Goal: Task Accomplishment & Management: Manage account settings

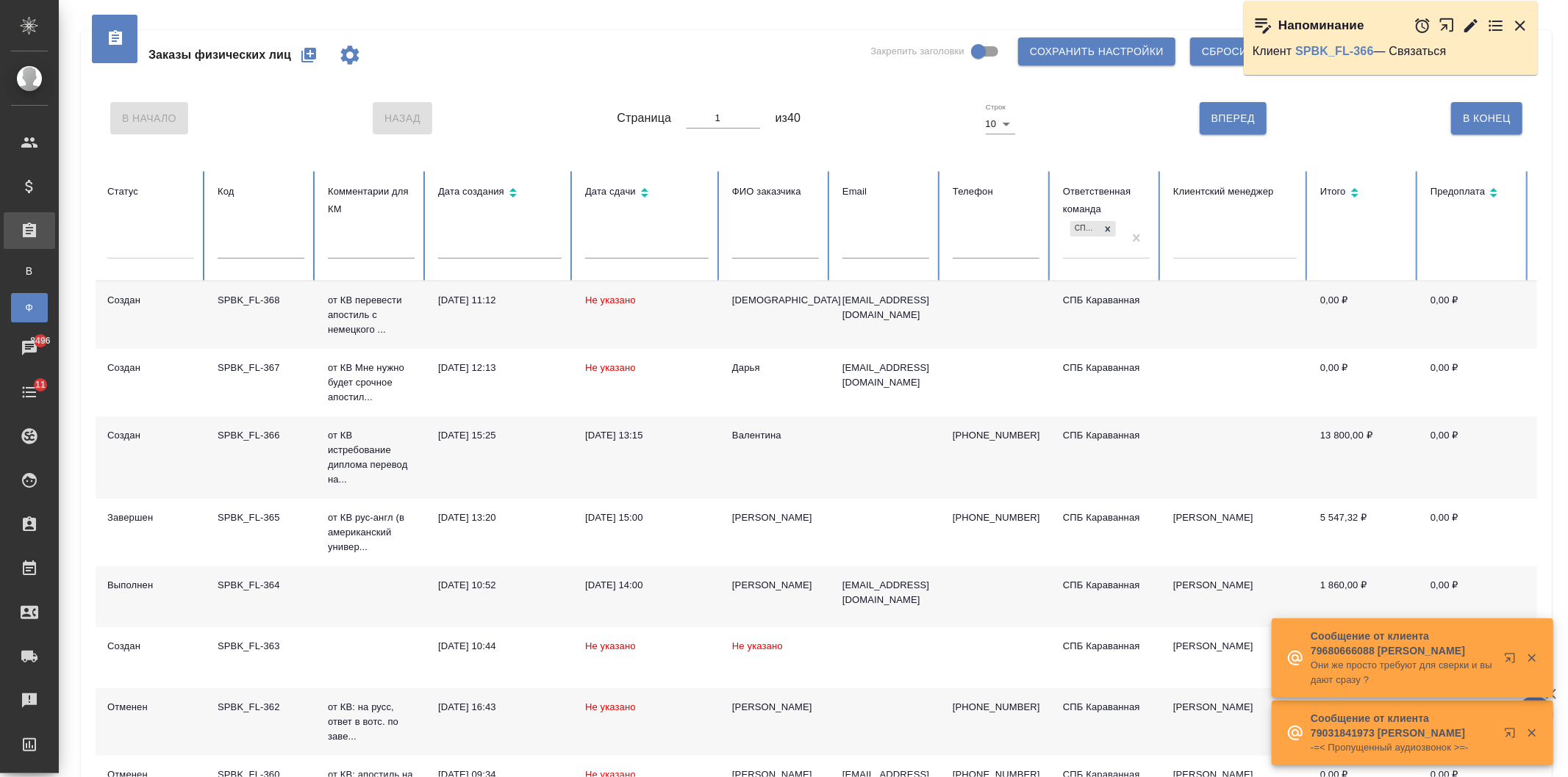
click at [724, 320] on td "Алла" at bounding box center [776, 315] width 111 height 67
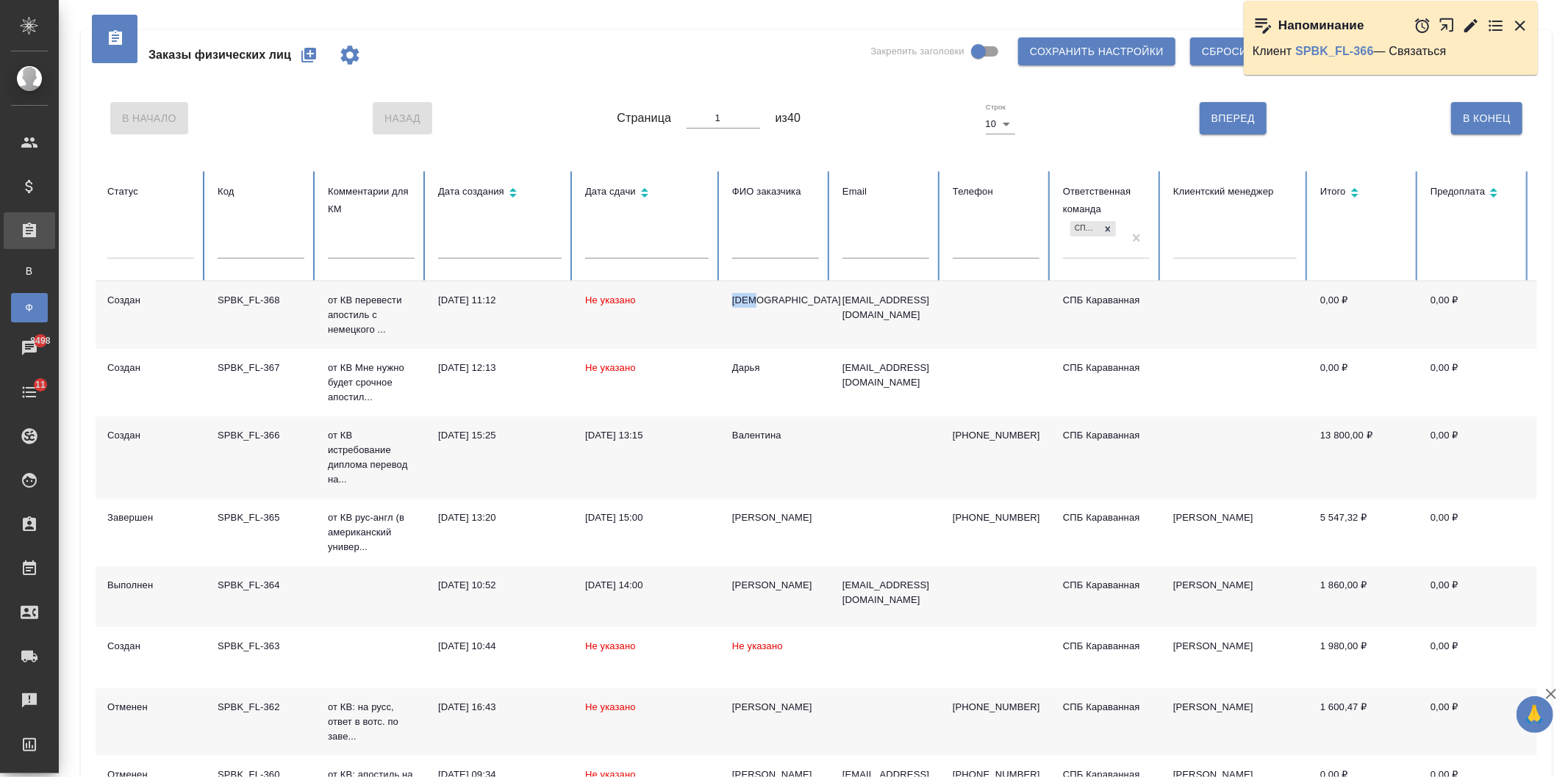
click at [312, 54] on icon "button" at bounding box center [309, 55] width 18 height 18
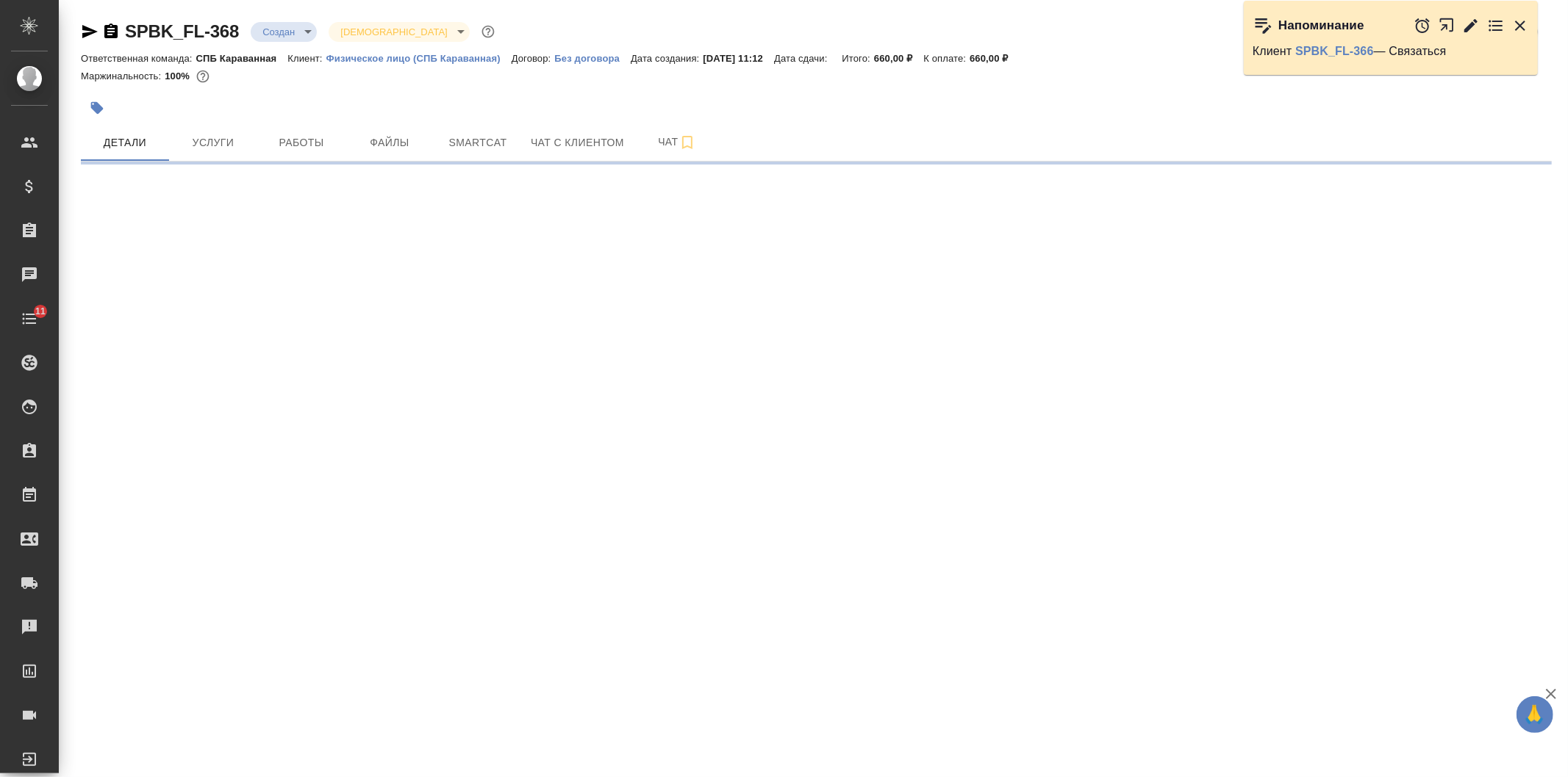
select select "RU"
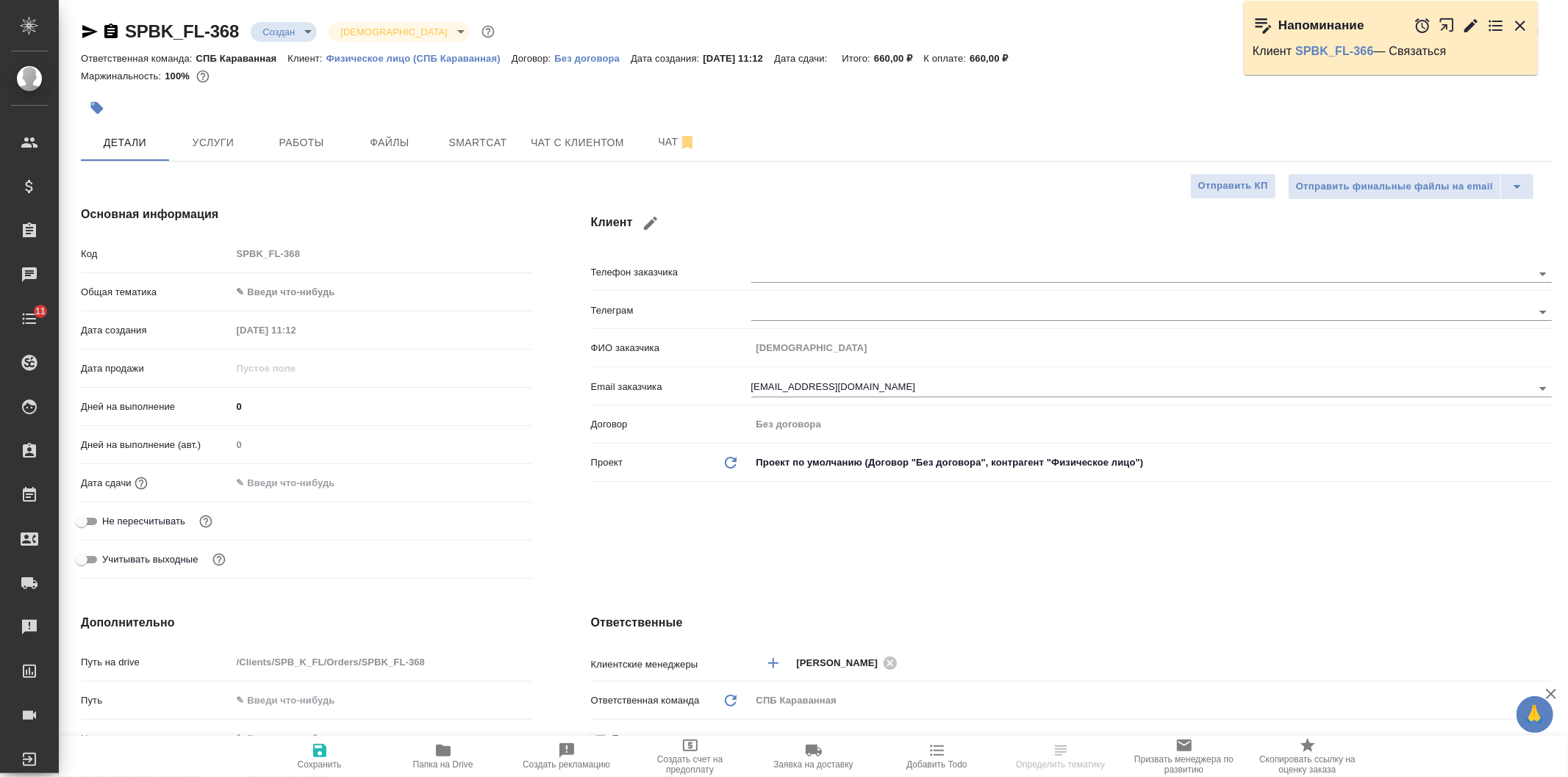
type textarea "x"
click at [220, 144] on span "Услуги" at bounding box center [213, 143] width 71 height 19
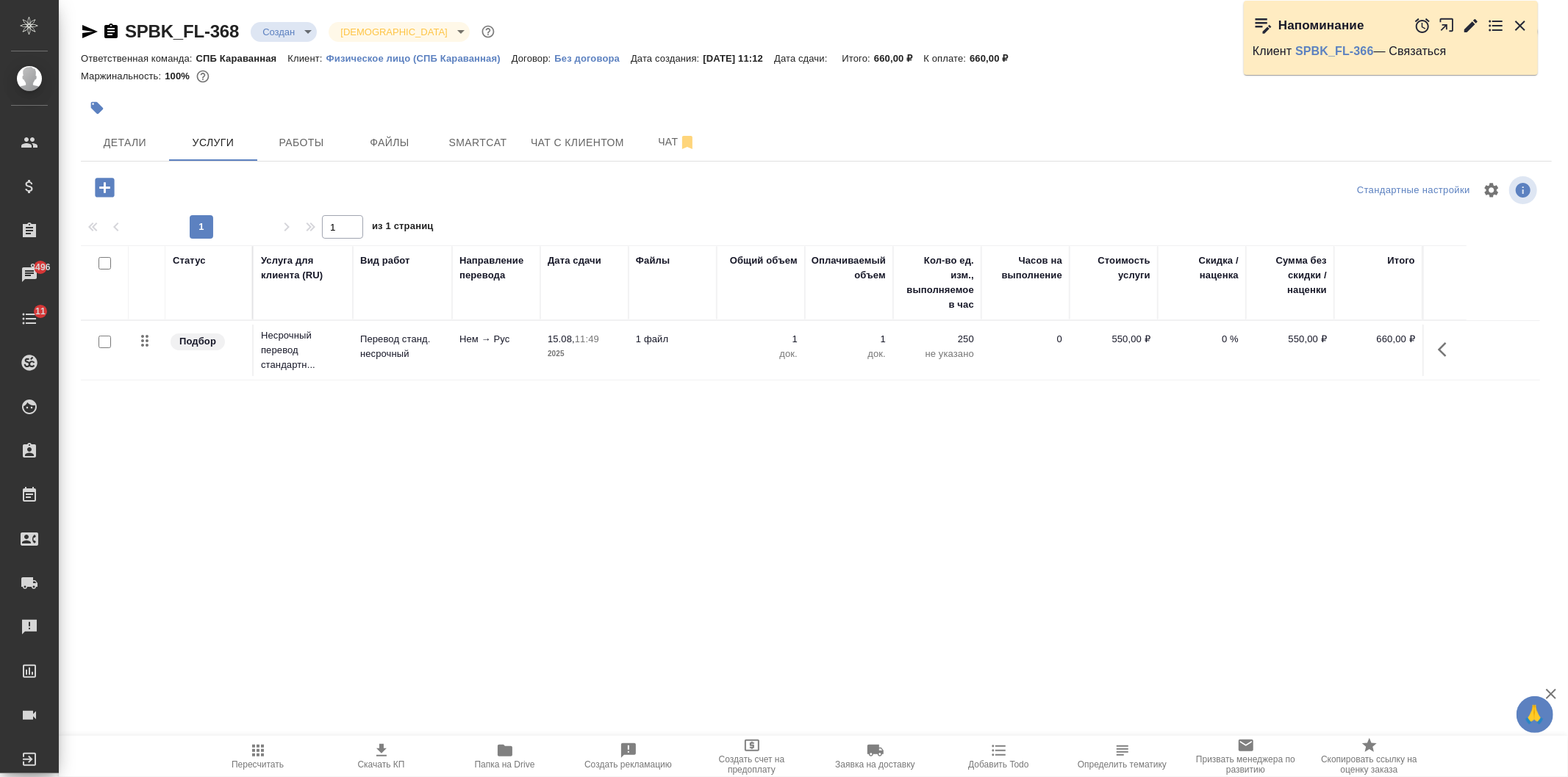
click at [107, 191] on icon "button" at bounding box center [105, 188] width 20 height 20
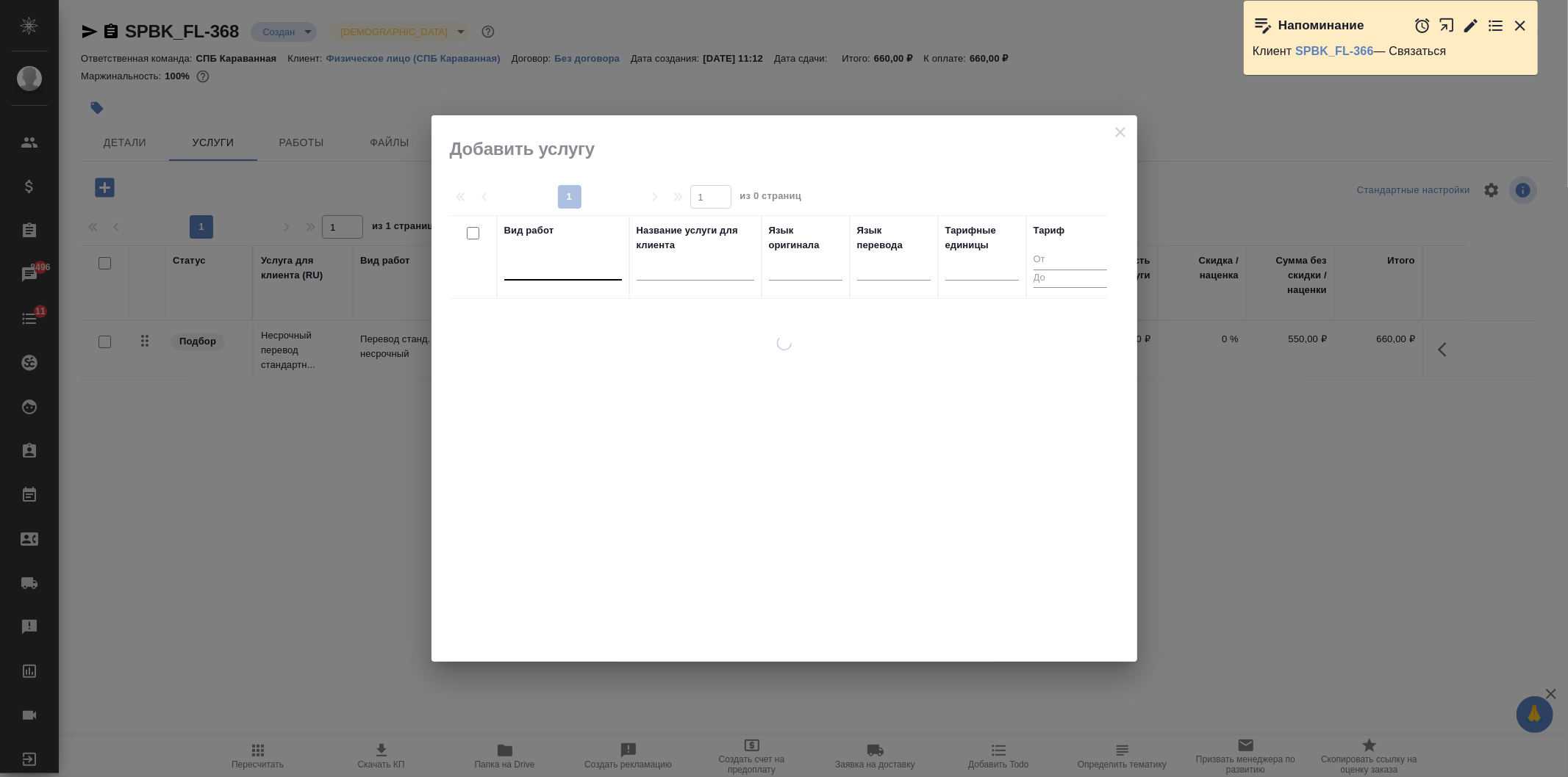
click at [593, 276] on div at bounding box center [563, 266] width 118 height 21
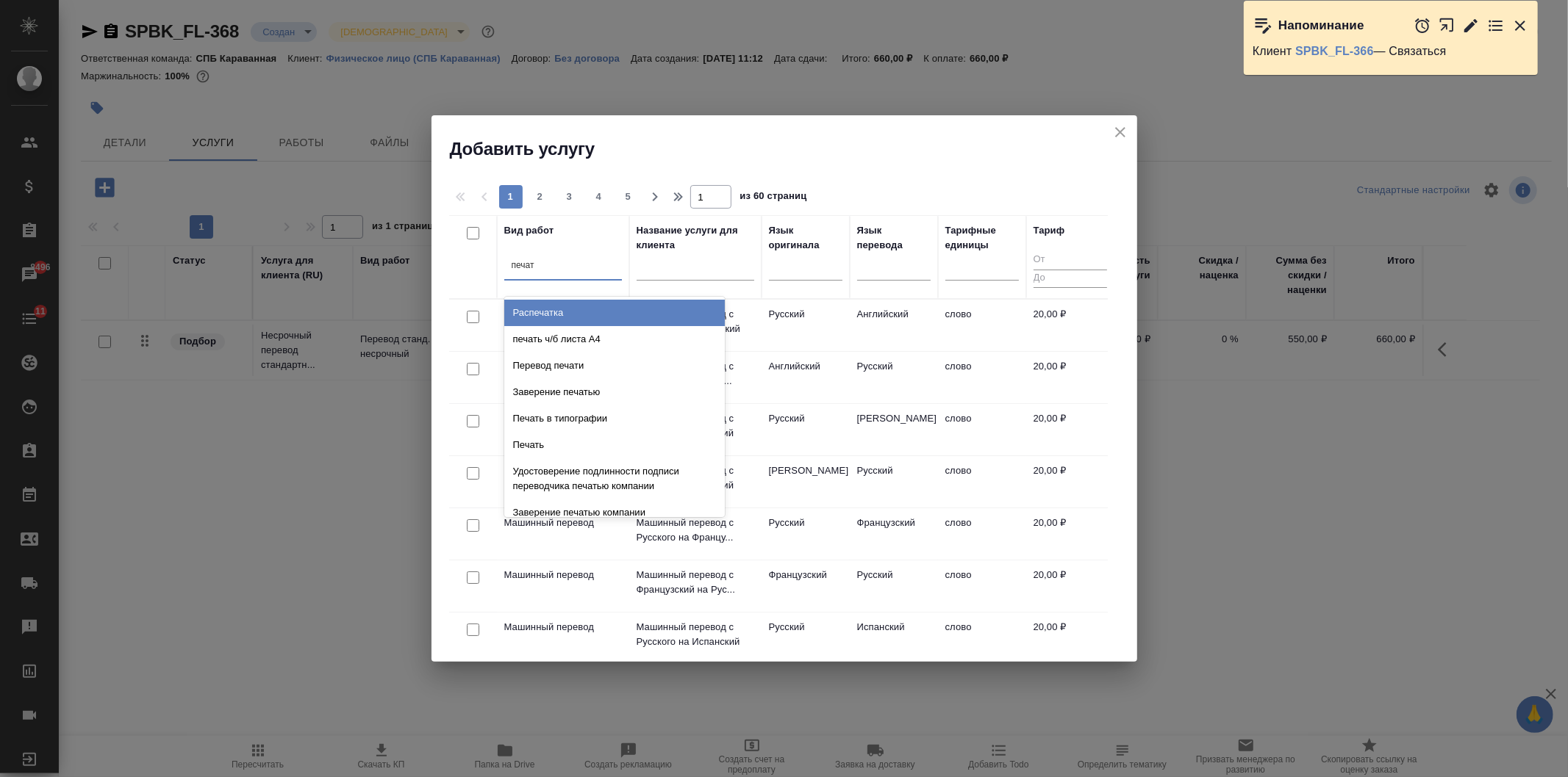
type input "печать"
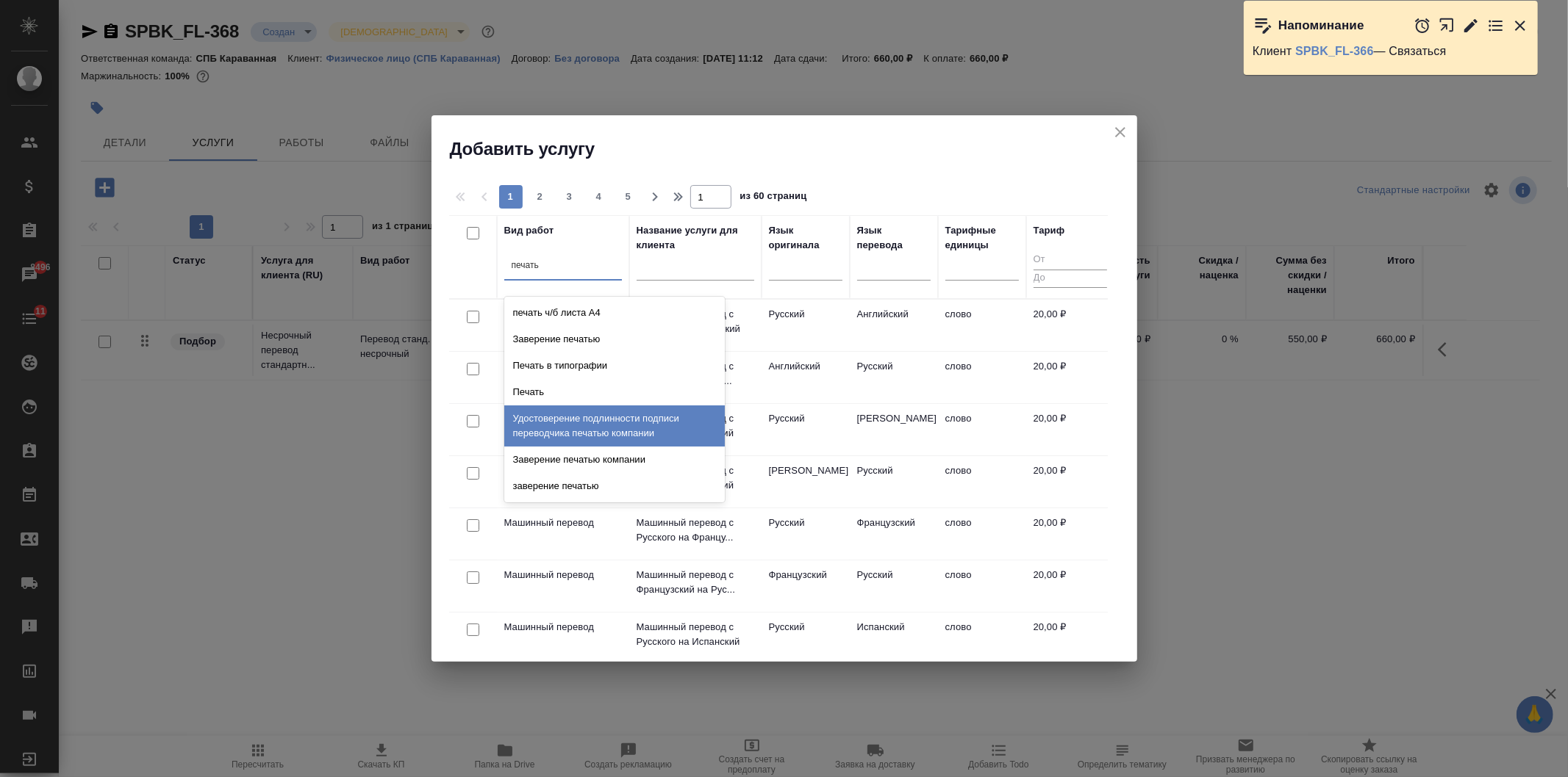
click at [707, 432] on div "Удостоверение подлинности подписи переводчика печатью компании" at bounding box center [614, 426] width 220 height 41
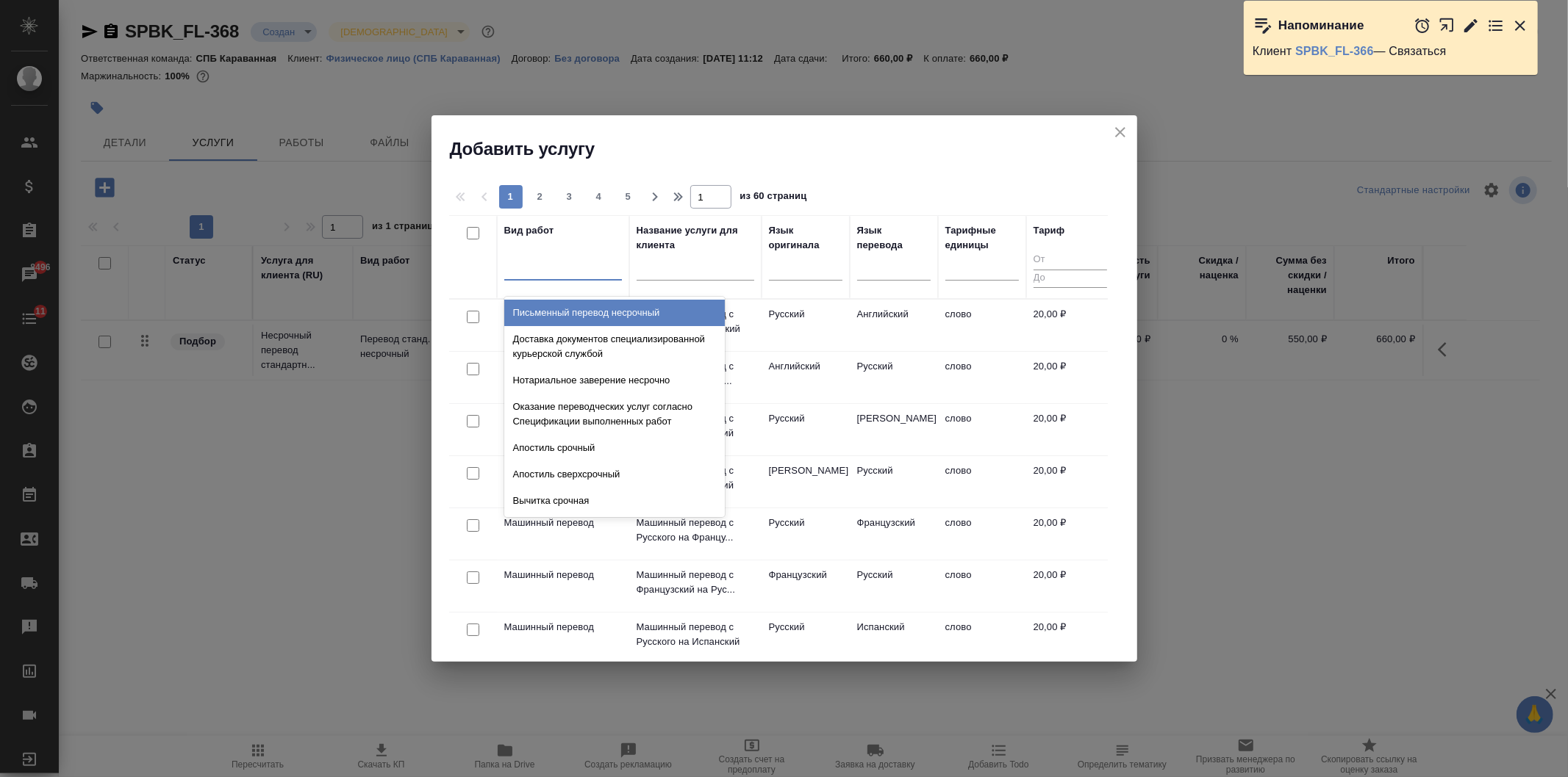
click at [556, 273] on div at bounding box center [563, 266] width 118 height 21
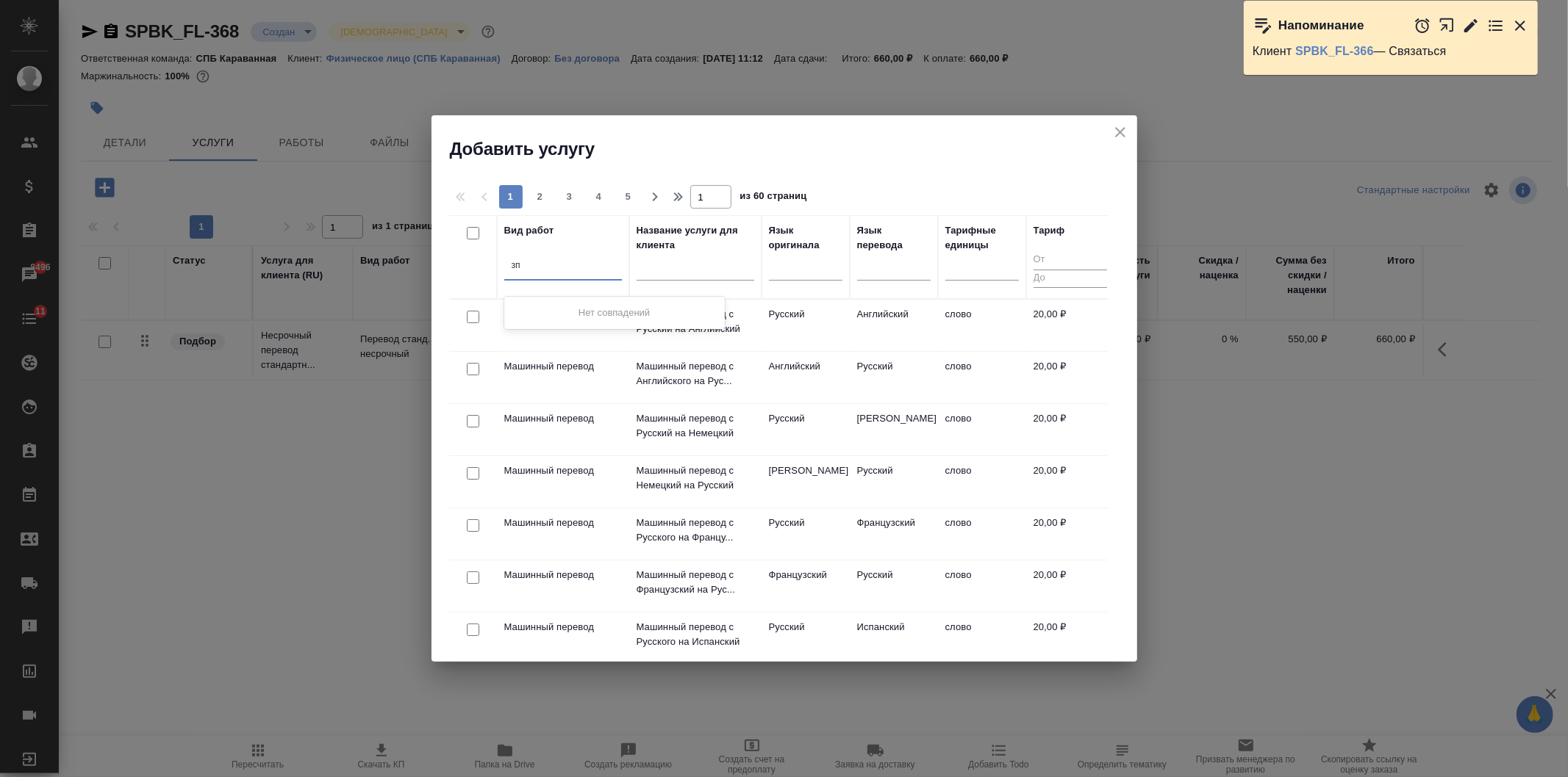
type input "з"
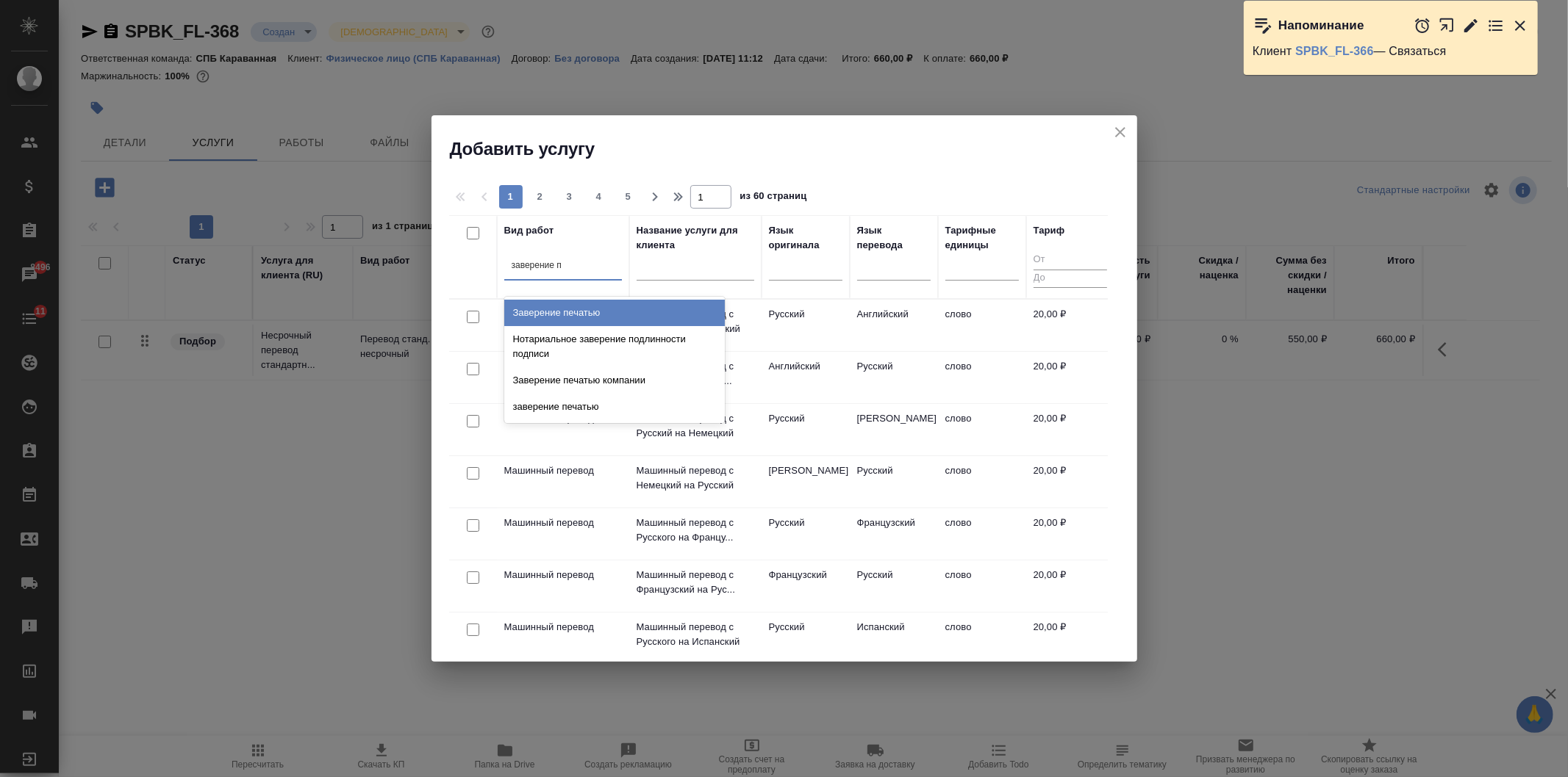
type input "заверение пе"
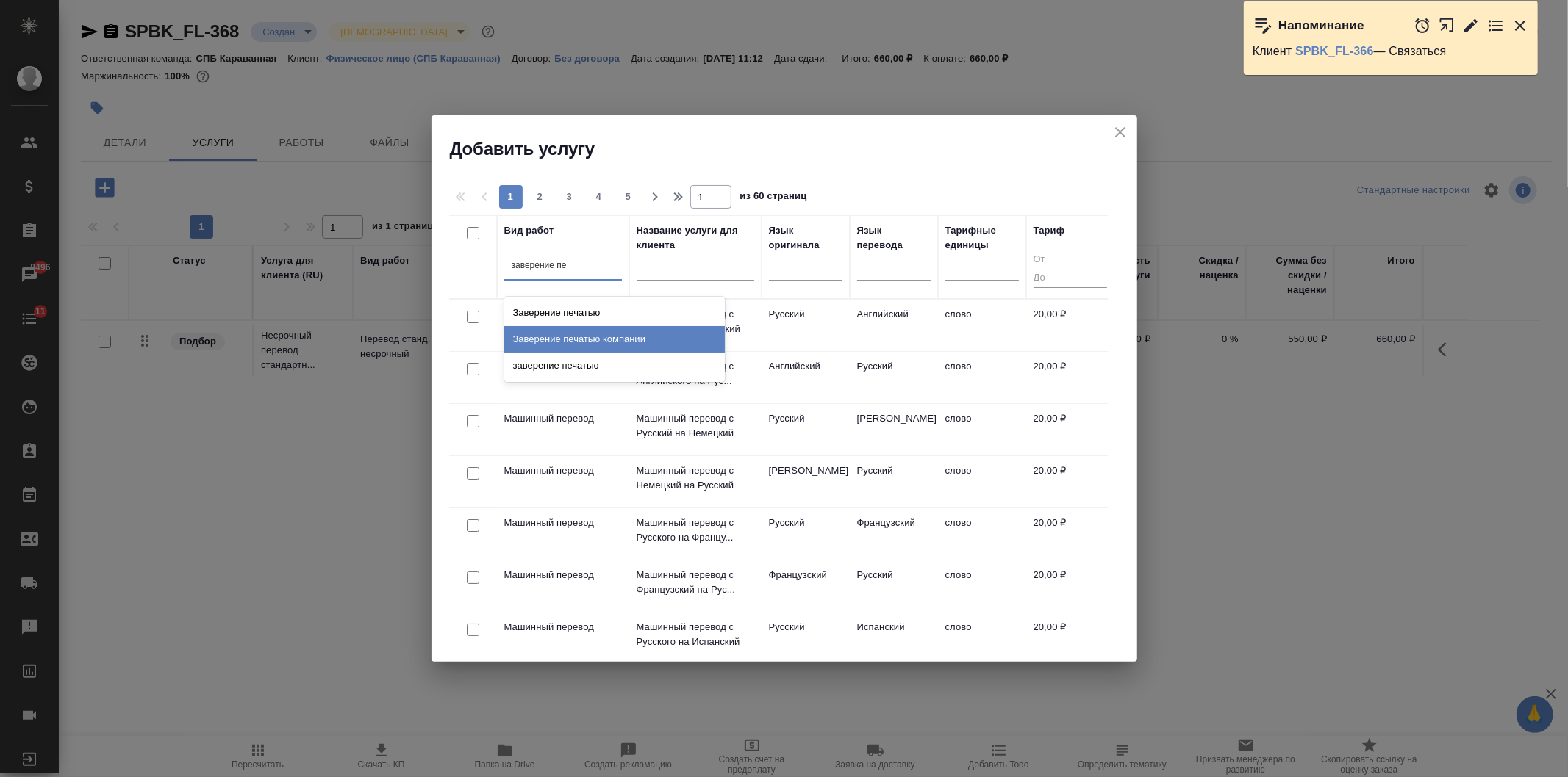
click at [569, 328] on div "Заверение печатью компании" at bounding box center [614, 339] width 220 height 27
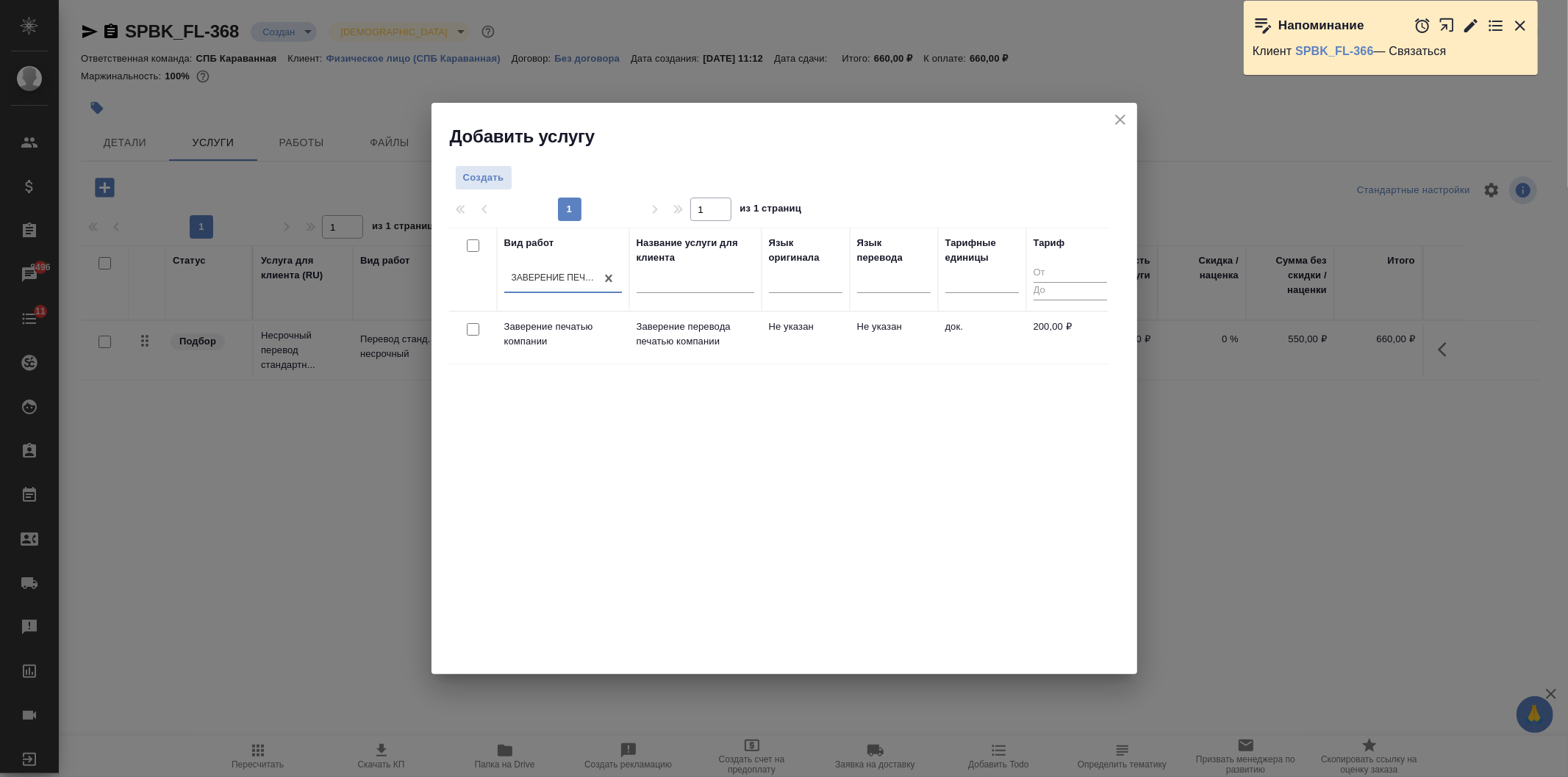
click at [472, 328] on input "checkbox" at bounding box center [473, 329] width 12 height 12
checkbox input "true"
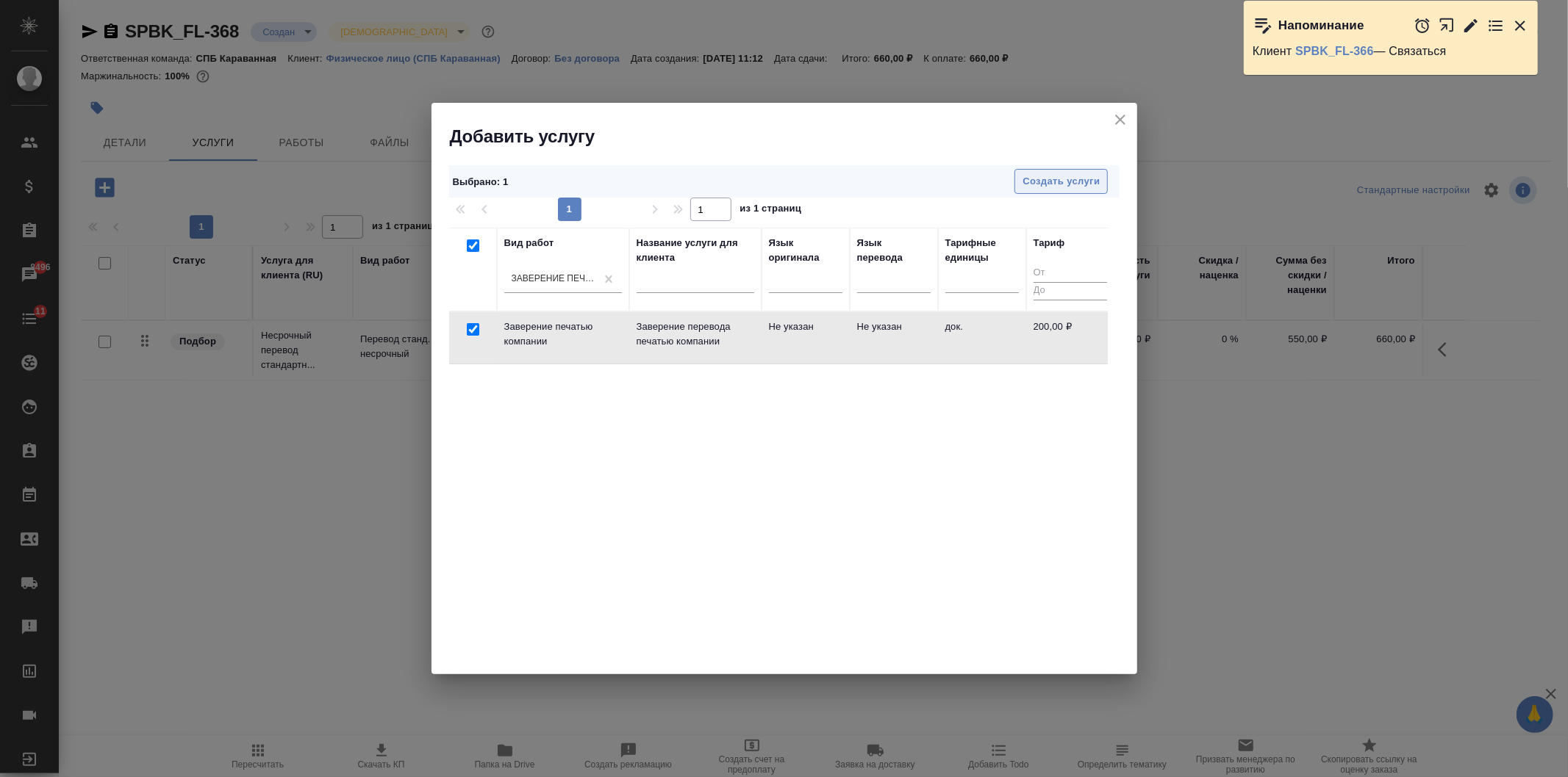
click at [1053, 185] on span "Создать услуги" at bounding box center [1061, 181] width 77 height 17
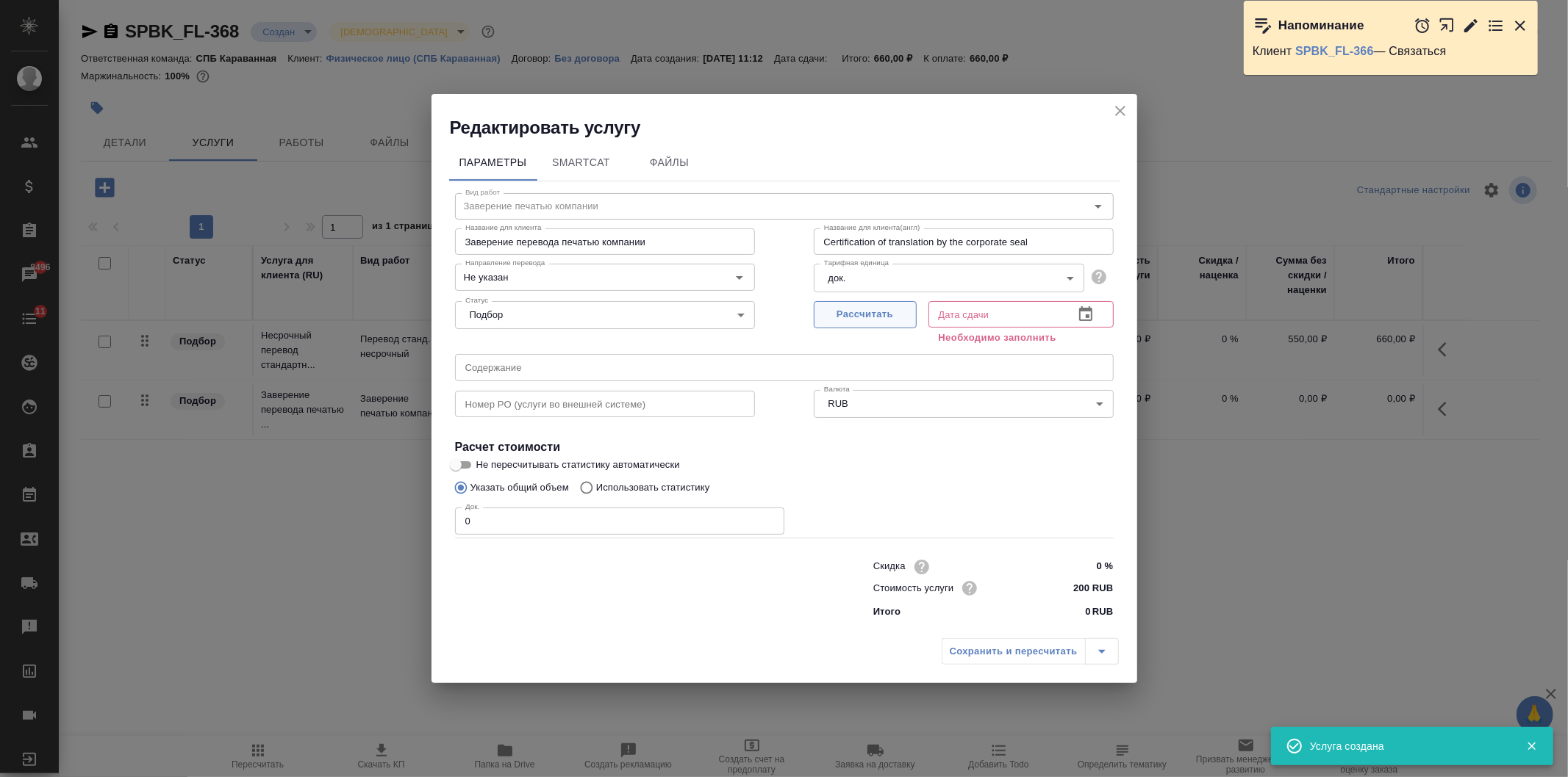
click at [846, 310] on span "Рассчитать" at bounding box center [865, 315] width 87 height 17
type input "15.08.2025 12:26"
click at [560, 510] on input "0" at bounding box center [620, 521] width 329 height 27
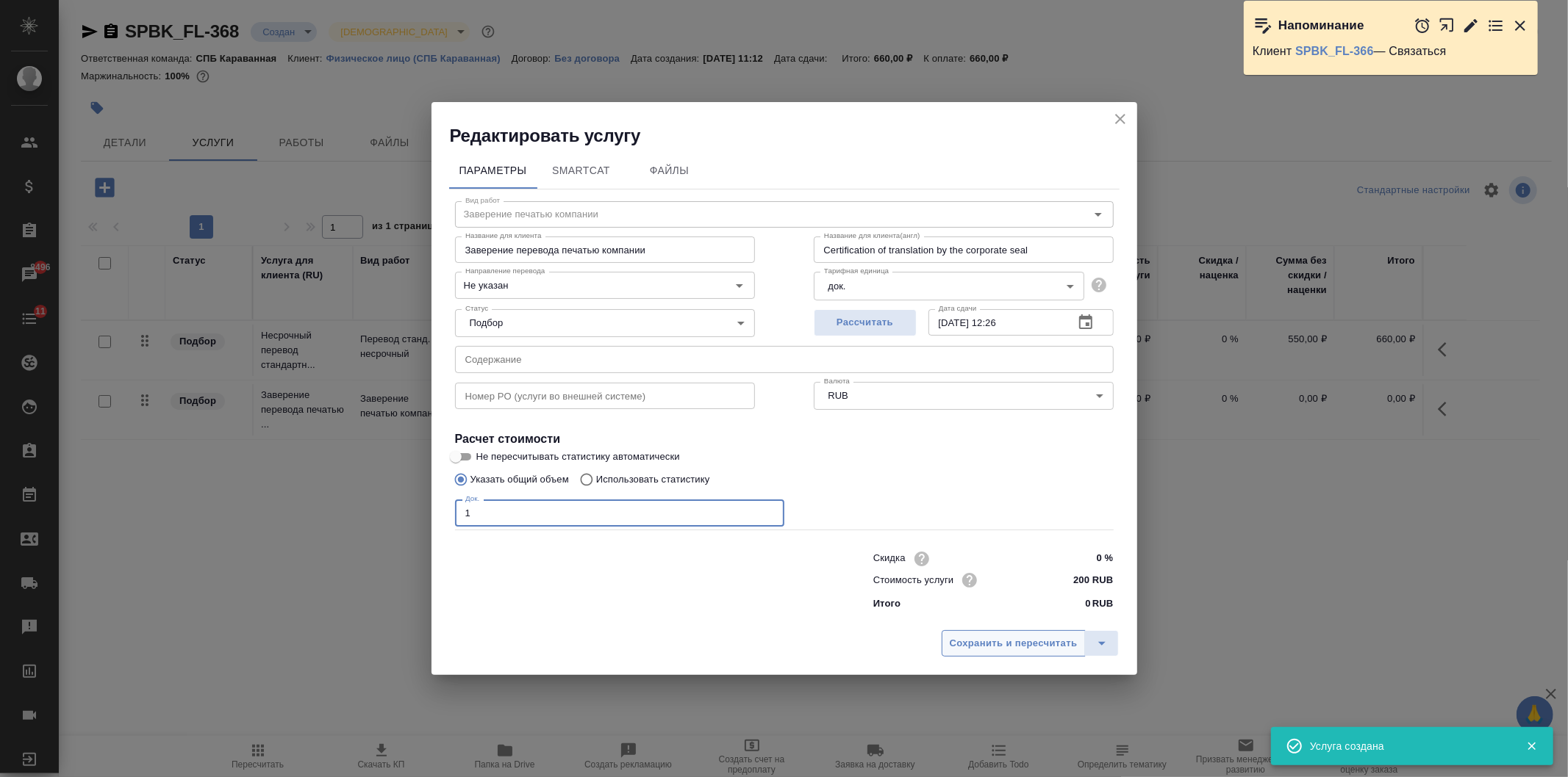
type input "1"
click at [977, 636] on span "Сохранить и пересчитать" at bounding box center [1013, 644] width 128 height 17
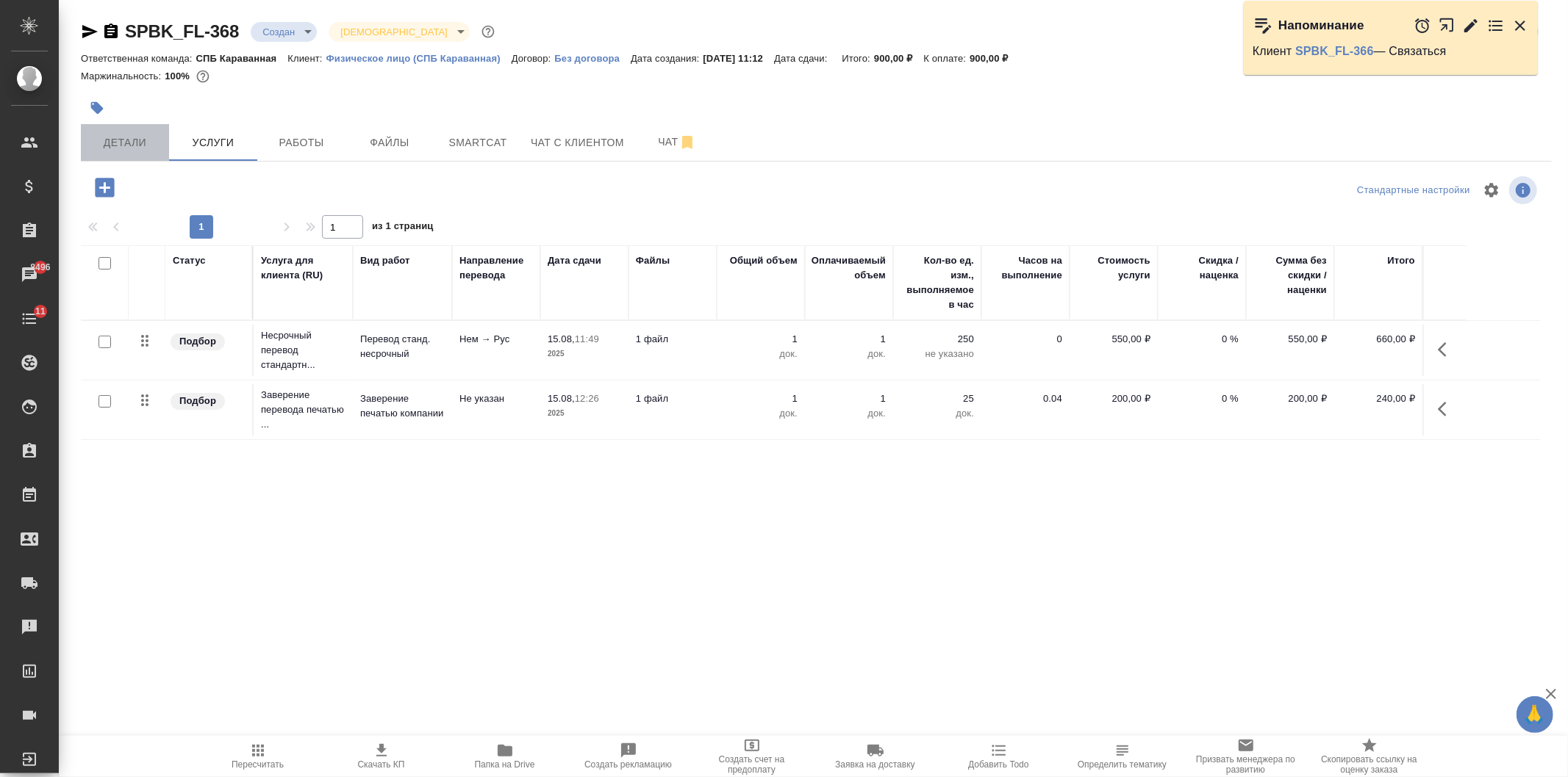
click at [134, 157] on button "Детали" at bounding box center [124, 142] width 88 height 37
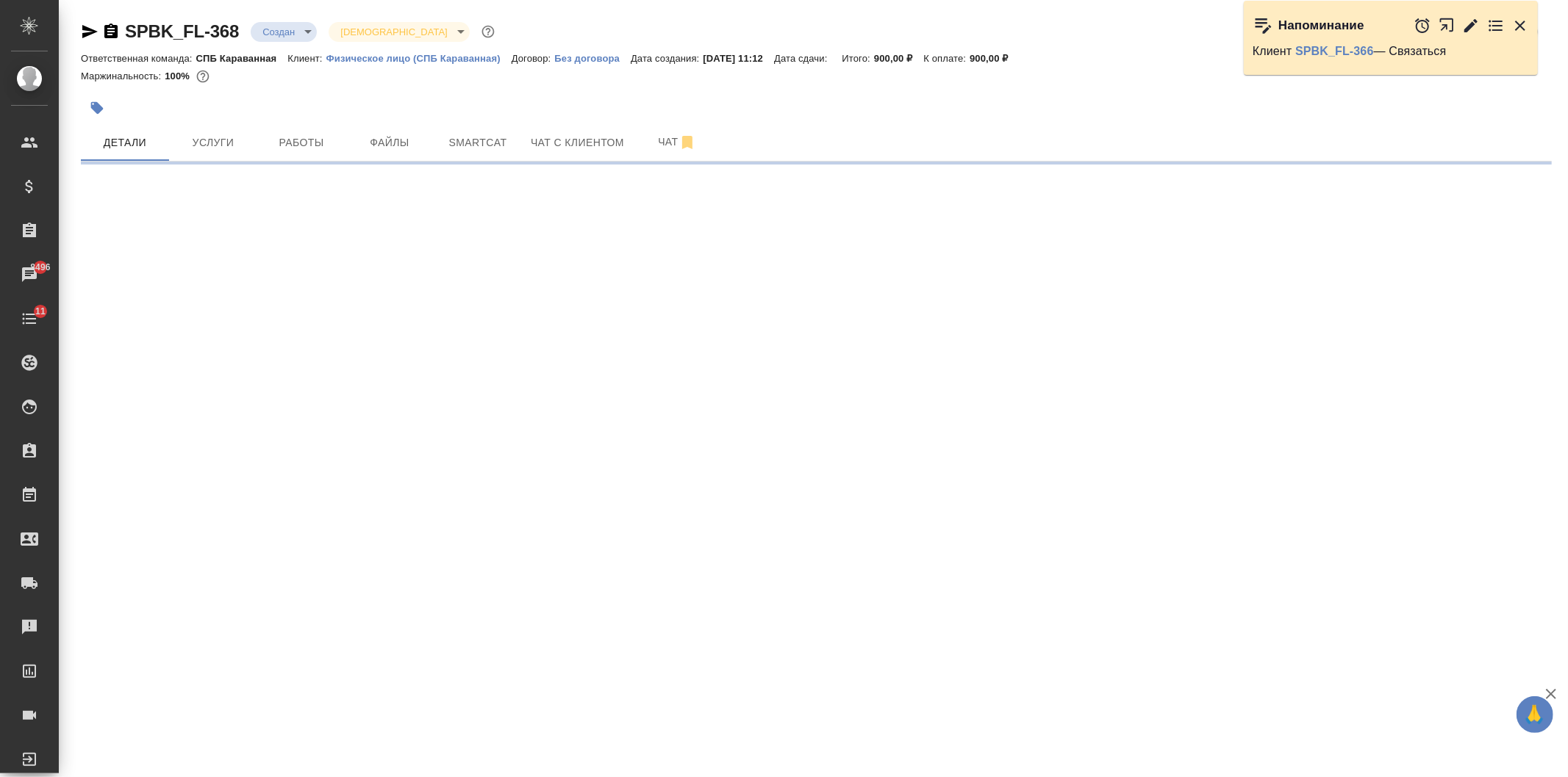
select select "RU"
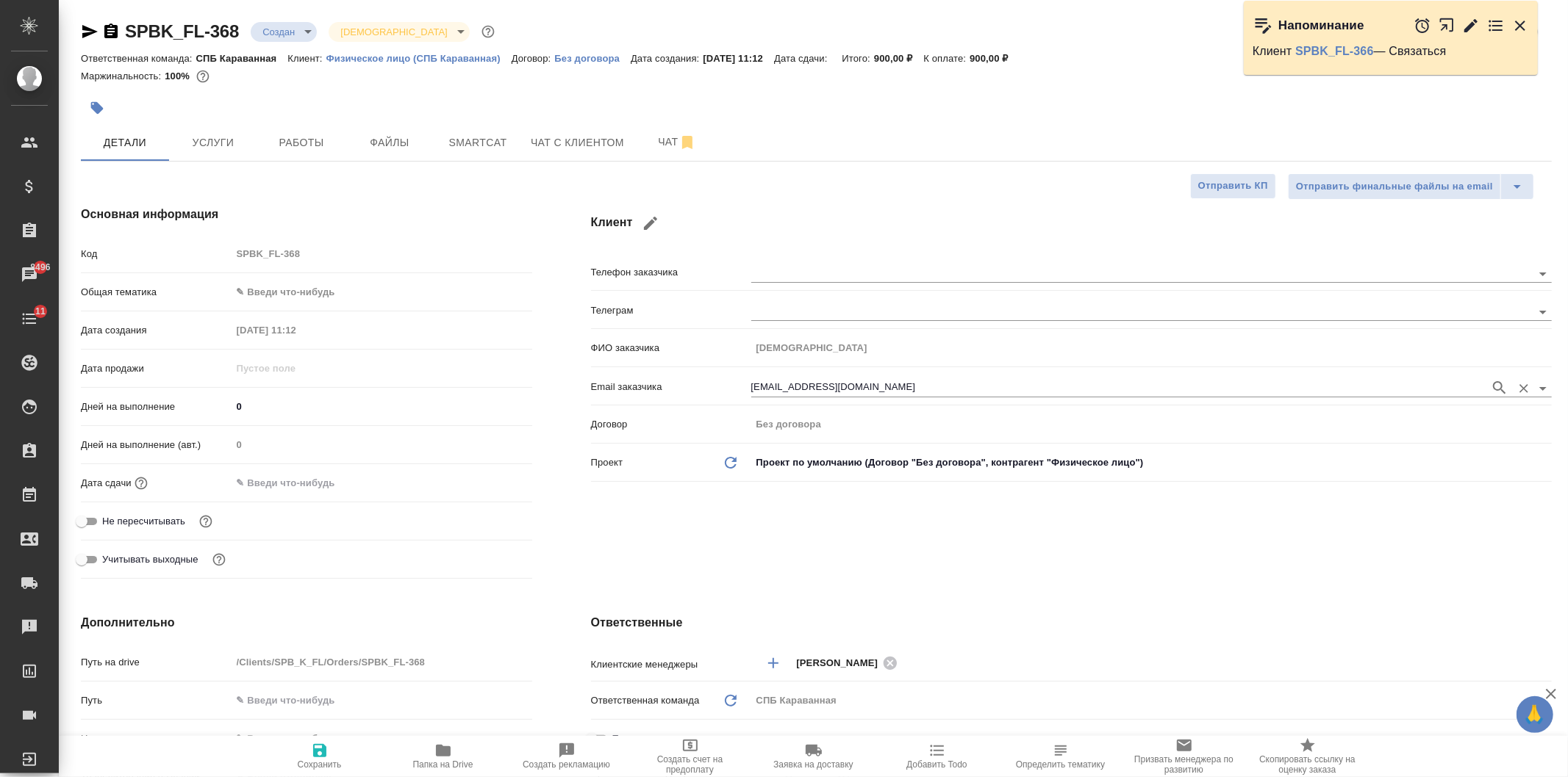
type textarea "x"
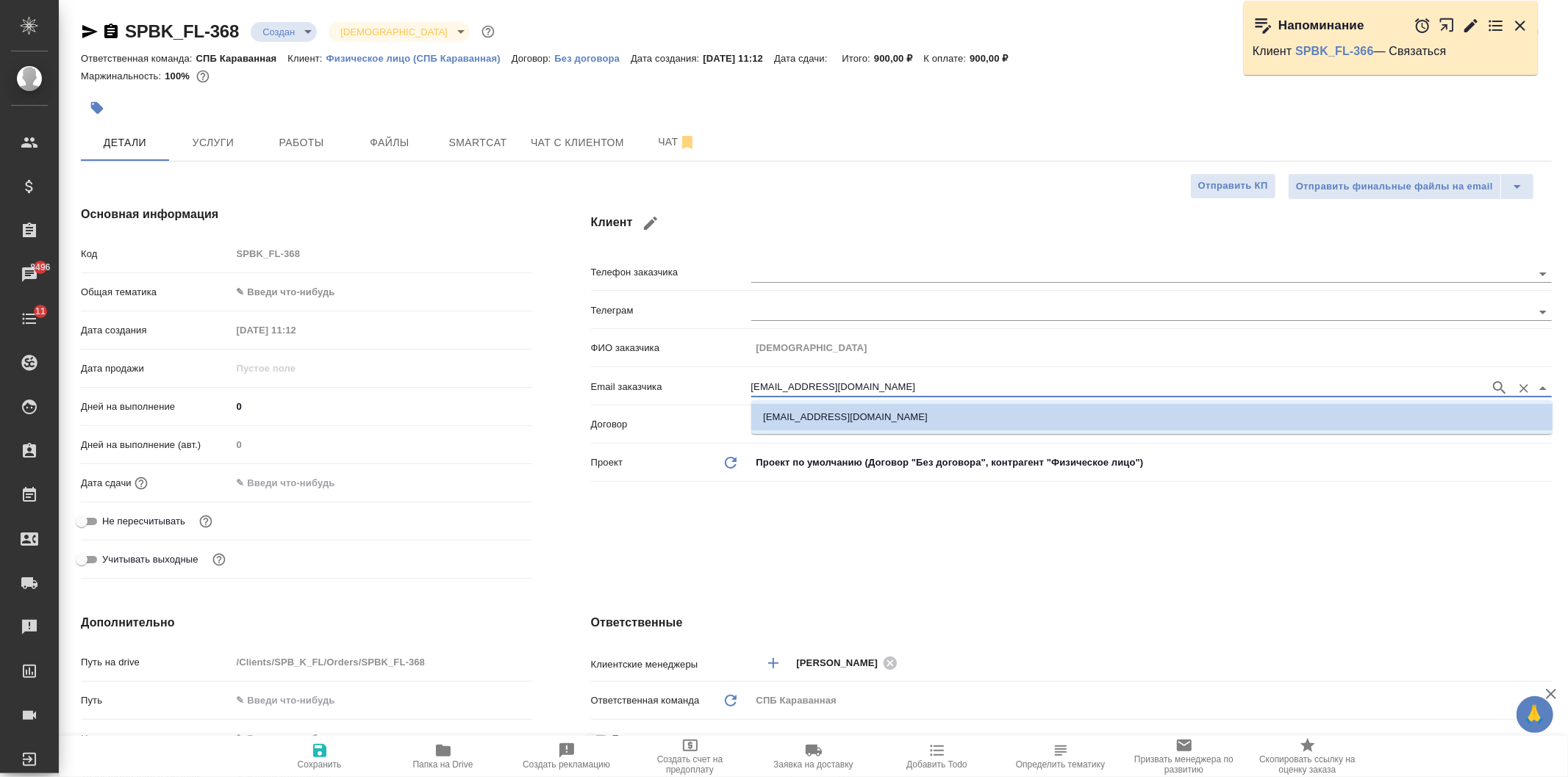
drag, startPoint x: 869, startPoint y: 387, endPoint x: 718, endPoint y: 387, distance: 151.0
click at [718, 387] on div "Email заказчика goebelalla@gmail.com" at bounding box center [1072, 386] width 961 height 26
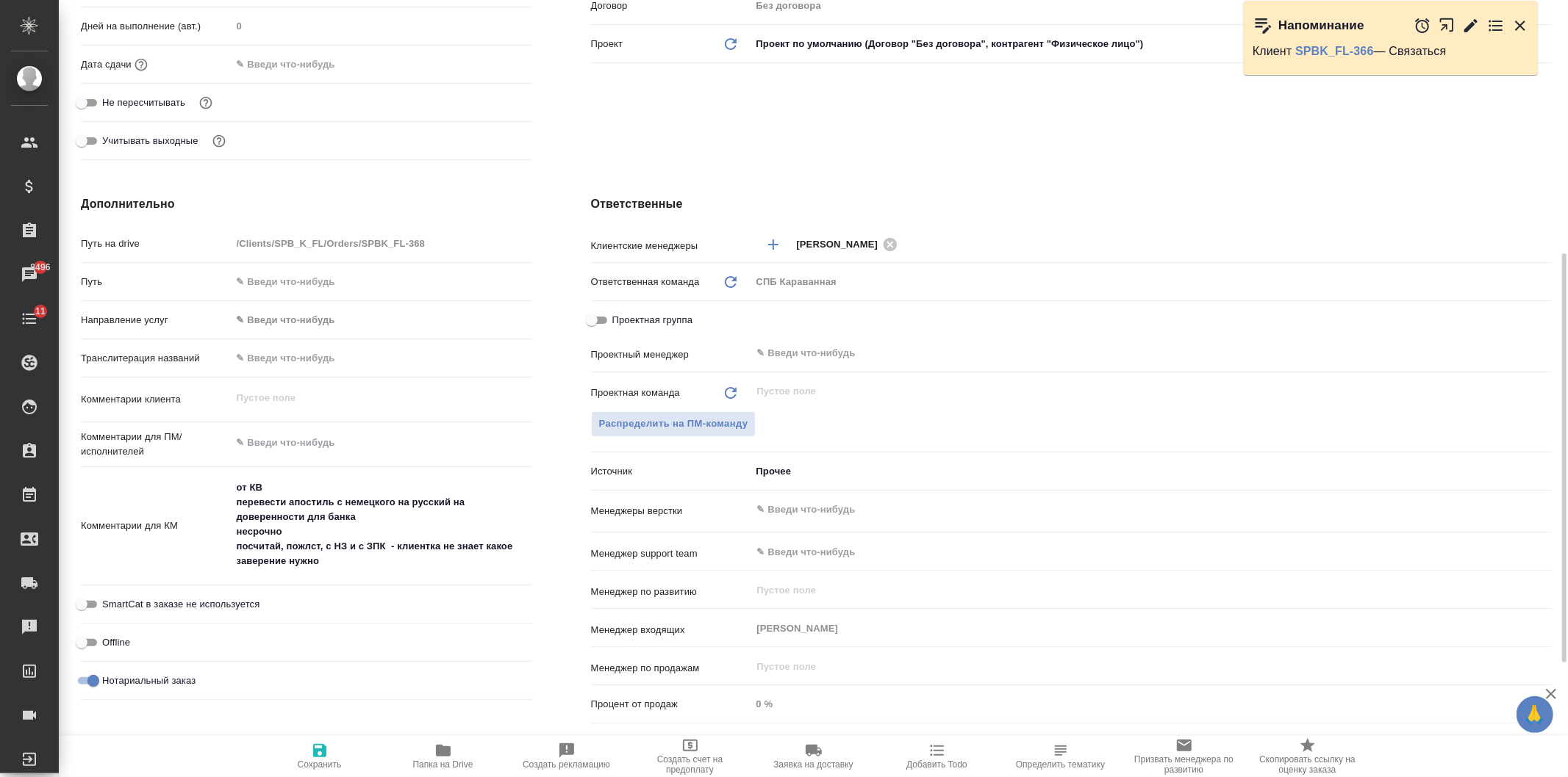
scroll to position [441, 0]
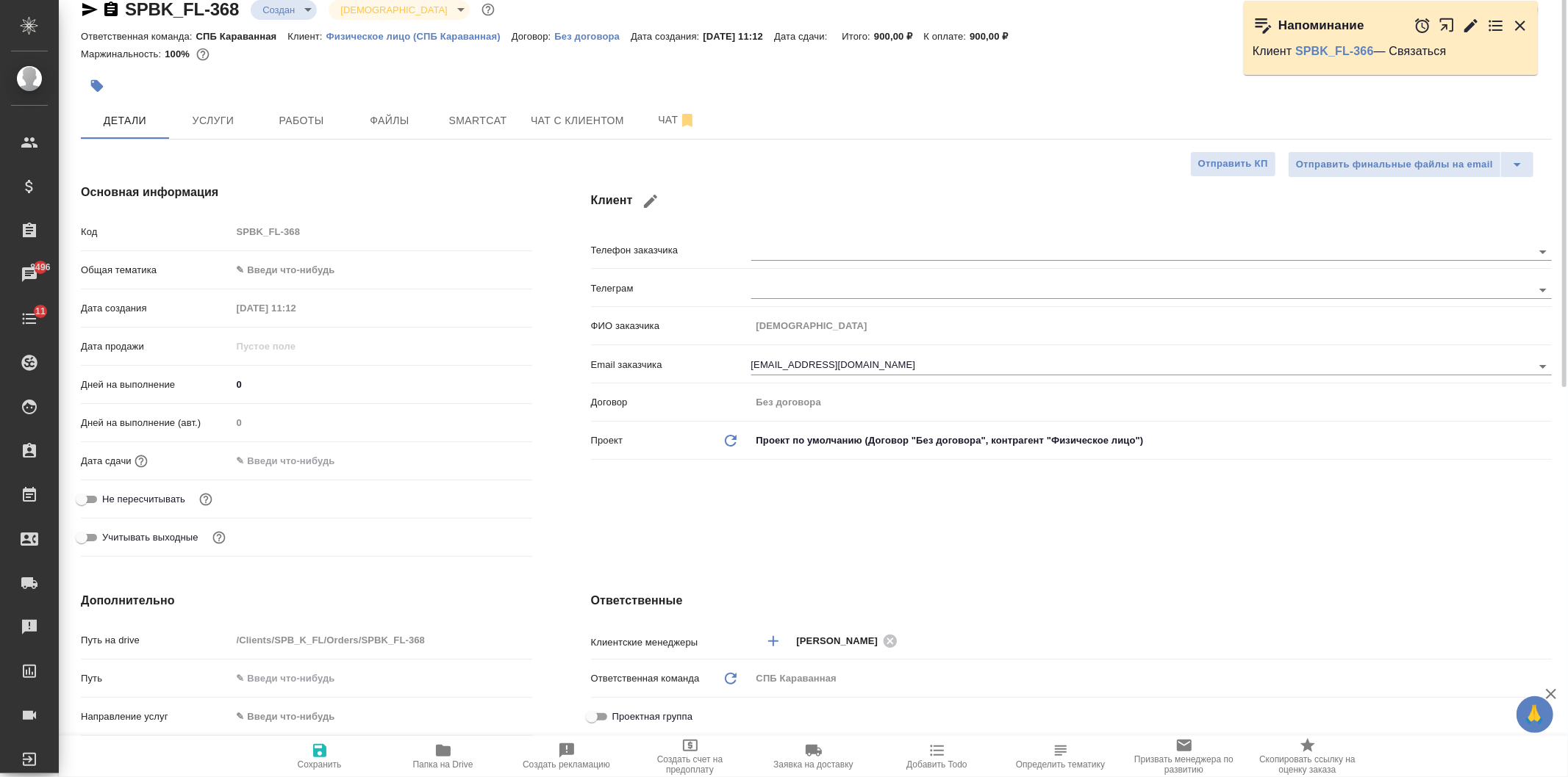
scroll to position [0, 0]
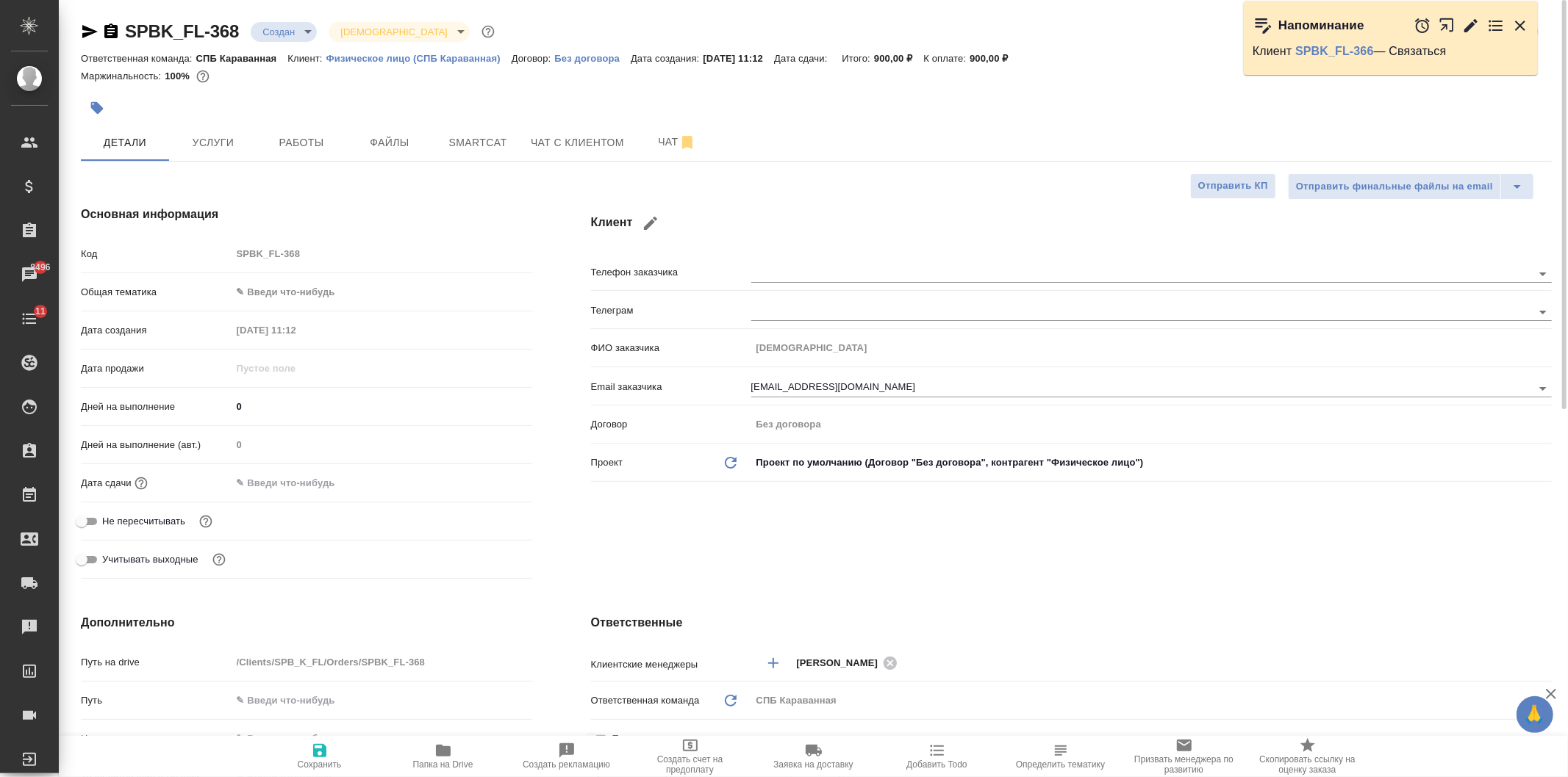
type textarea "x"
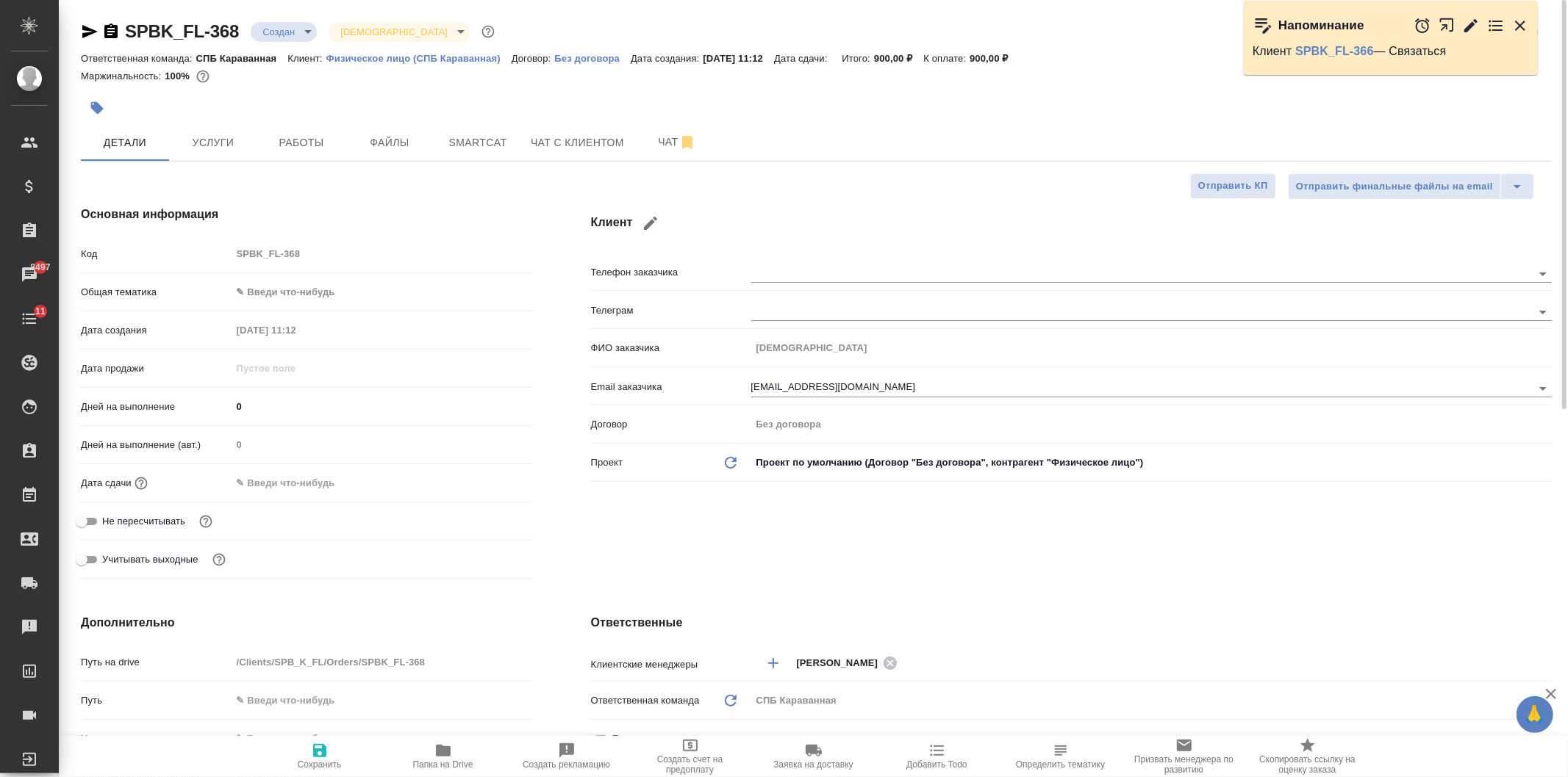
type textarea "x"
click at [1016, 552] on div "Клиент Телефон заказчика Телеграм ФИО заказчика Алла Email заказчика goebelalla…" at bounding box center [1072, 395] width 1020 height 438
click at [220, 140] on span "Услуги" at bounding box center [213, 143] width 71 height 19
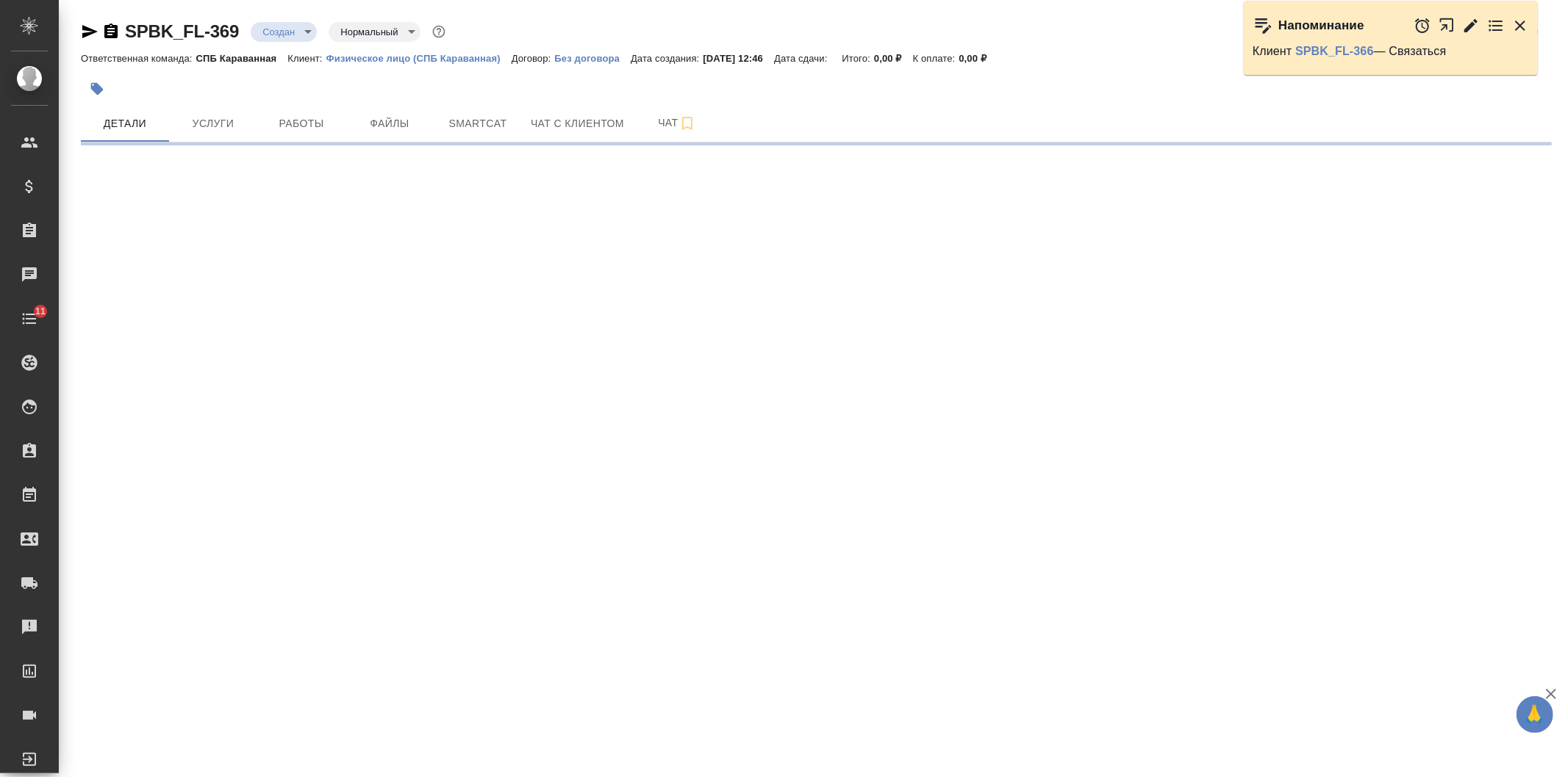
select select "RU"
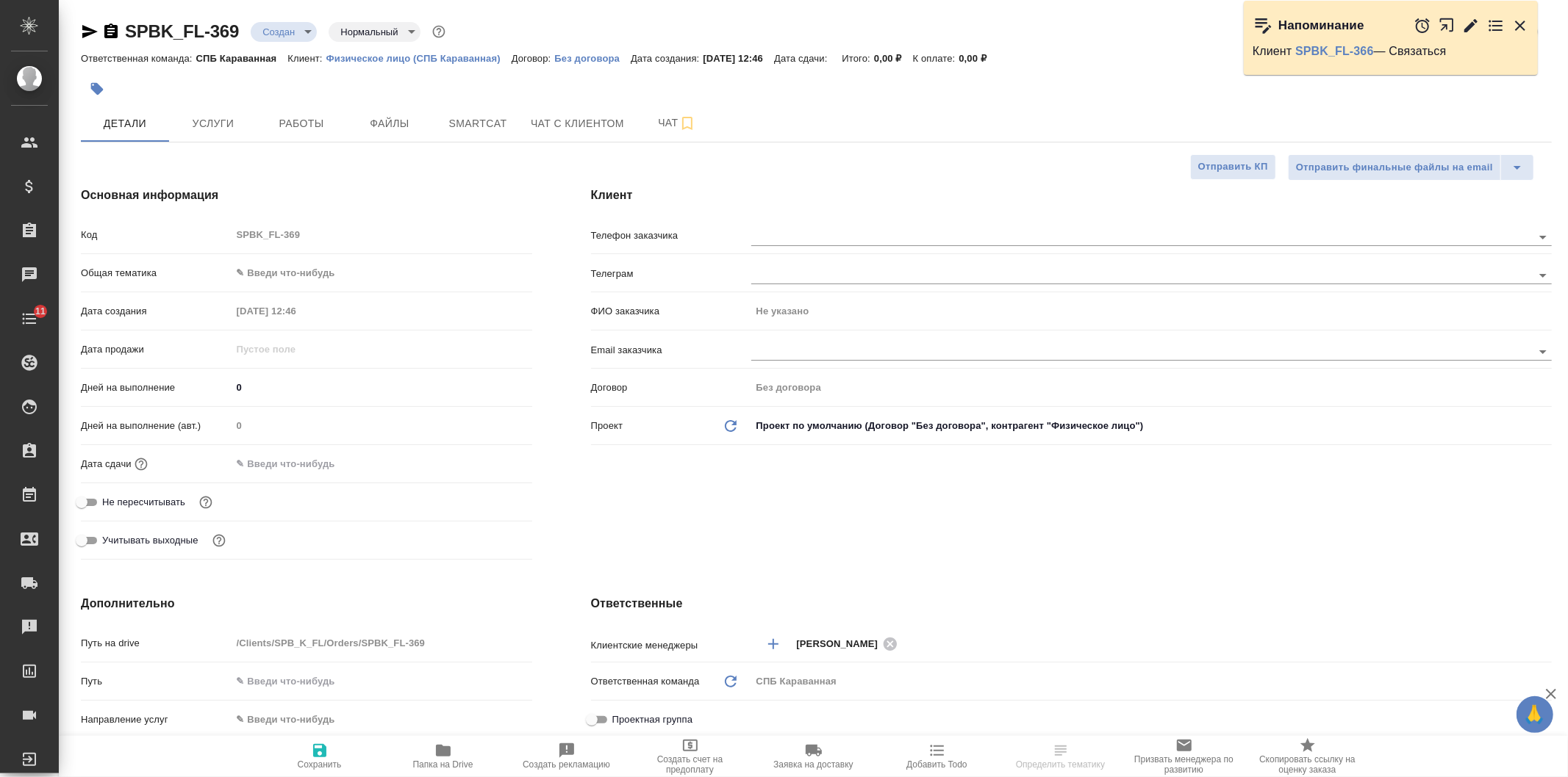
type textarea "x"
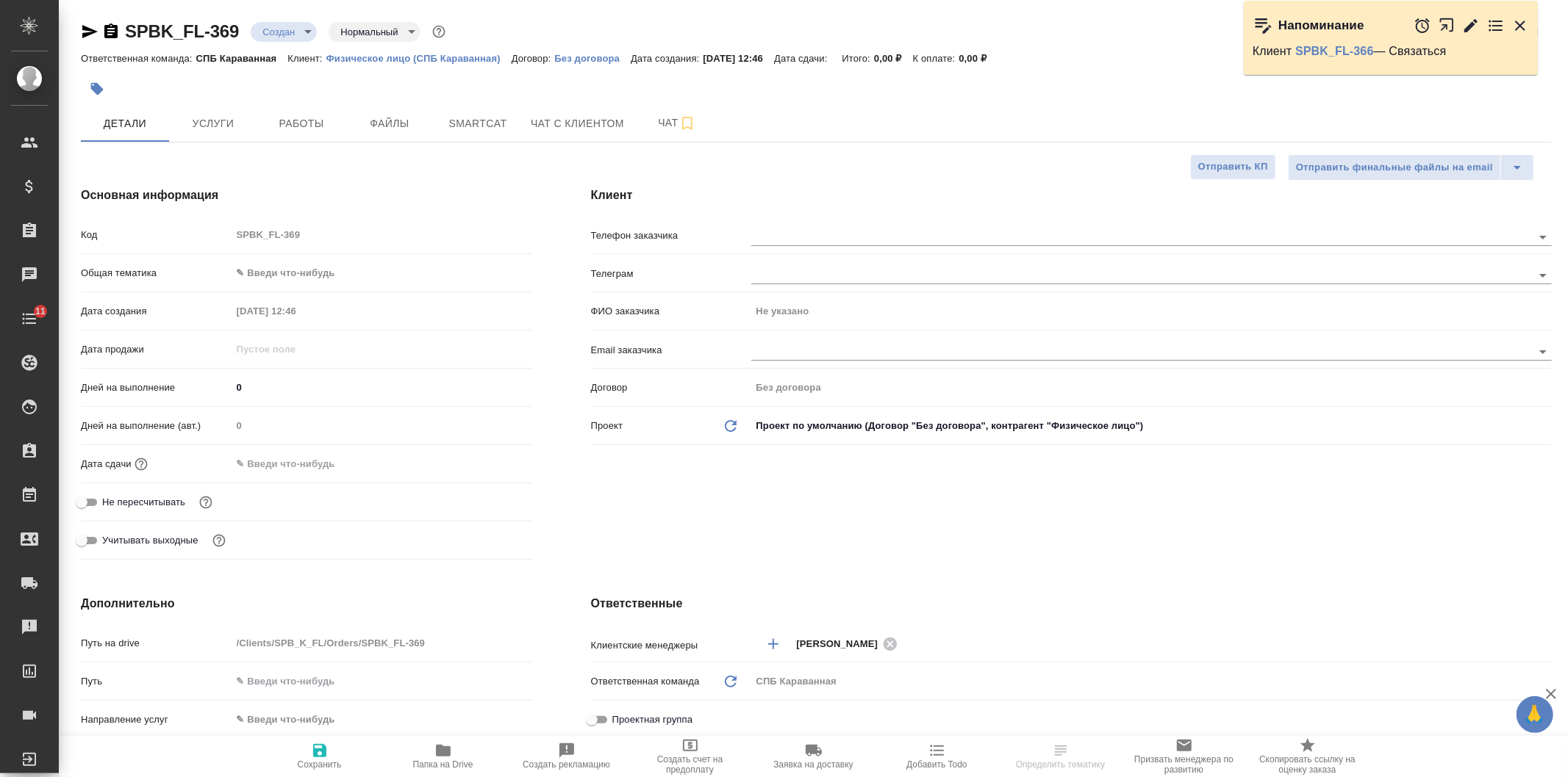
type textarea "x"
drag, startPoint x: 328, startPoint y: 257, endPoint x: 320, endPoint y: 270, distance: 15.3
click at [320, 269] on div "Код SPBK_FL-369 Общая тематика ✎ Введи что-нибудь Дата создания [DATE] 12:46 Да…" at bounding box center [306, 393] width 451 height 344
click at [306, 271] on body "🙏 .cls-1 fill:#fff; AWATERA [PERSON_NAME] Спецификации Заказы 8498 Чаты 11 Todo…" at bounding box center [784, 388] width 1568 height 777
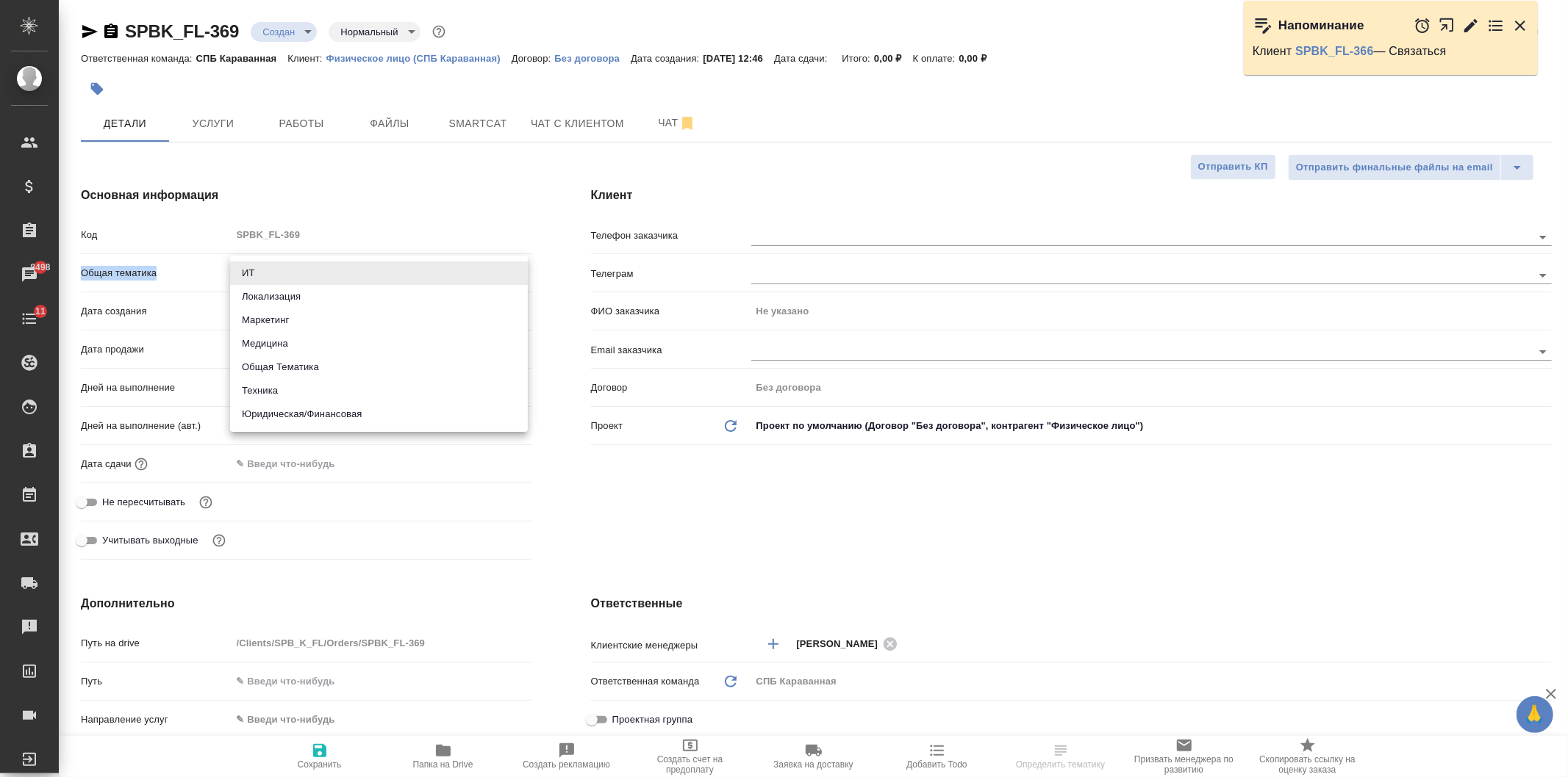
click at [292, 415] on li "Юридическая/Финансовая" at bounding box center [379, 414] width 298 height 24
type input "yr-fn"
type textarea "x"
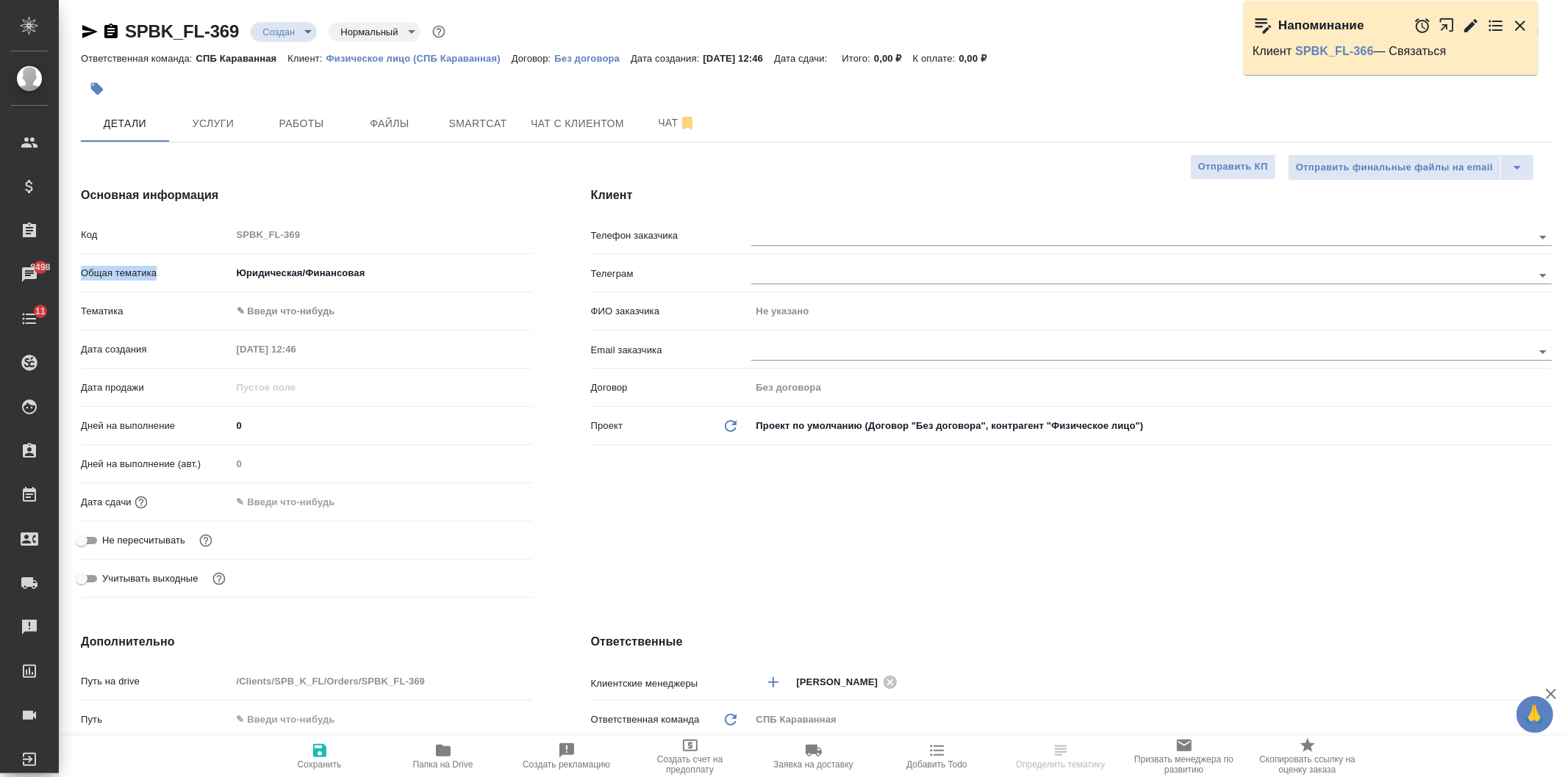
click at [284, 302] on body "🙏 .cls-1 fill:#fff; AWATERA [PERSON_NAME] Спецификации Заказы 8498 Чаты 11 Todo…" at bounding box center [784, 388] width 1568 height 777
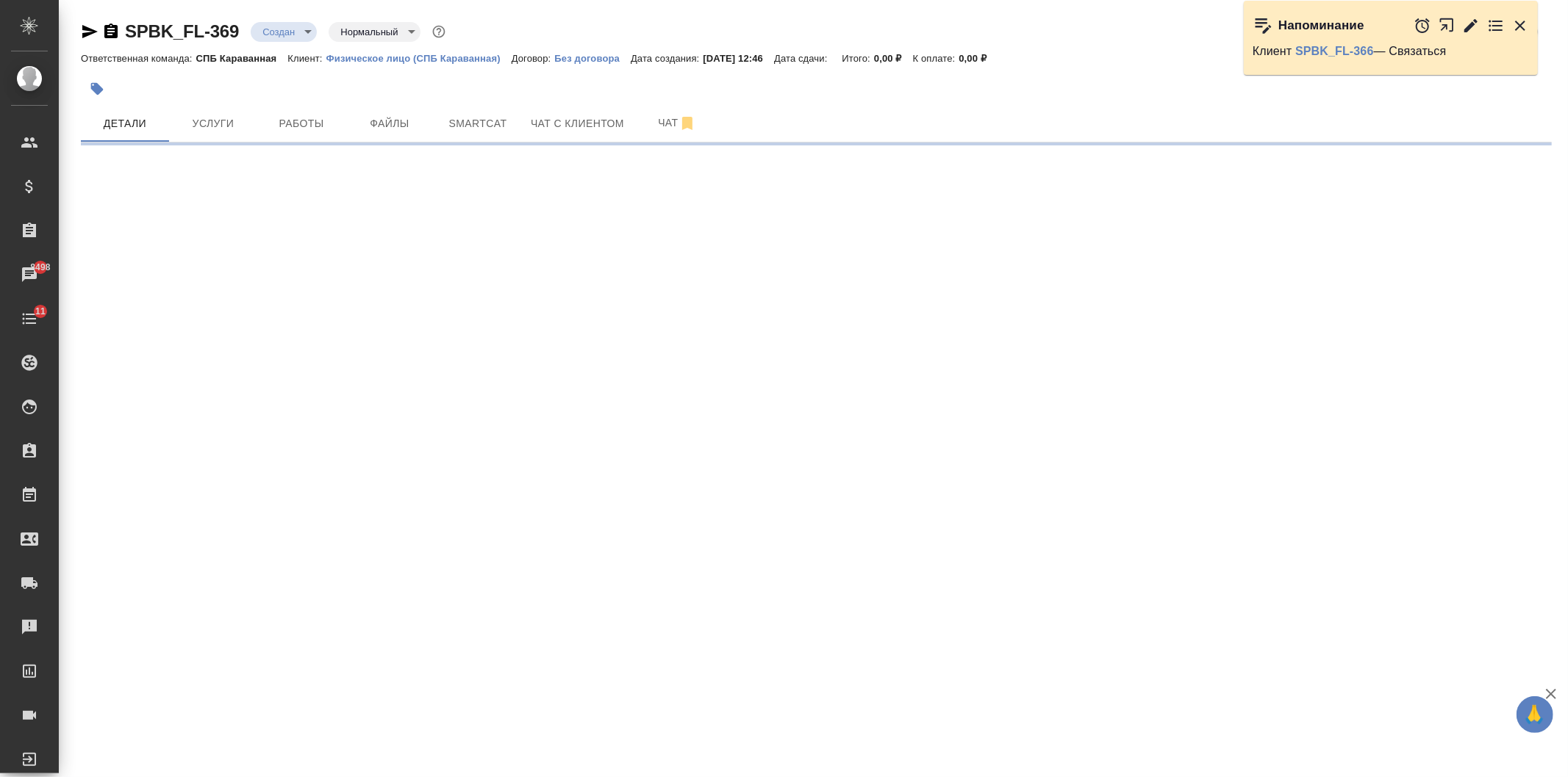
select select "RU"
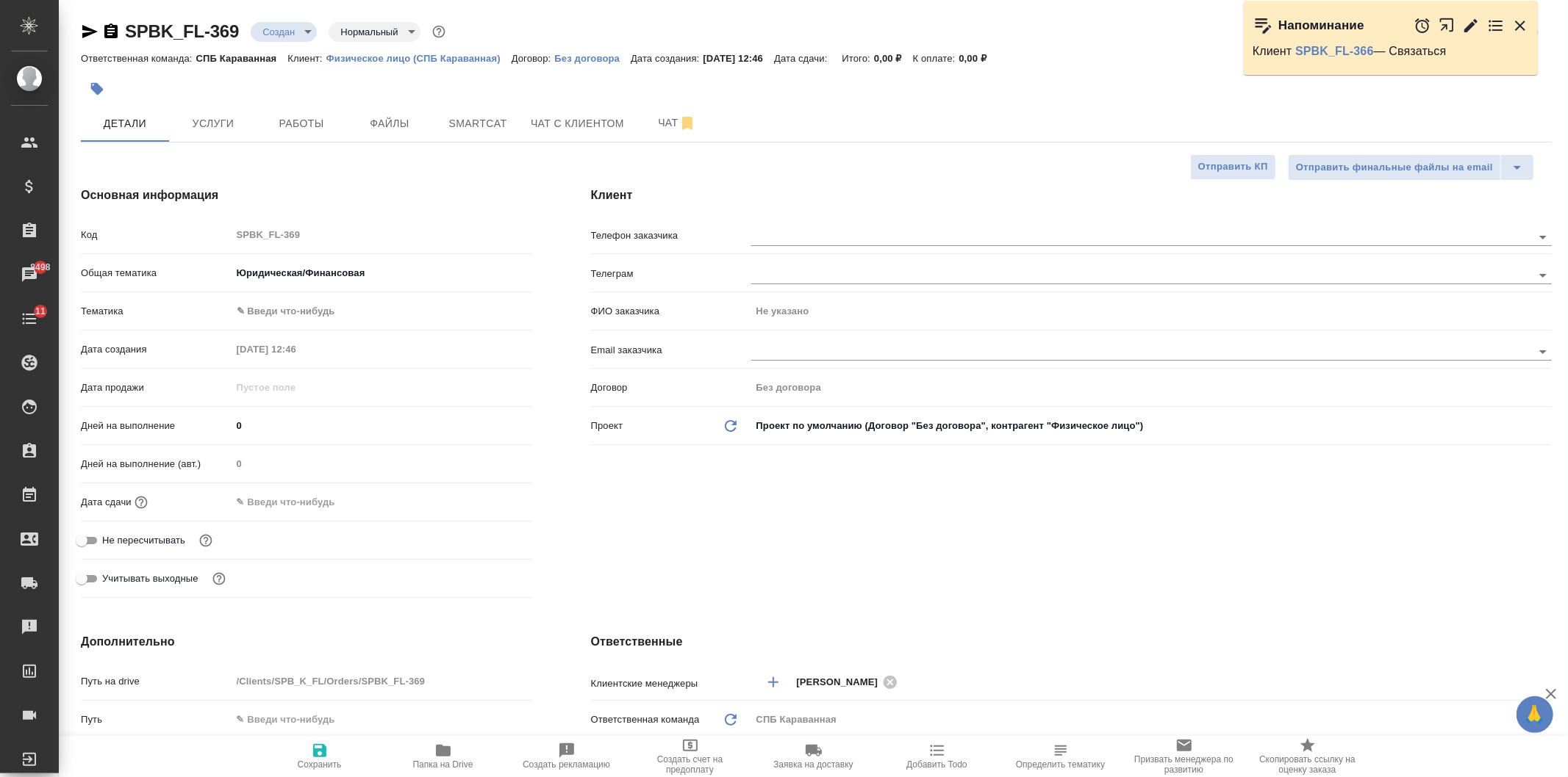
type textarea "x"
click at [268, 302] on body "🙏 .cls-1 fill:#fff; AWATERA [PERSON_NAME] Спецификации Заказы 8498 Чаты 11 Todo…" at bounding box center [784, 388] width 1568 height 777
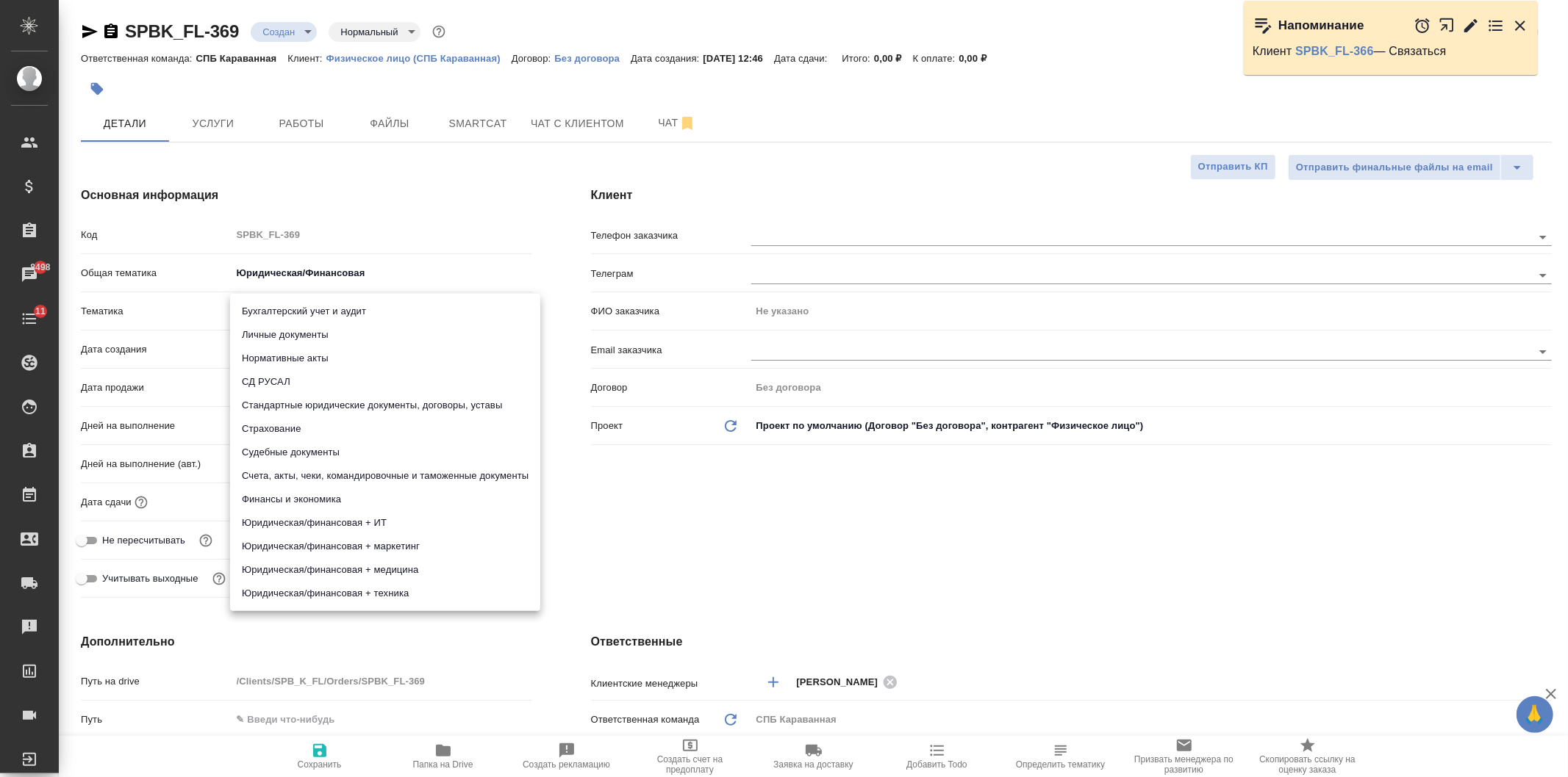
click at [319, 450] on li "Судебные документы" at bounding box center [385, 452] width 310 height 24
type input "5a8b8b956a9677013d343d23"
type textarea "x"
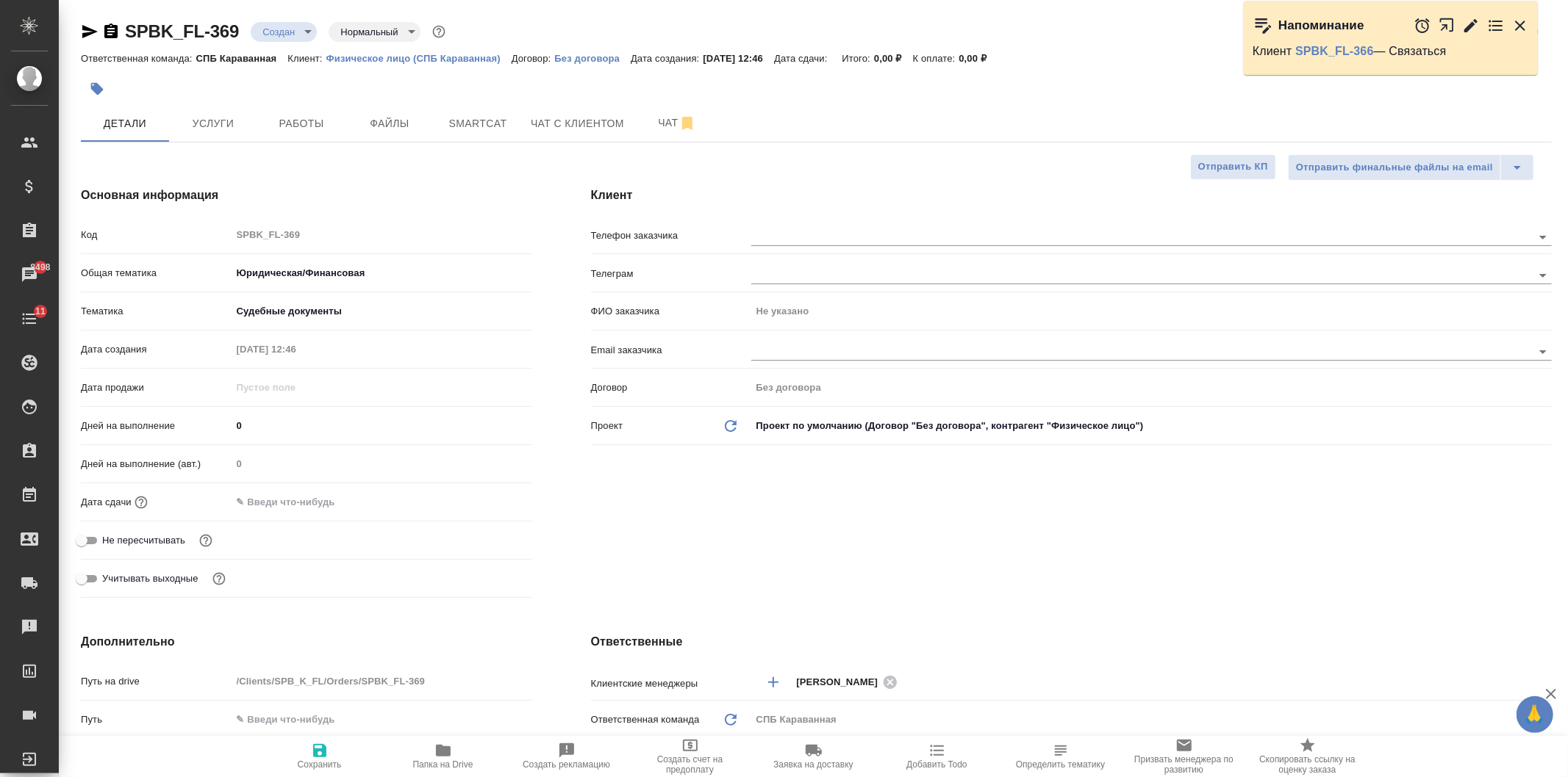
click at [339, 751] on span "Сохранить" at bounding box center [320, 756] width 106 height 28
type textarea "x"
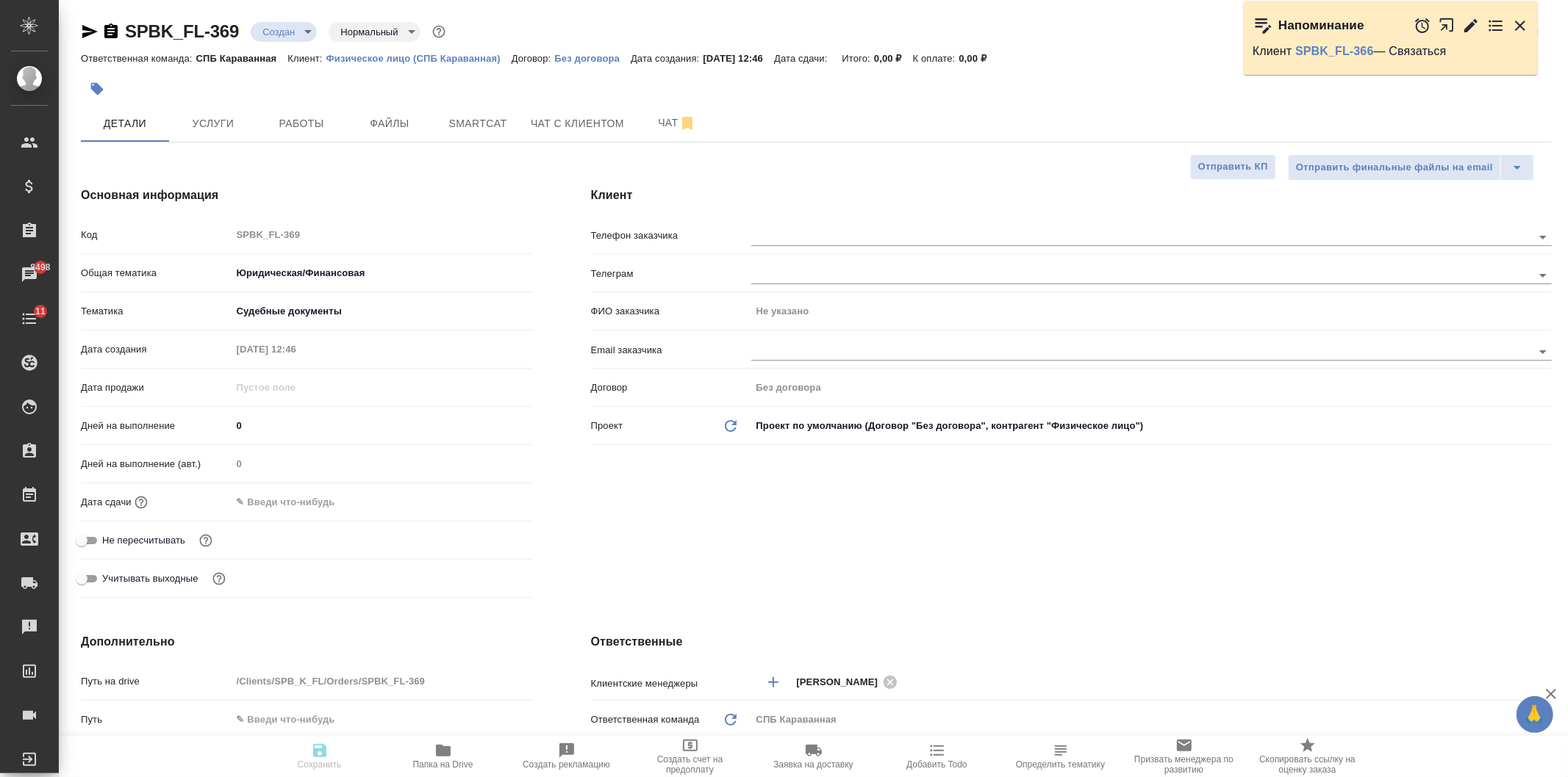
type textarea "x"
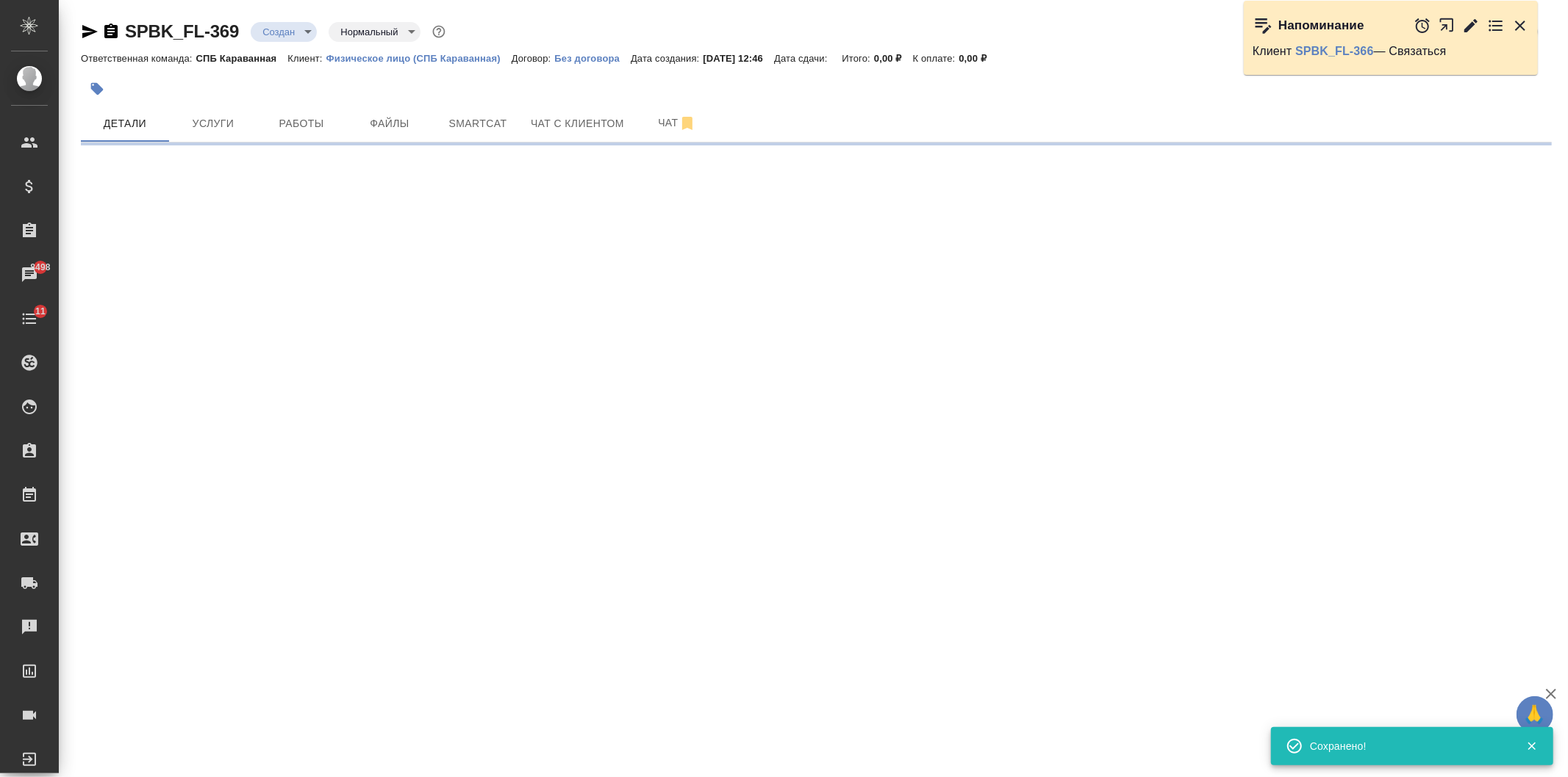
select select "RU"
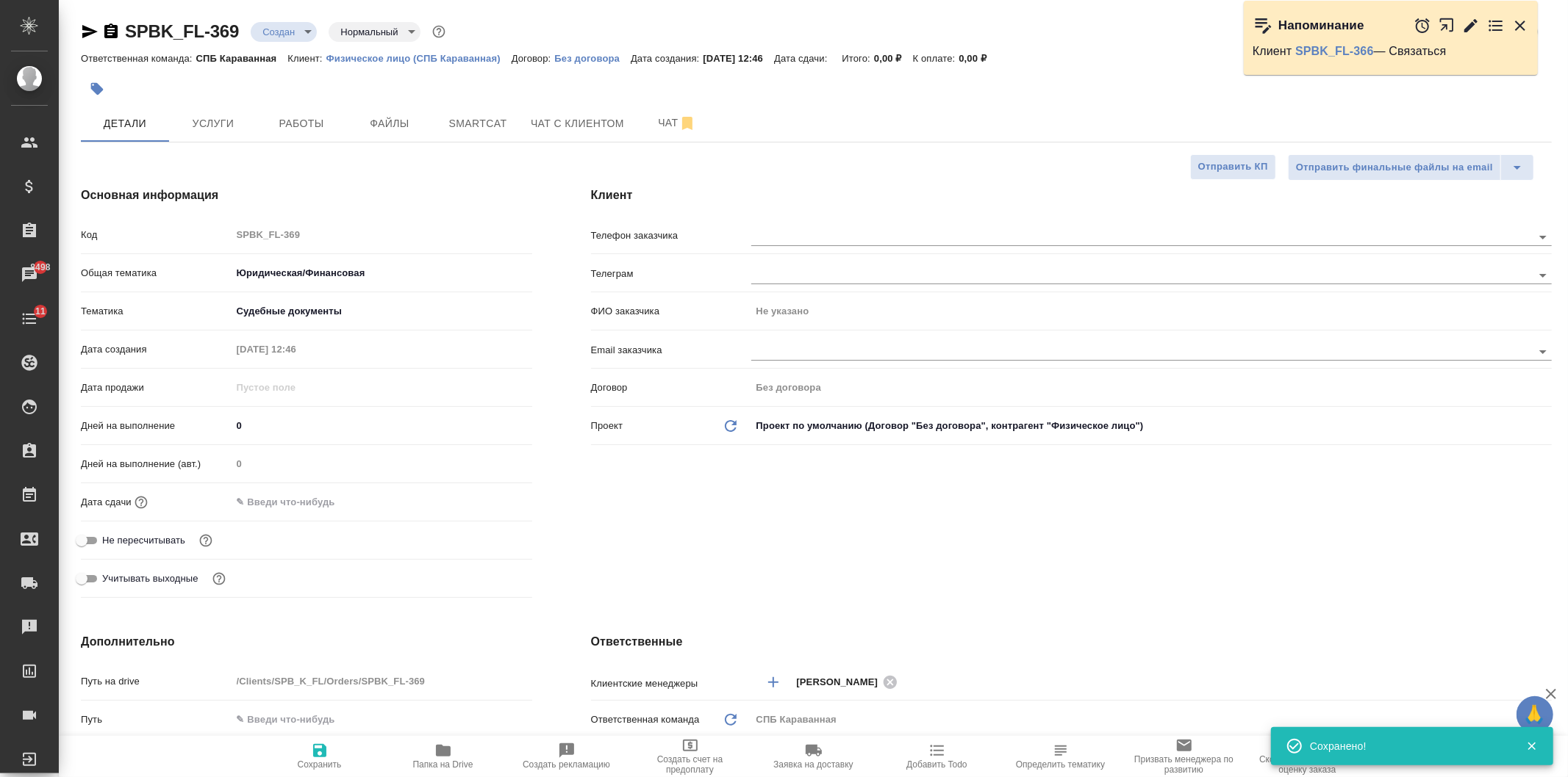
type textarea "x"
click at [797, 239] on input "text" at bounding box center [1117, 237] width 732 height 18
type textarea "x"
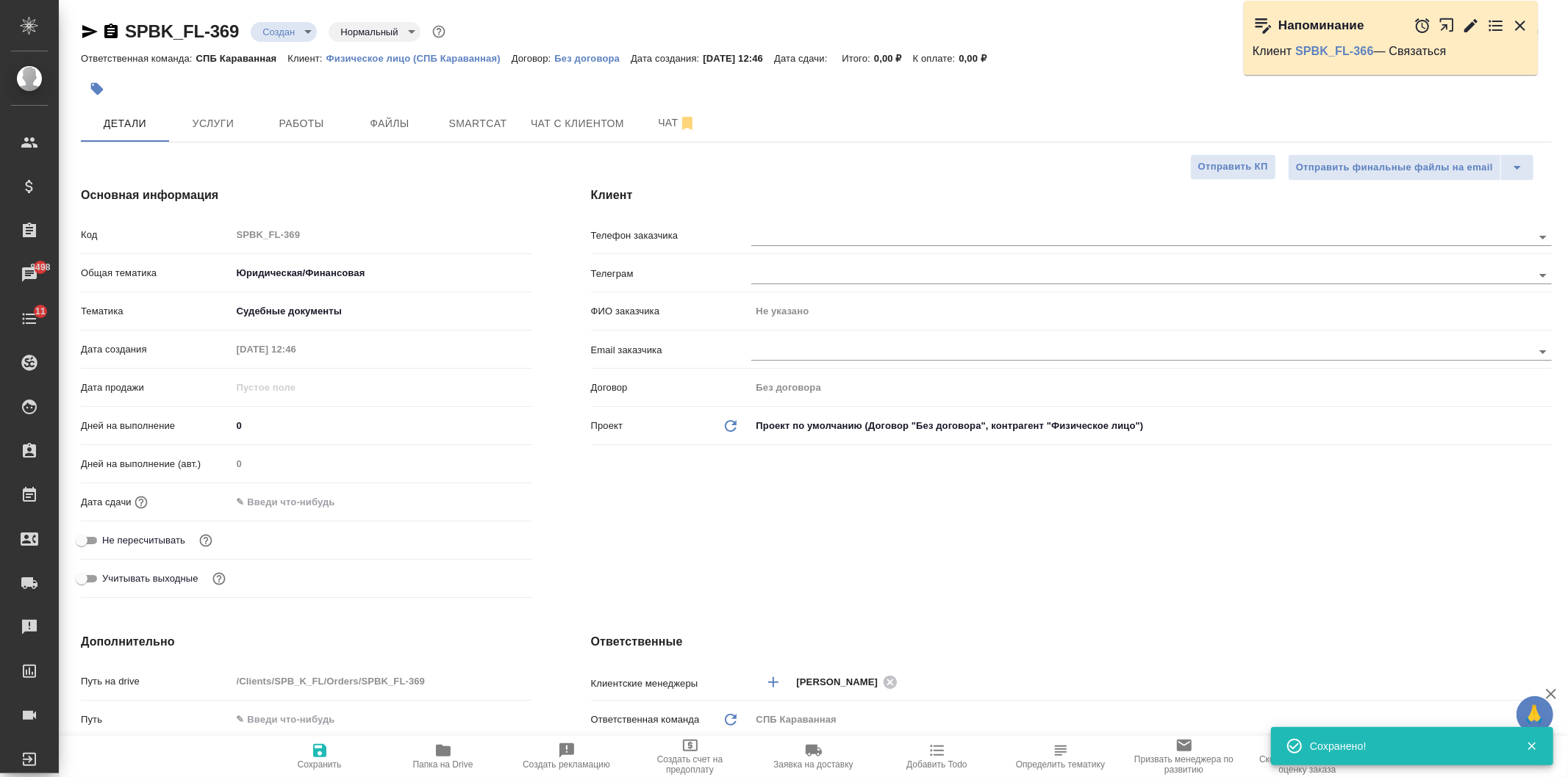
type textarea "x"
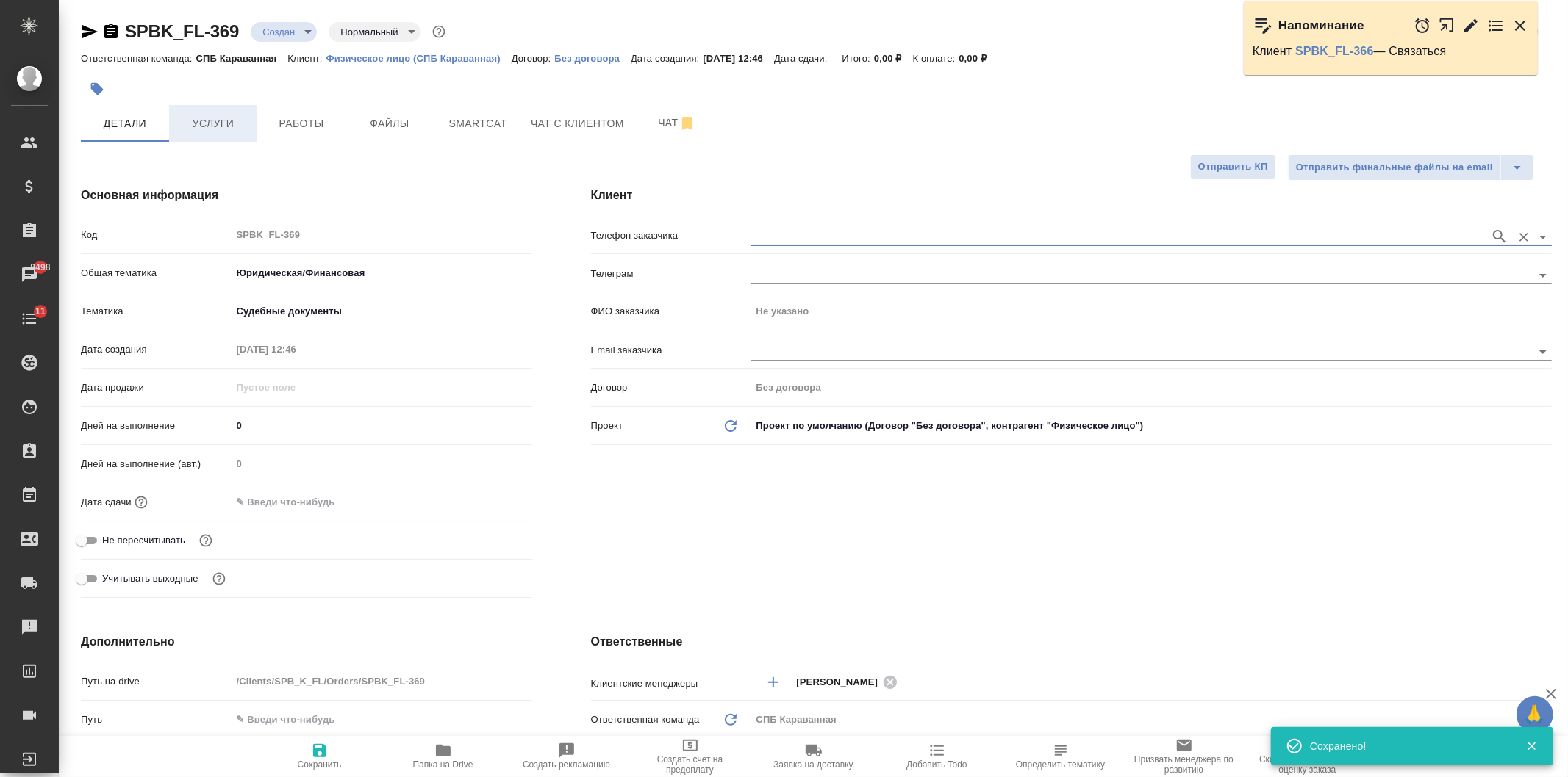
click at [232, 126] on span "Услуги" at bounding box center [213, 124] width 71 height 19
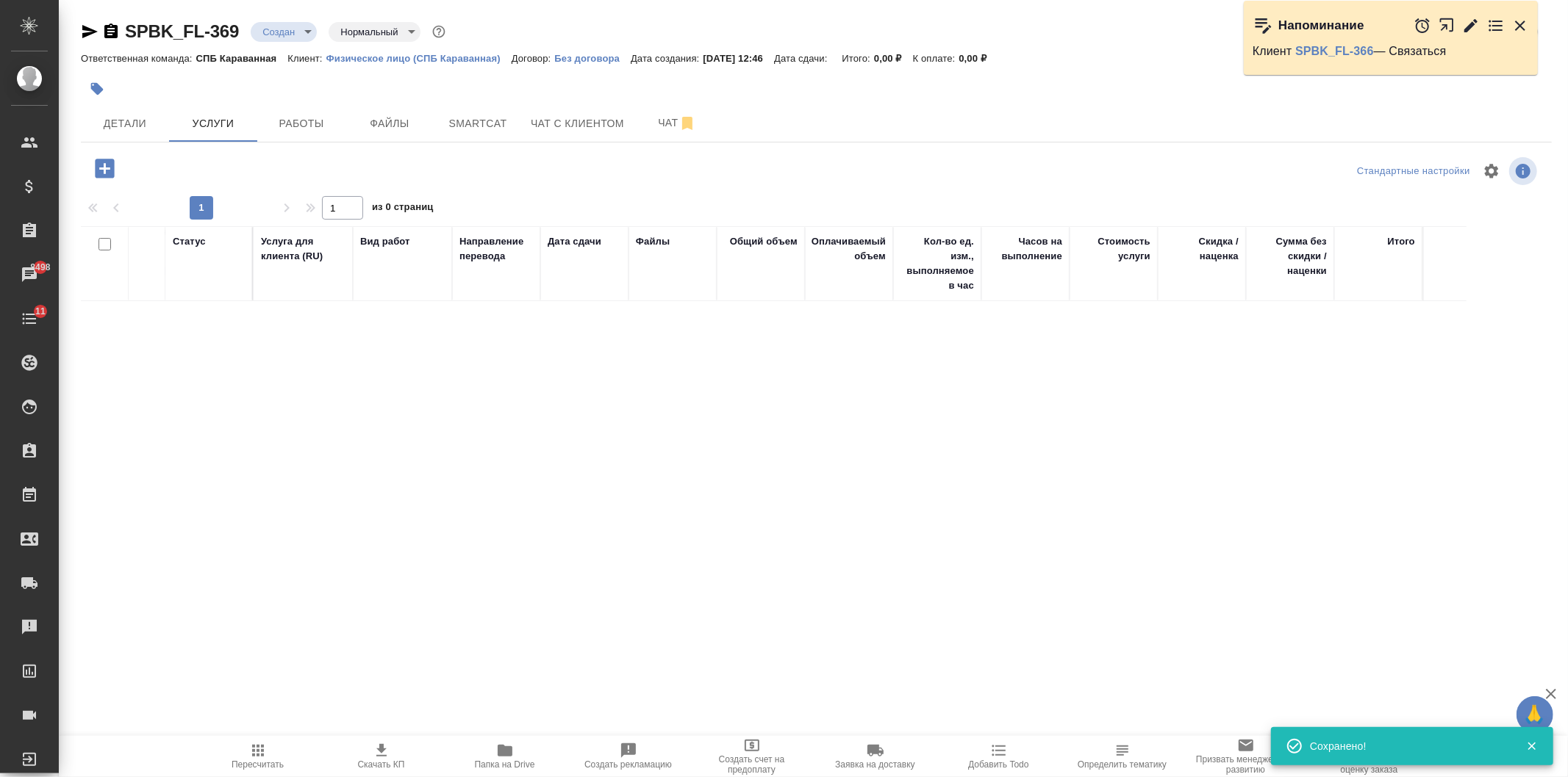
click at [104, 173] on icon "button" at bounding box center [105, 169] width 26 height 26
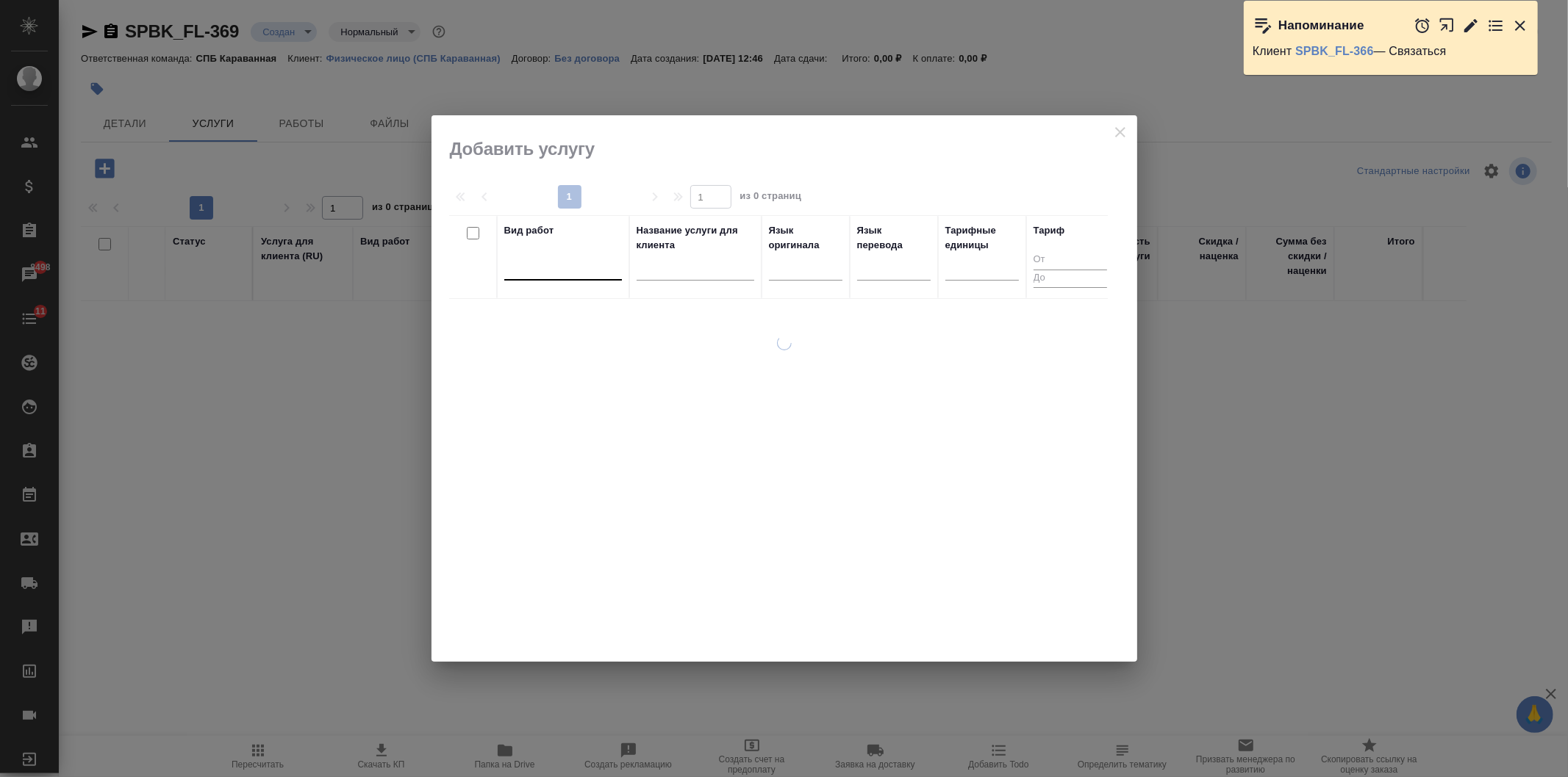
click at [594, 280] on div at bounding box center [563, 267] width 118 height 28
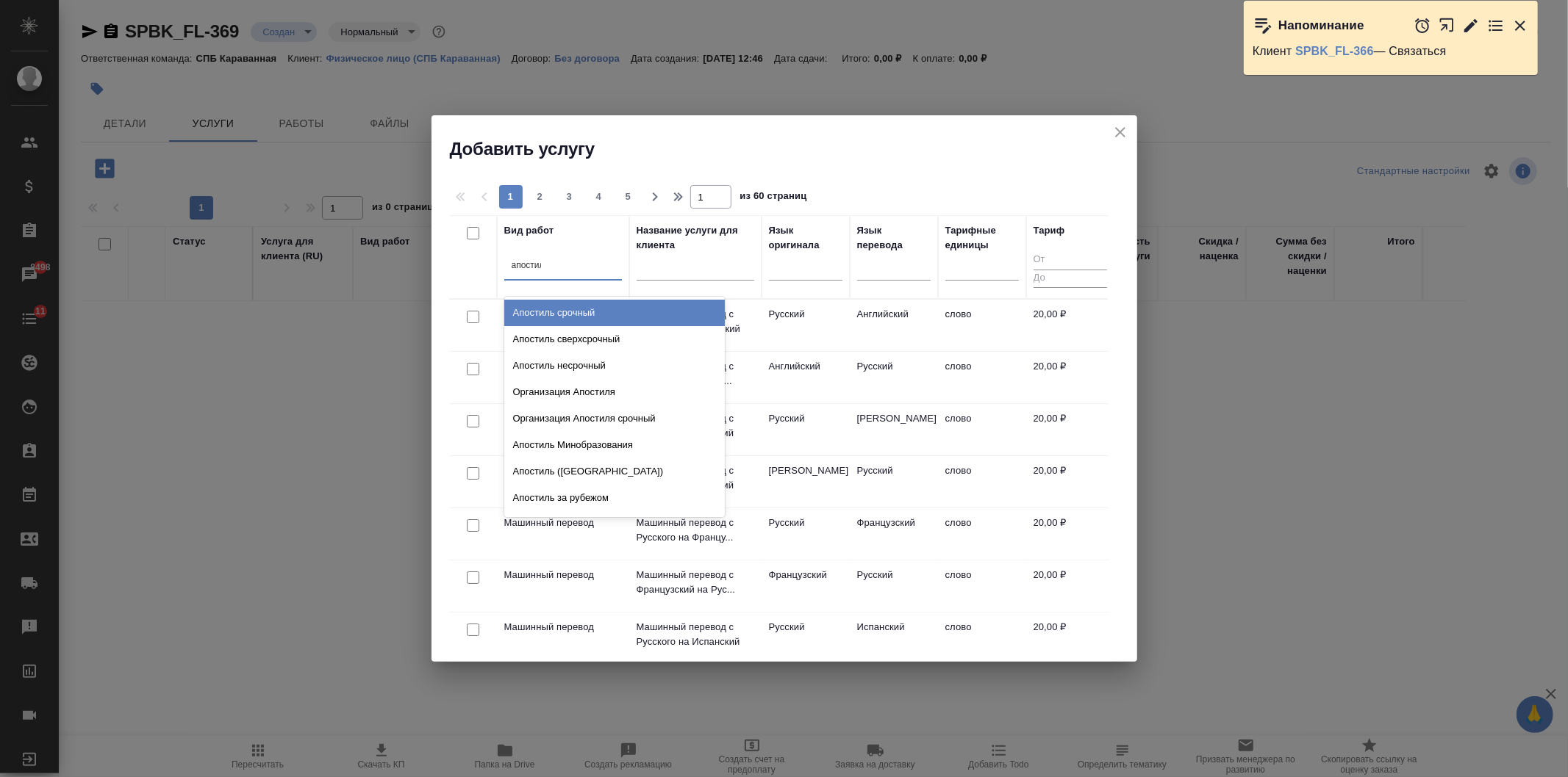
type input "апостиль"
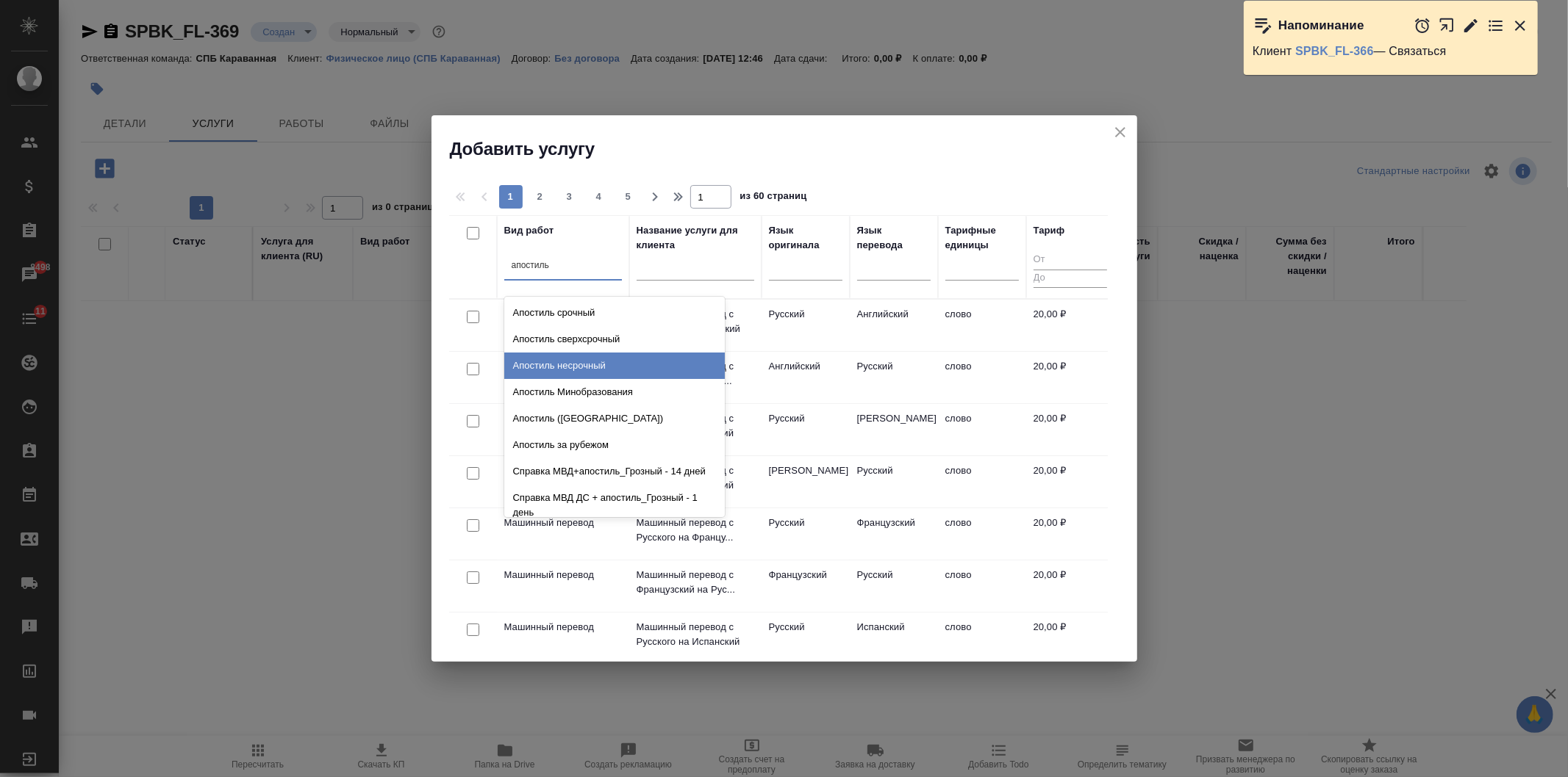
click at [599, 358] on div "Апостиль несрочный" at bounding box center [614, 366] width 220 height 27
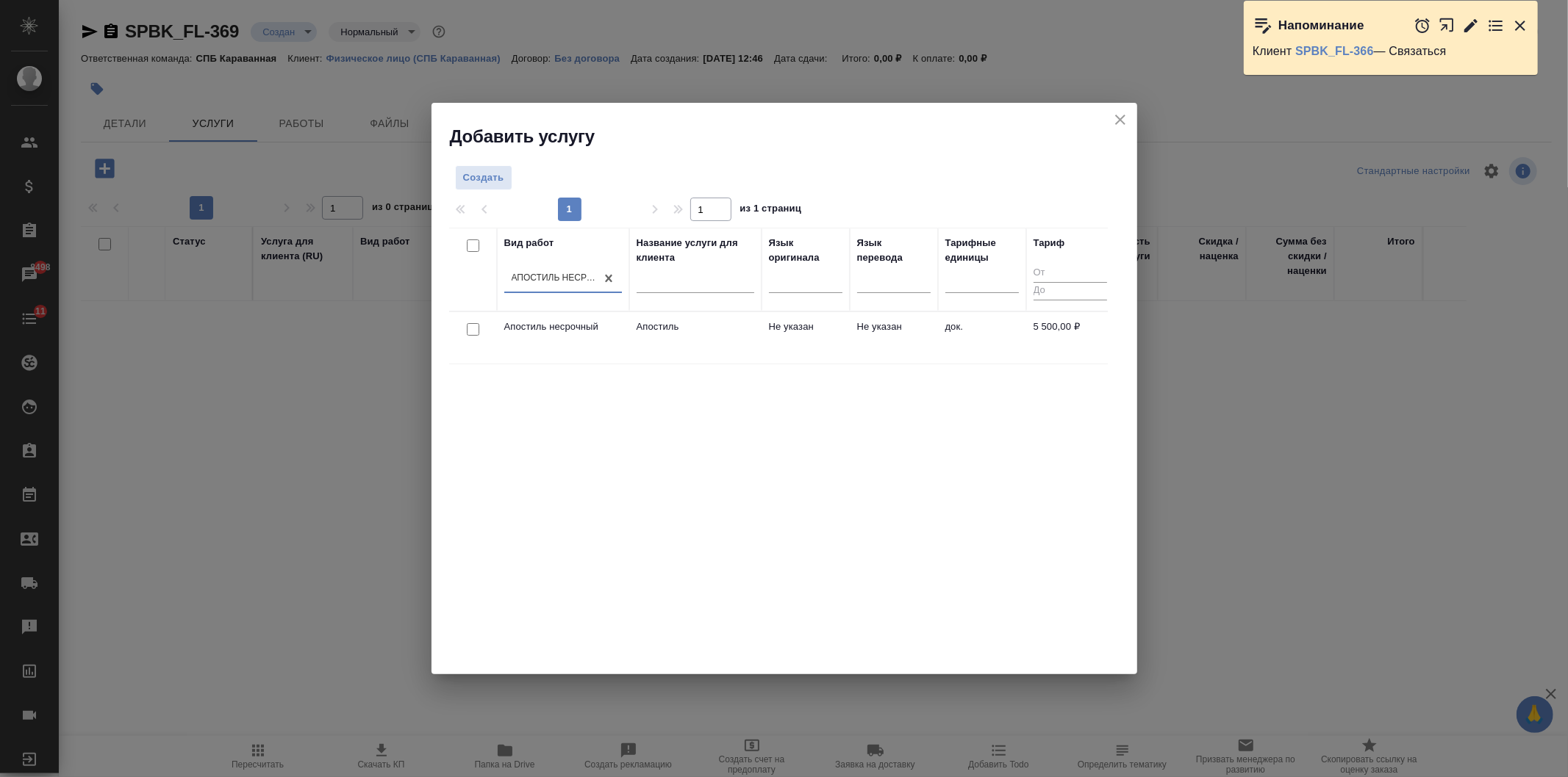
click at [467, 333] on input "checkbox" at bounding box center [473, 329] width 12 height 12
checkbox input "true"
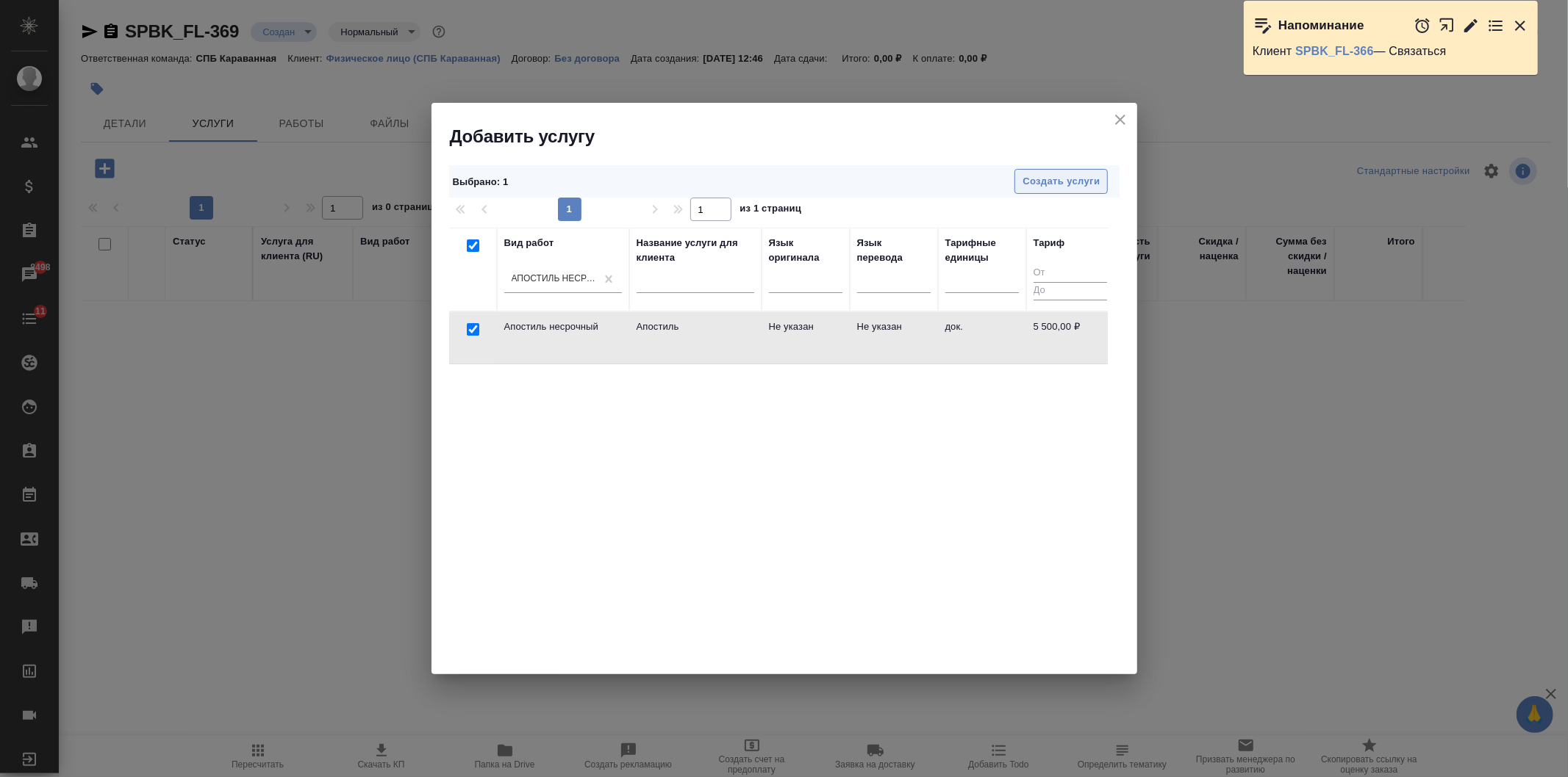
click at [1052, 192] on button "Создать услуги" at bounding box center [1061, 182] width 94 height 26
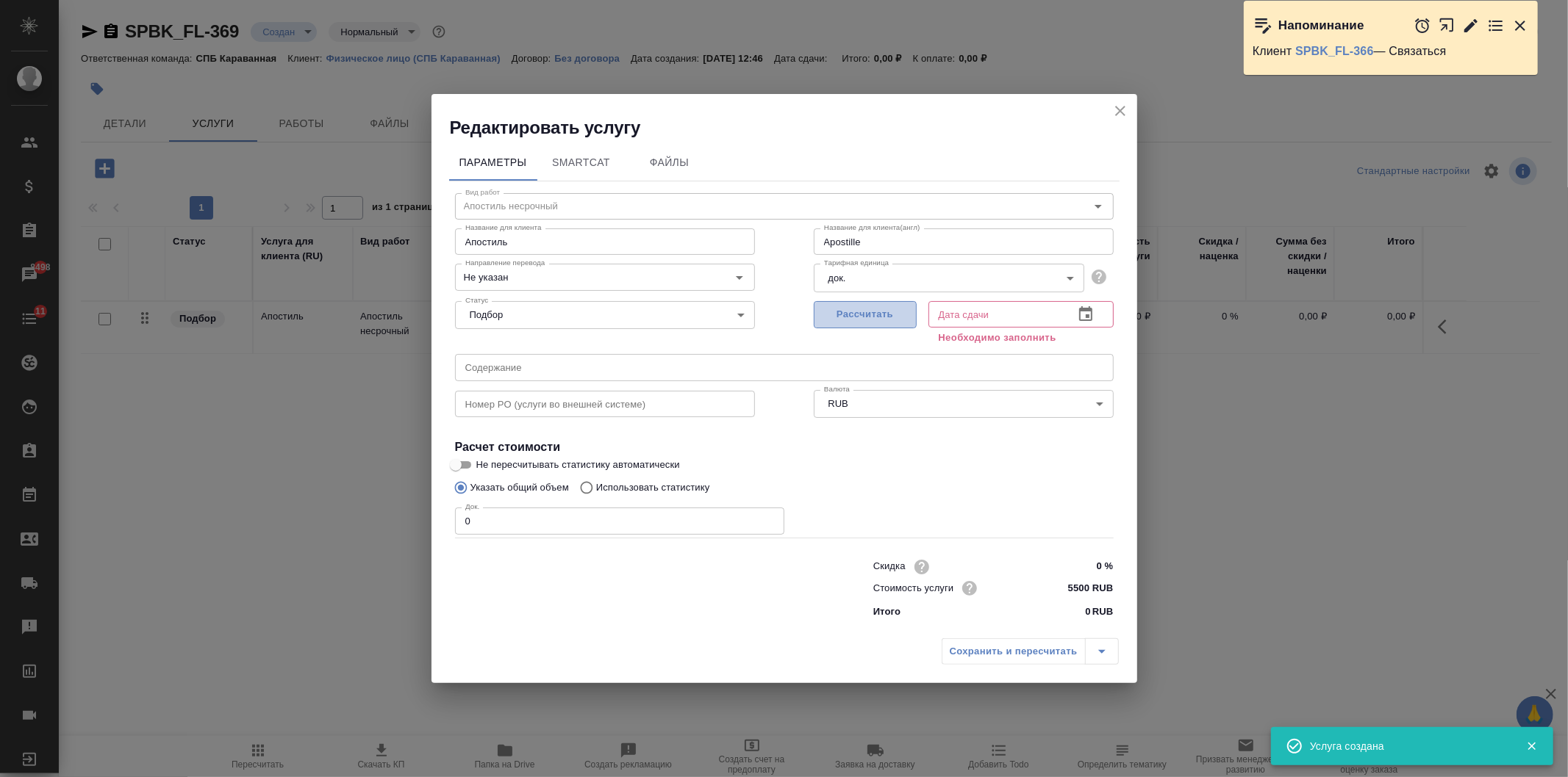
click at [855, 306] on span "Рассчитать" at bounding box center [865, 315] width 87 height 17
type input "Apostille"
type input "[DATE] 12:47"
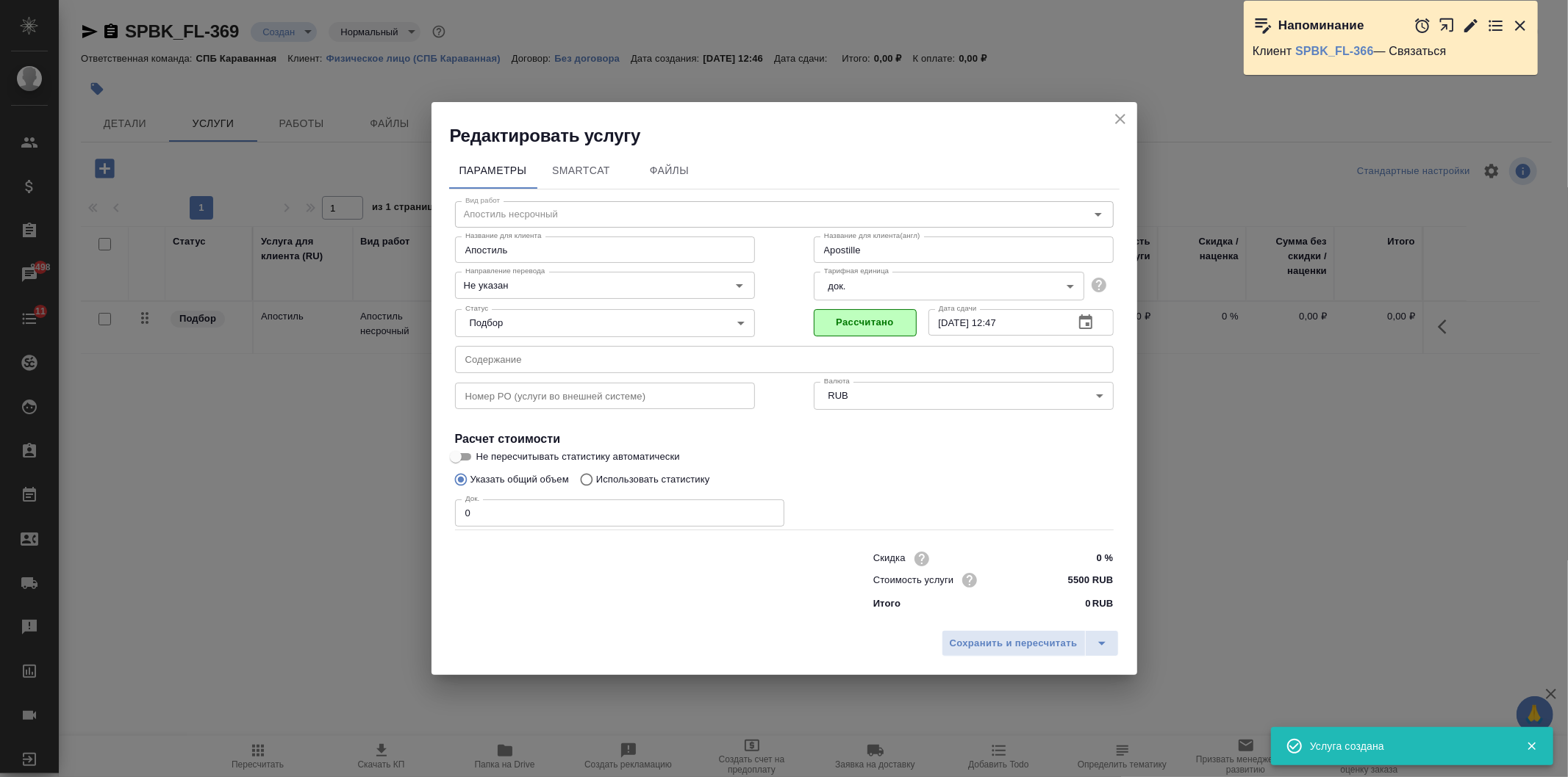
click at [496, 516] on input "0" at bounding box center [620, 513] width 329 height 27
type input "Apostille"
type input "1"
type input "Apostille"
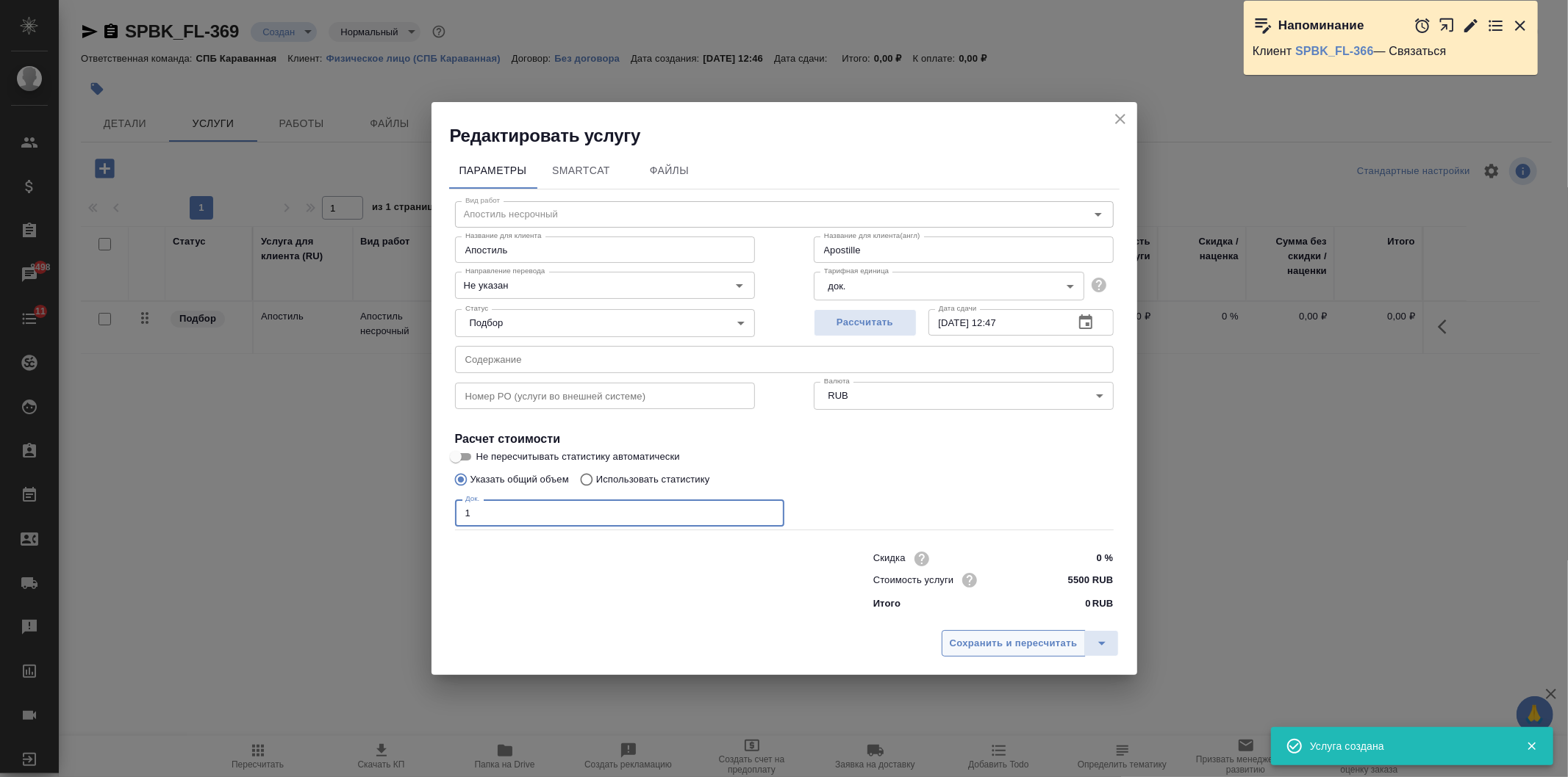
type input "1"
click at [1002, 655] on button "Сохранить и пересчитать" at bounding box center [1013, 644] width 144 height 27
type input "Apostille"
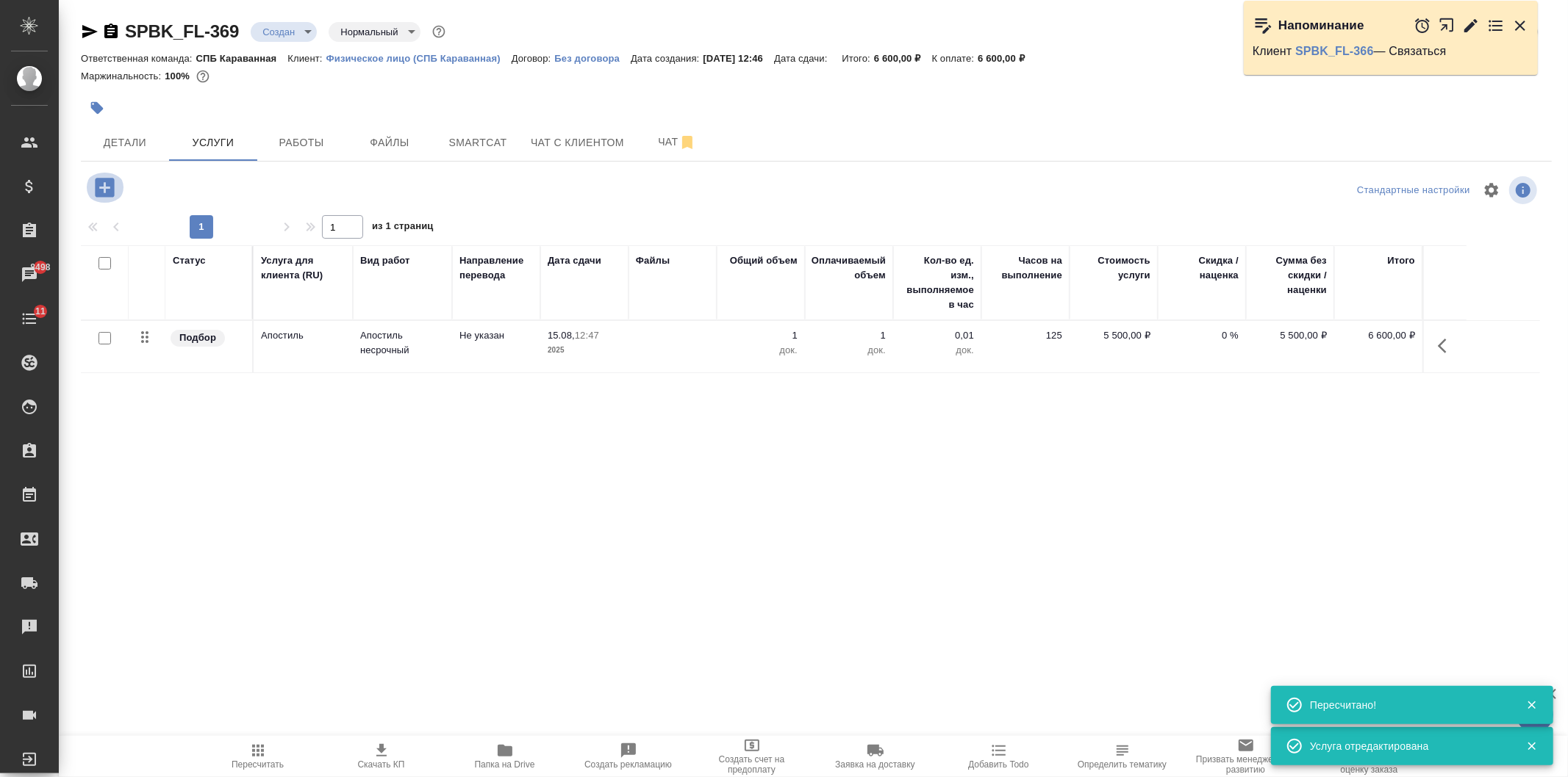
click at [116, 195] on icon "button" at bounding box center [105, 188] width 26 height 26
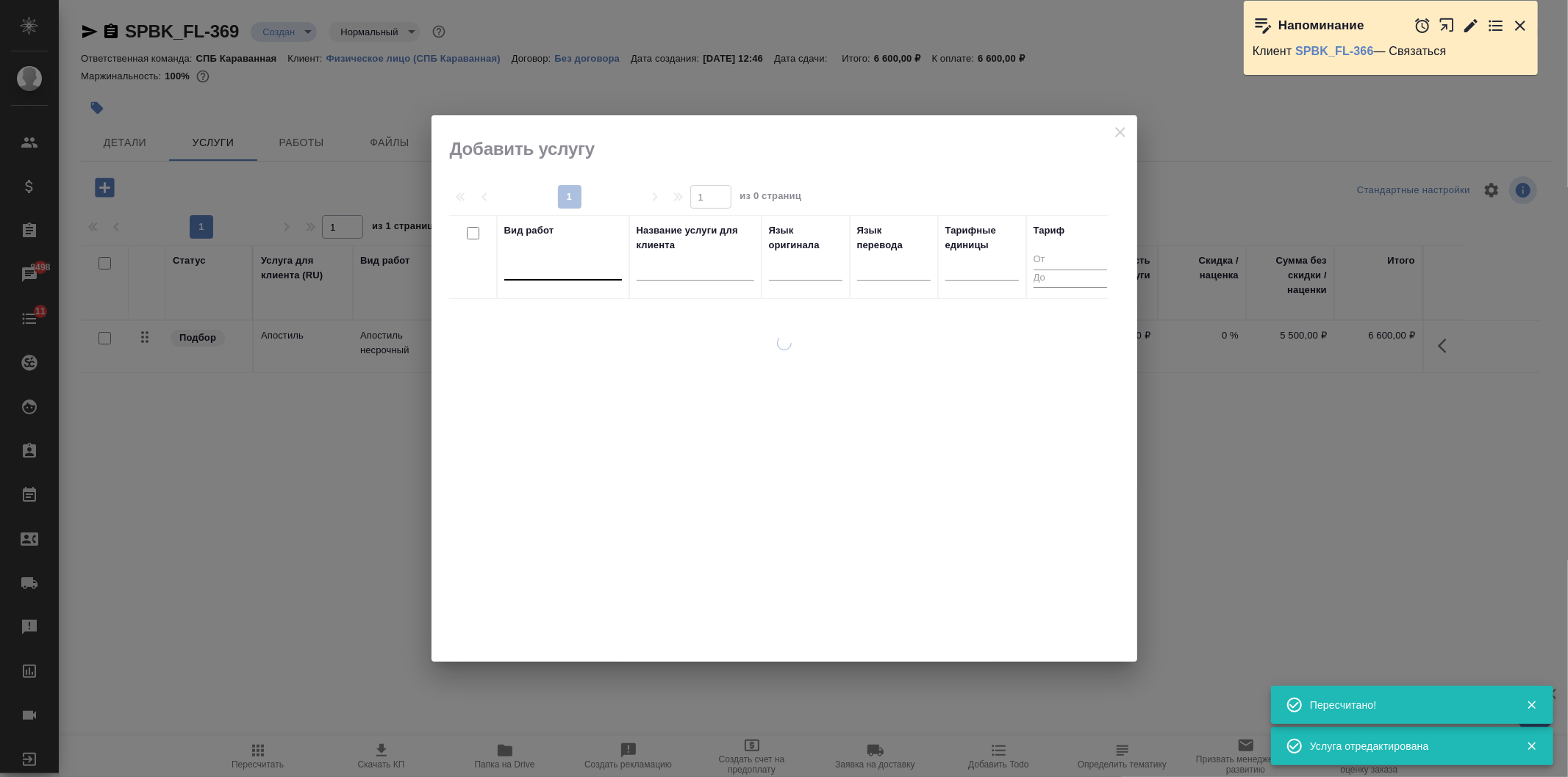
click at [550, 269] on div at bounding box center [563, 266] width 118 height 21
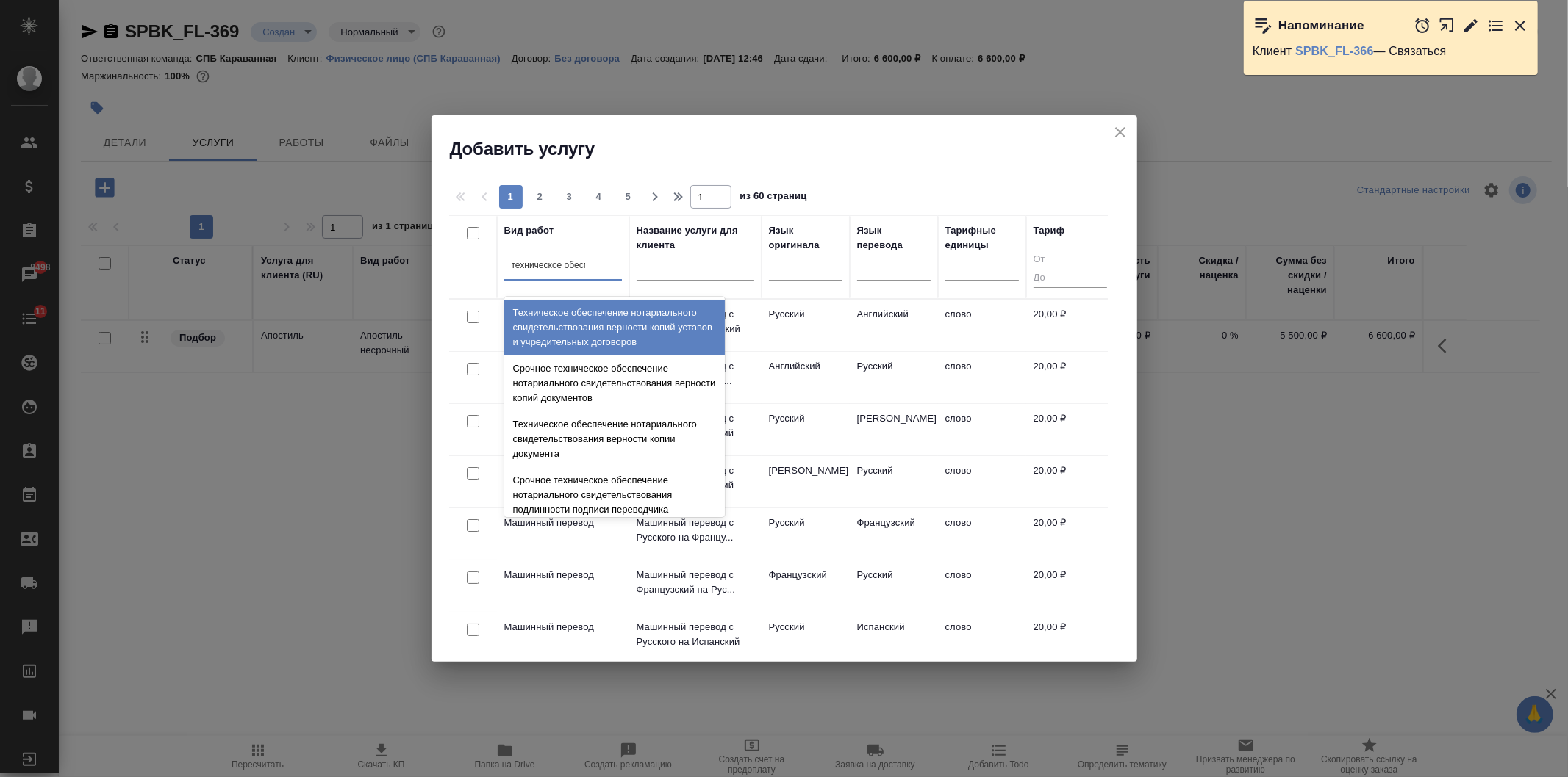
type input "техническое обеспе"
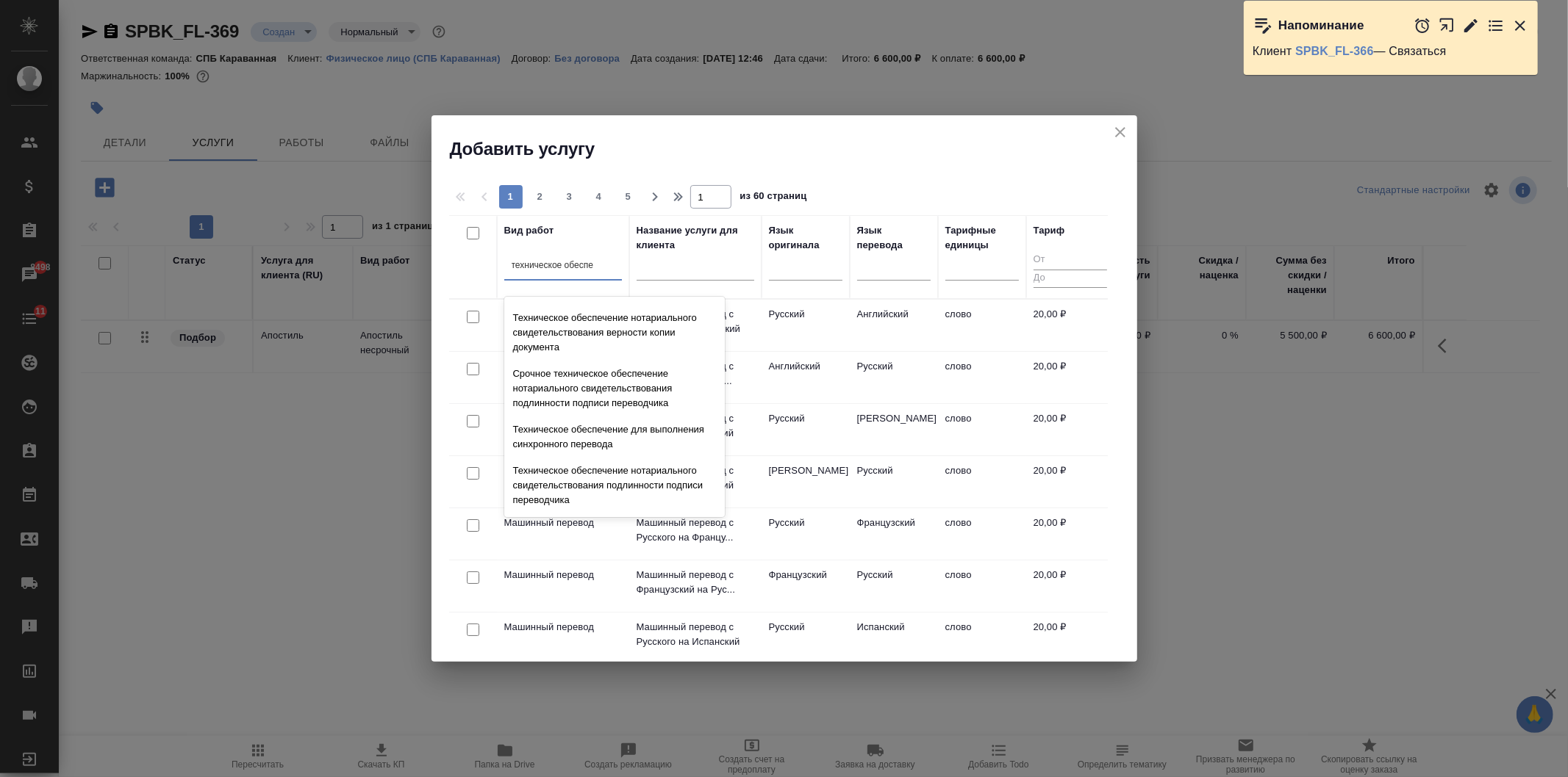
scroll to position [131, 0]
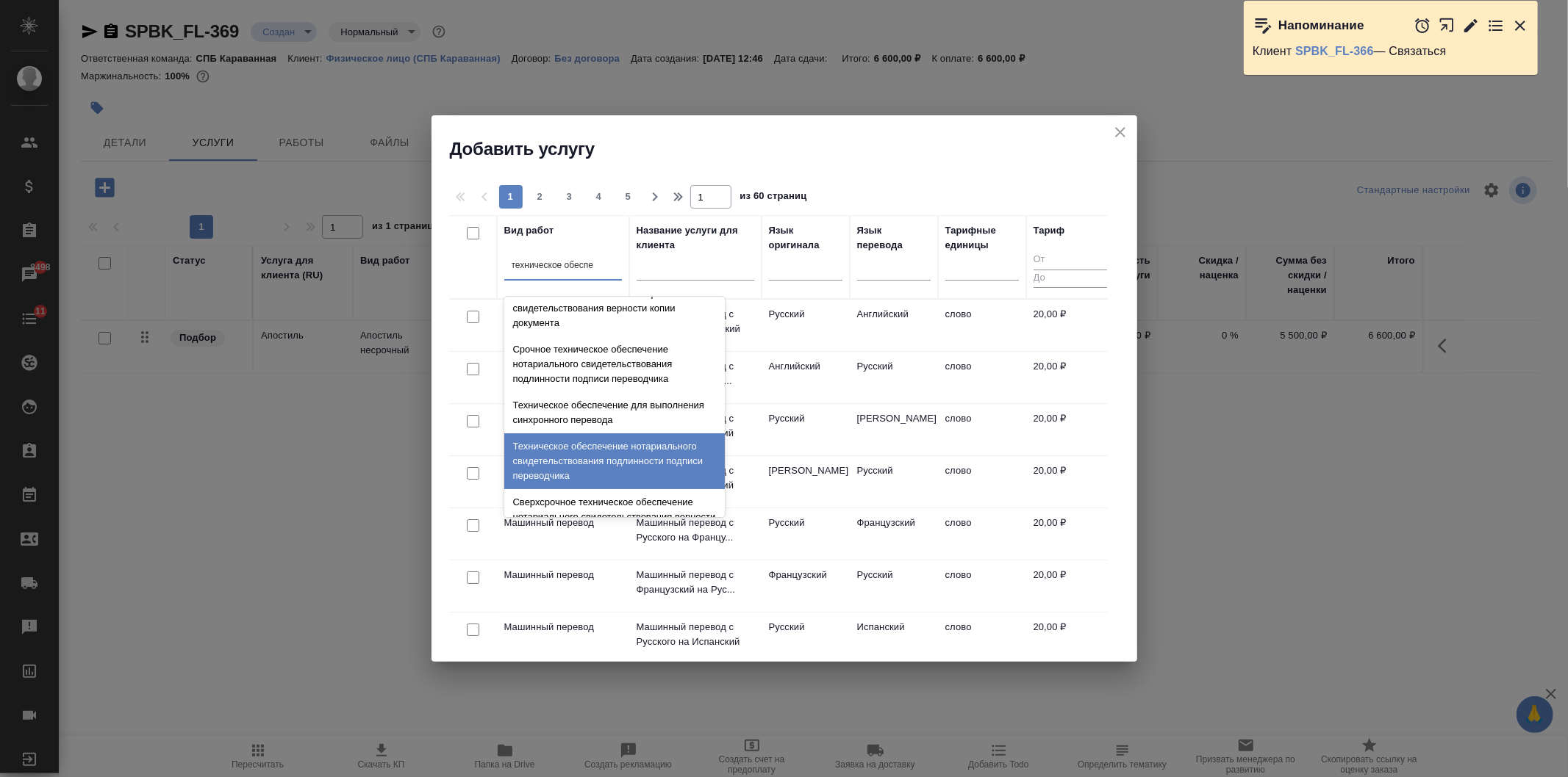
click at [671, 442] on div "Техническое обеспечение нотариального свидетельствования подлинности подписи пе…" at bounding box center [614, 461] width 220 height 56
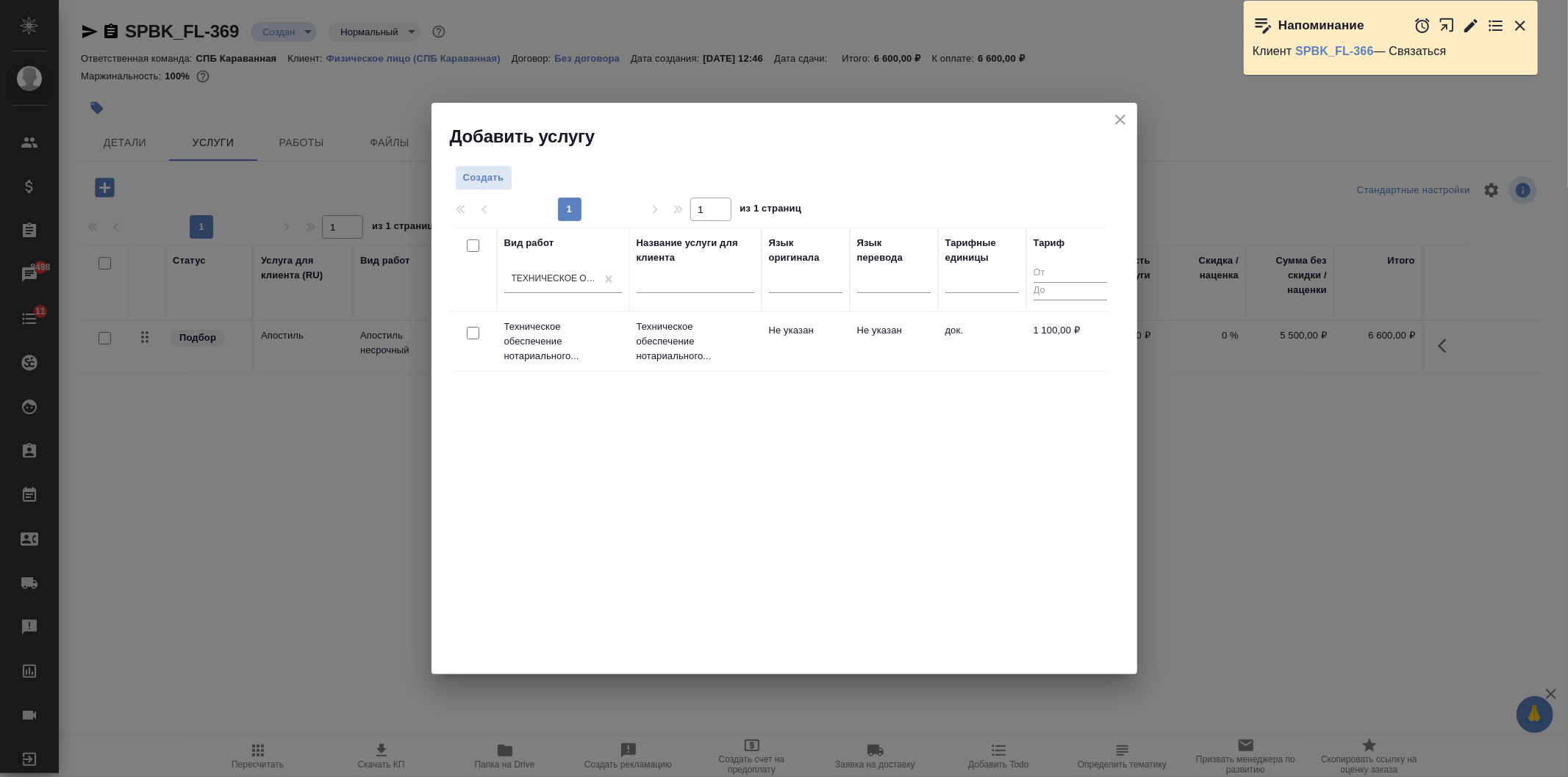
click at [473, 336] on input "checkbox" at bounding box center [473, 332] width 12 height 12
checkbox input "true"
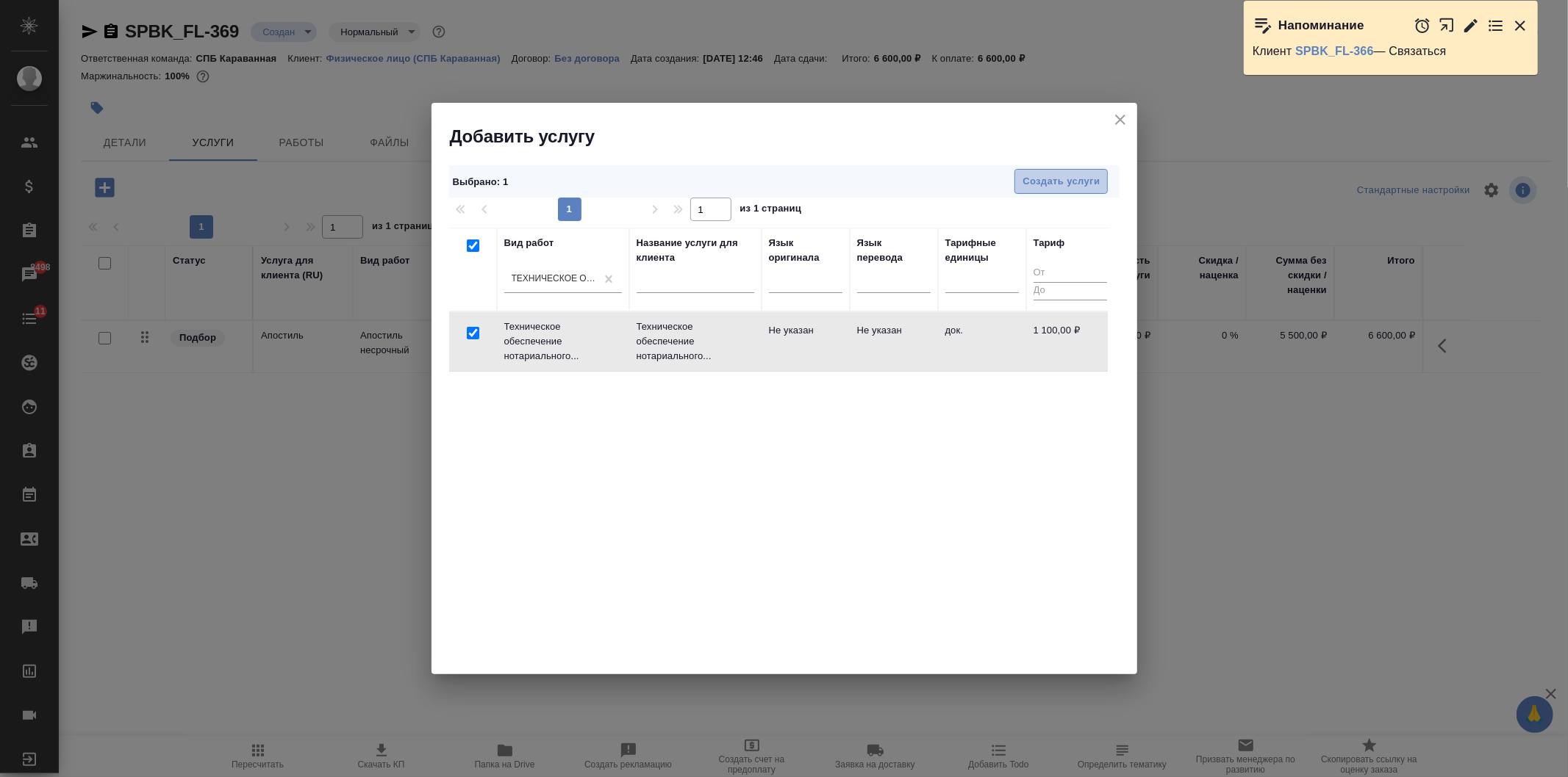
click at [1065, 180] on span "Создать услуги" at bounding box center [1061, 181] width 77 height 17
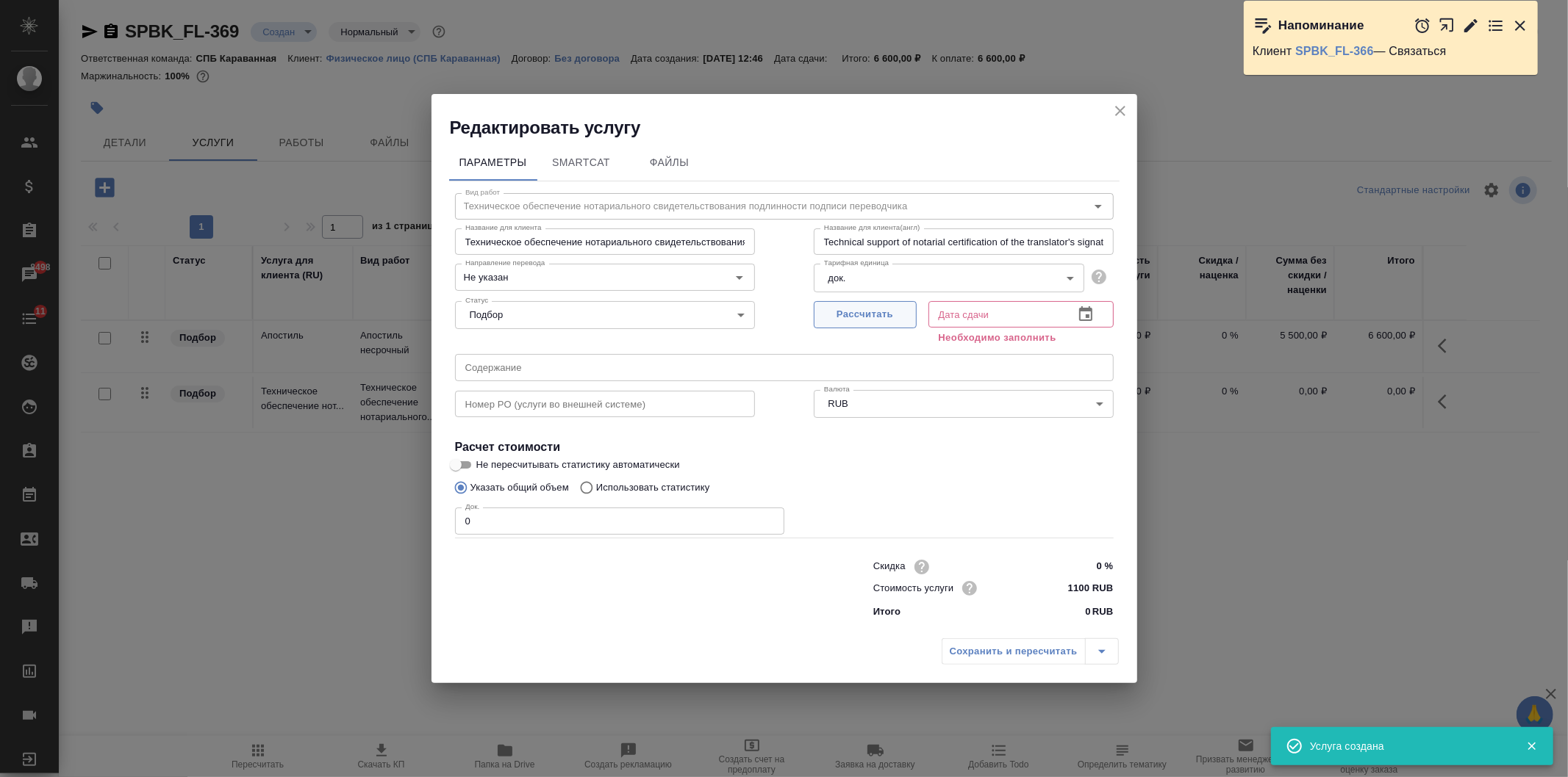
click at [876, 318] on span "Рассчитать" at bounding box center [865, 315] width 87 height 17
type input "[DATE] 12:47"
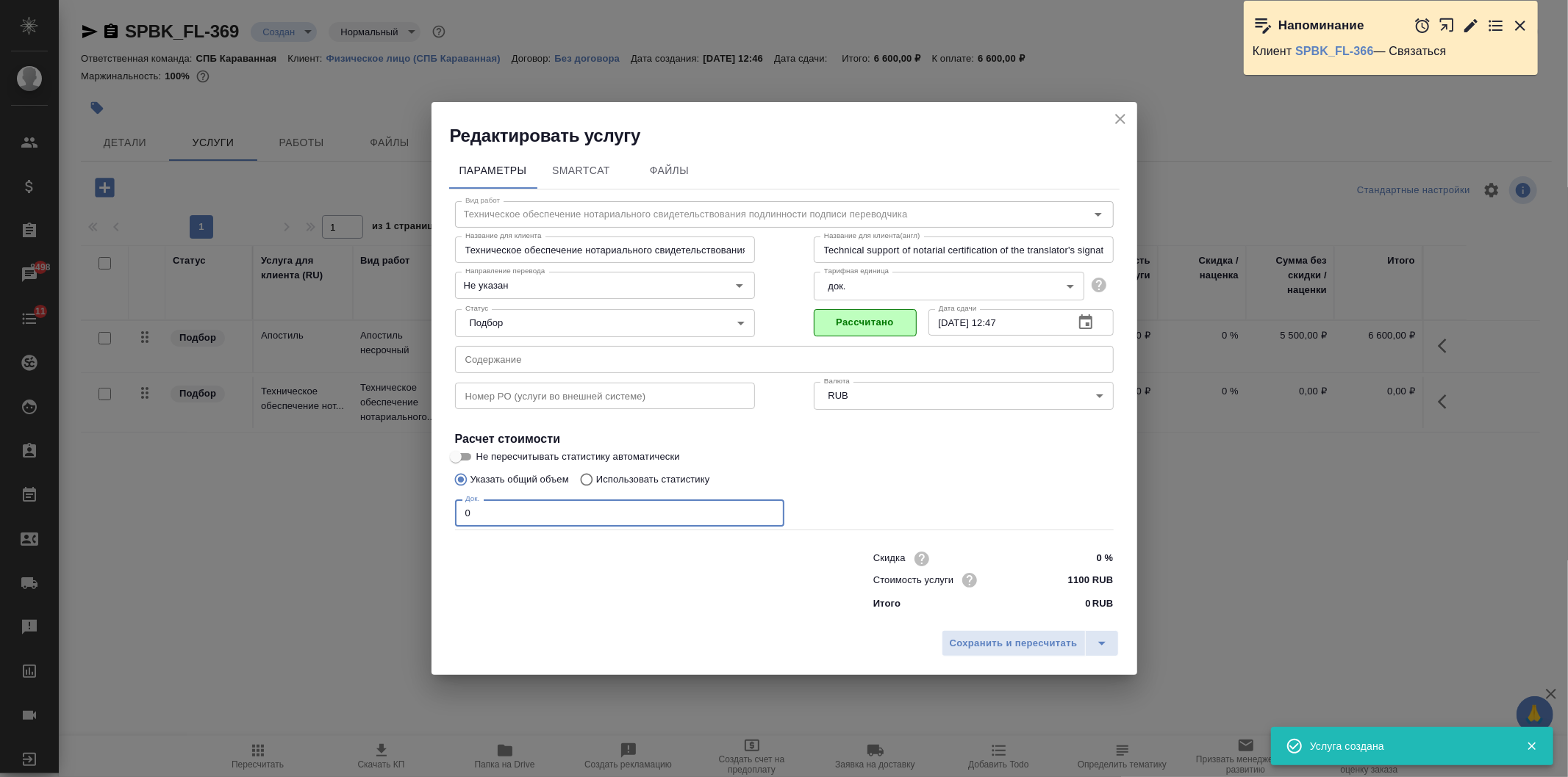
click at [513, 517] on input "0" at bounding box center [620, 513] width 329 height 27
type input "1"
click at [1009, 642] on span "Сохранить и пересчитать" at bounding box center [1013, 644] width 128 height 17
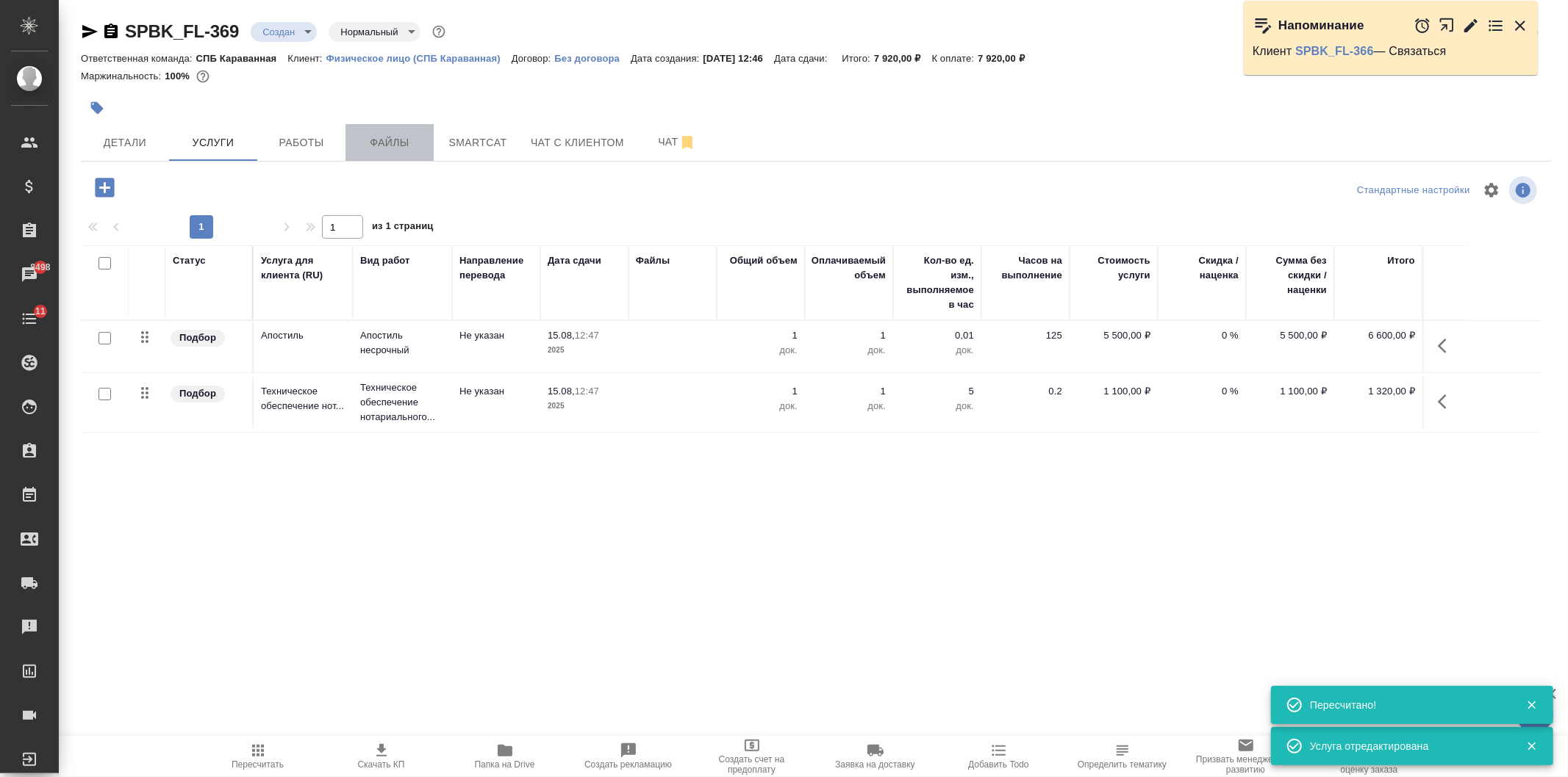
click at [376, 148] on span "Файлы" at bounding box center [390, 143] width 71 height 19
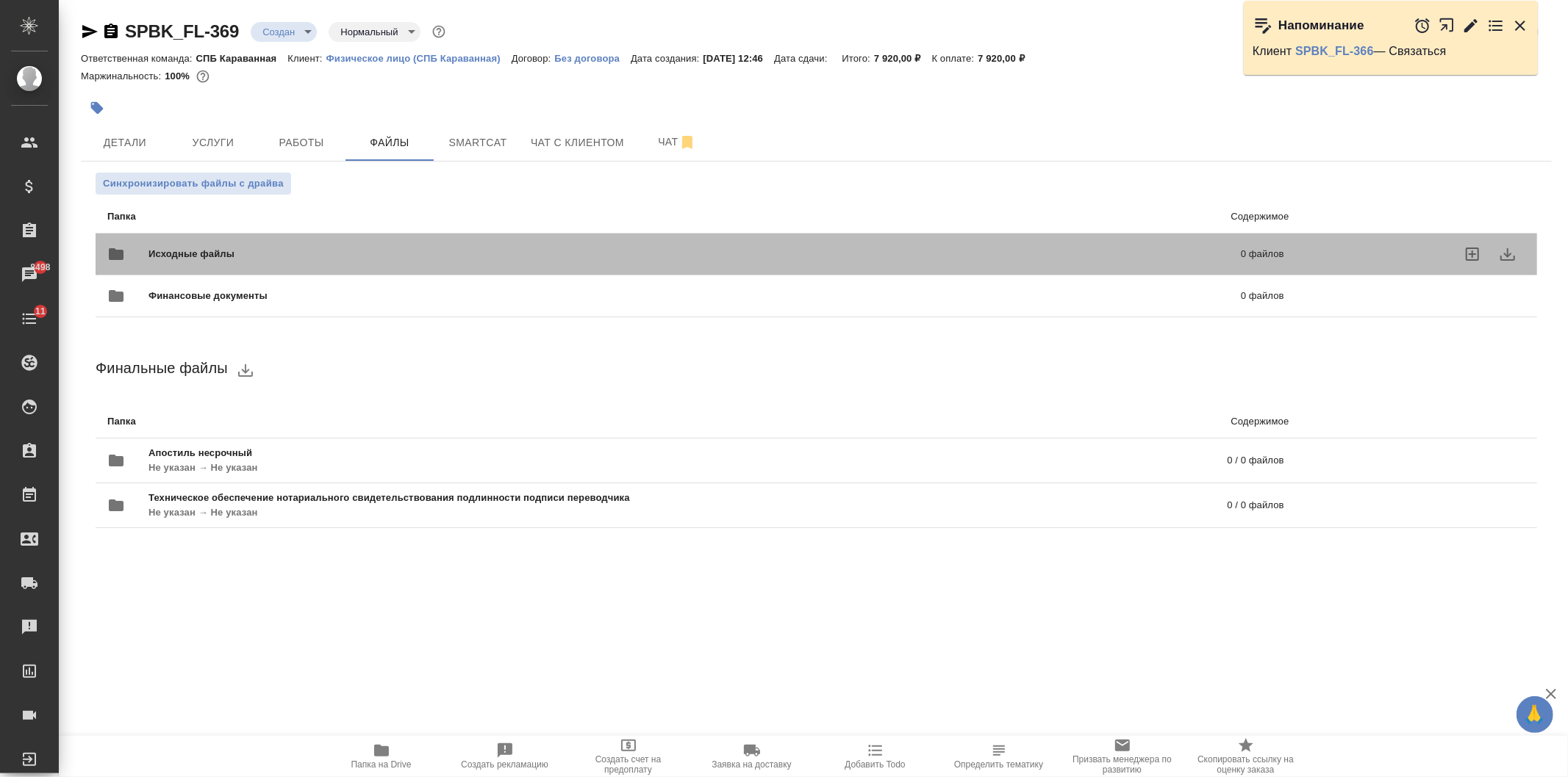
click at [246, 254] on span "Исходные файлы" at bounding box center [443, 254] width 590 height 15
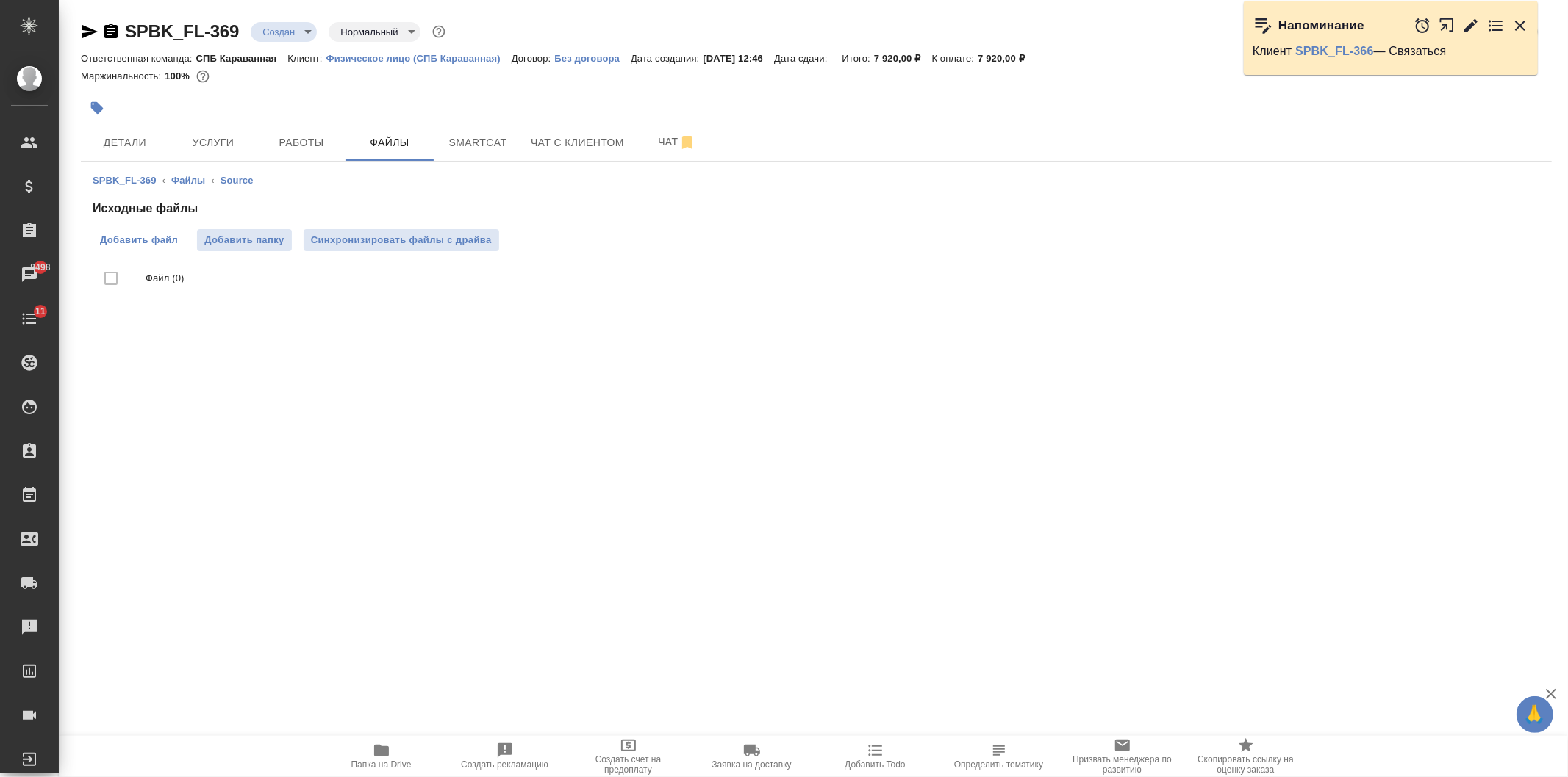
click at [127, 242] on span "Добавить файл" at bounding box center [139, 241] width 78 height 15
click at [0, 0] on input "Добавить файл" at bounding box center [0, 0] width 0 height 0
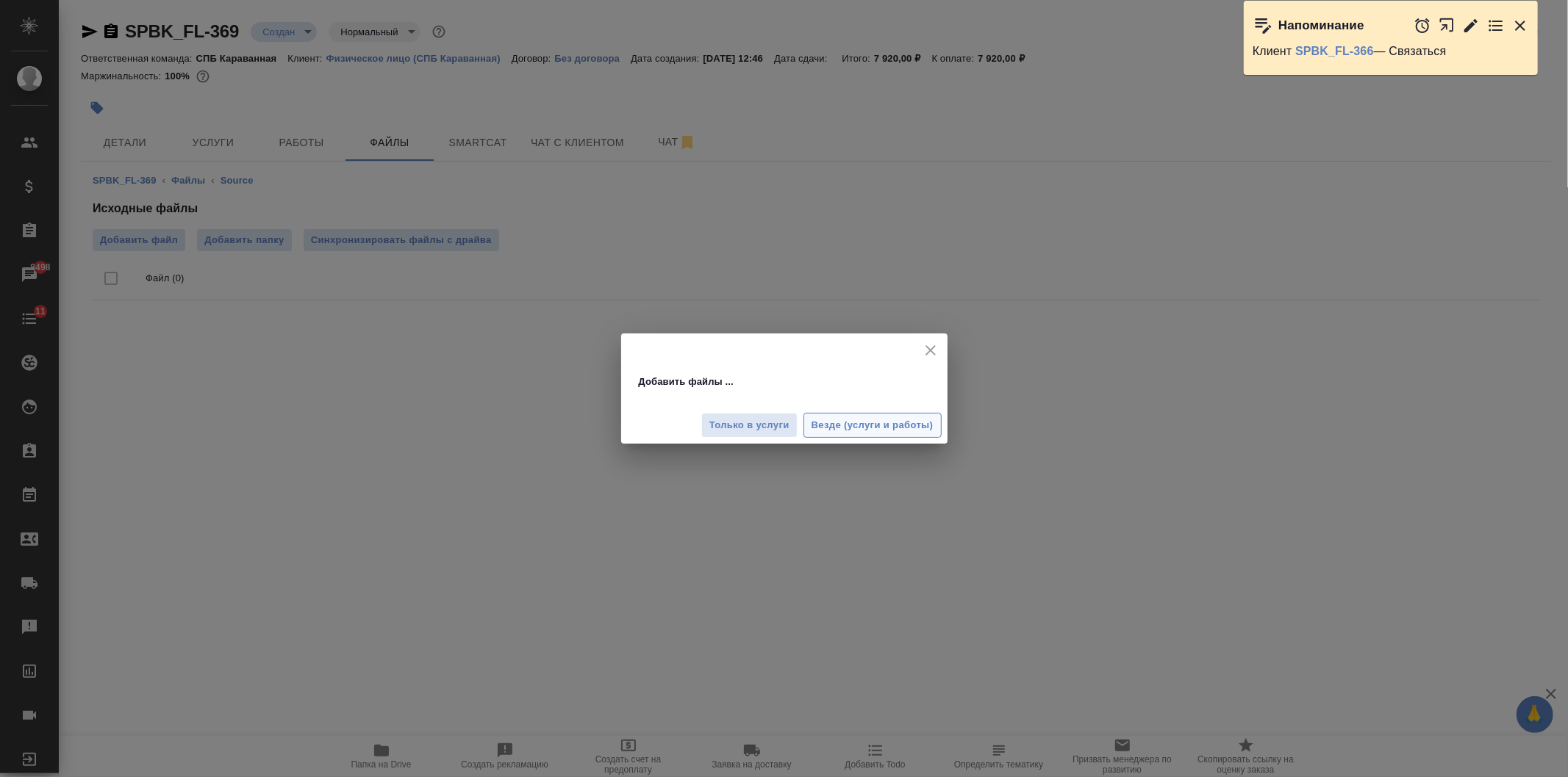
click at [868, 427] on span "Везде (услуги и работы)" at bounding box center [873, 425] width 122 height 17
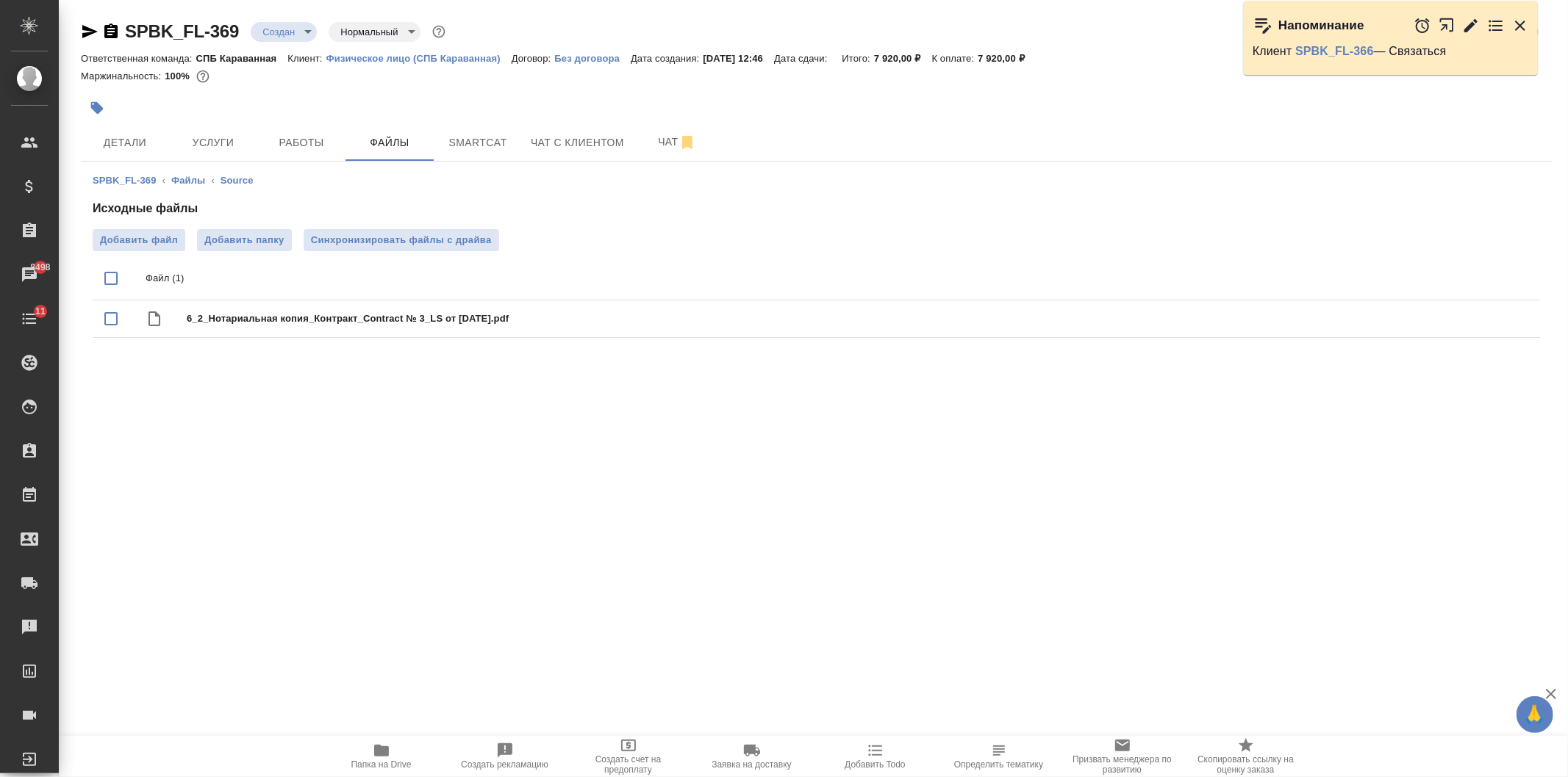
click at [218, 144] on span "Услуги" at bounding box center [213, 143] width 71 height 19
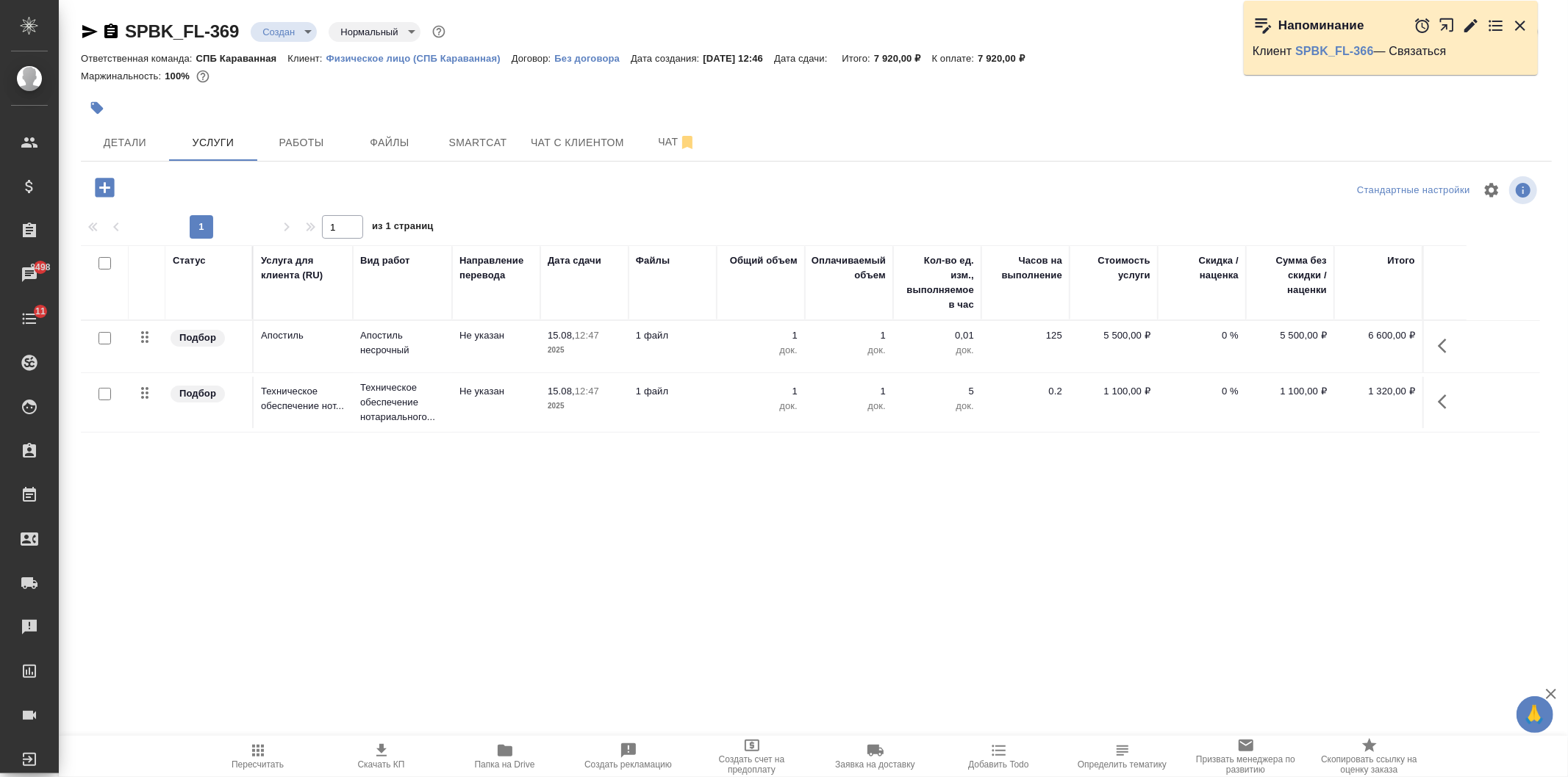
click at [105, 186] on icon "button" at bounding box center [105, 188] width 26 height 26
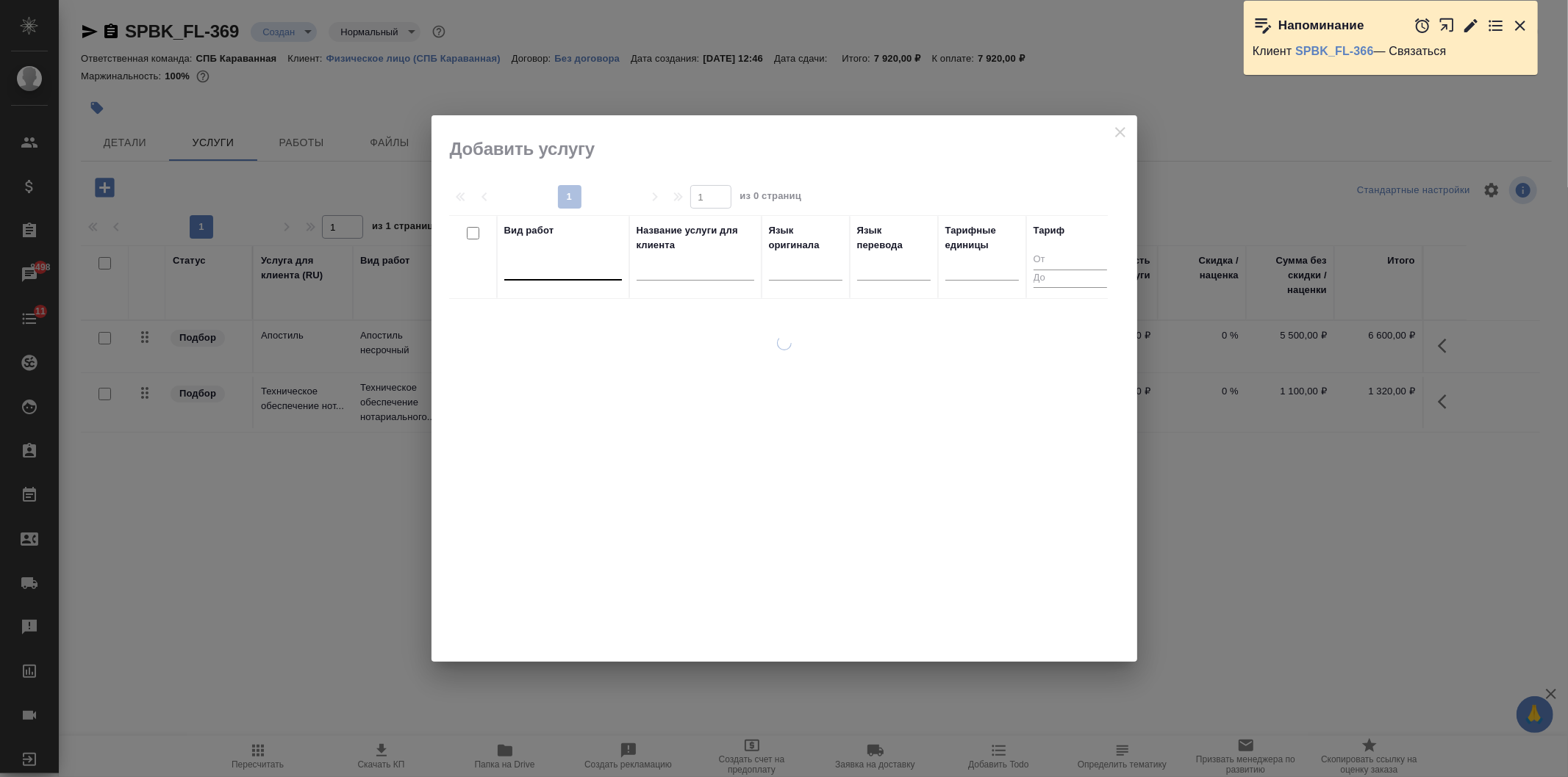
click at [549, 267] on div at bounding box center [563, 266] width 118 height 21
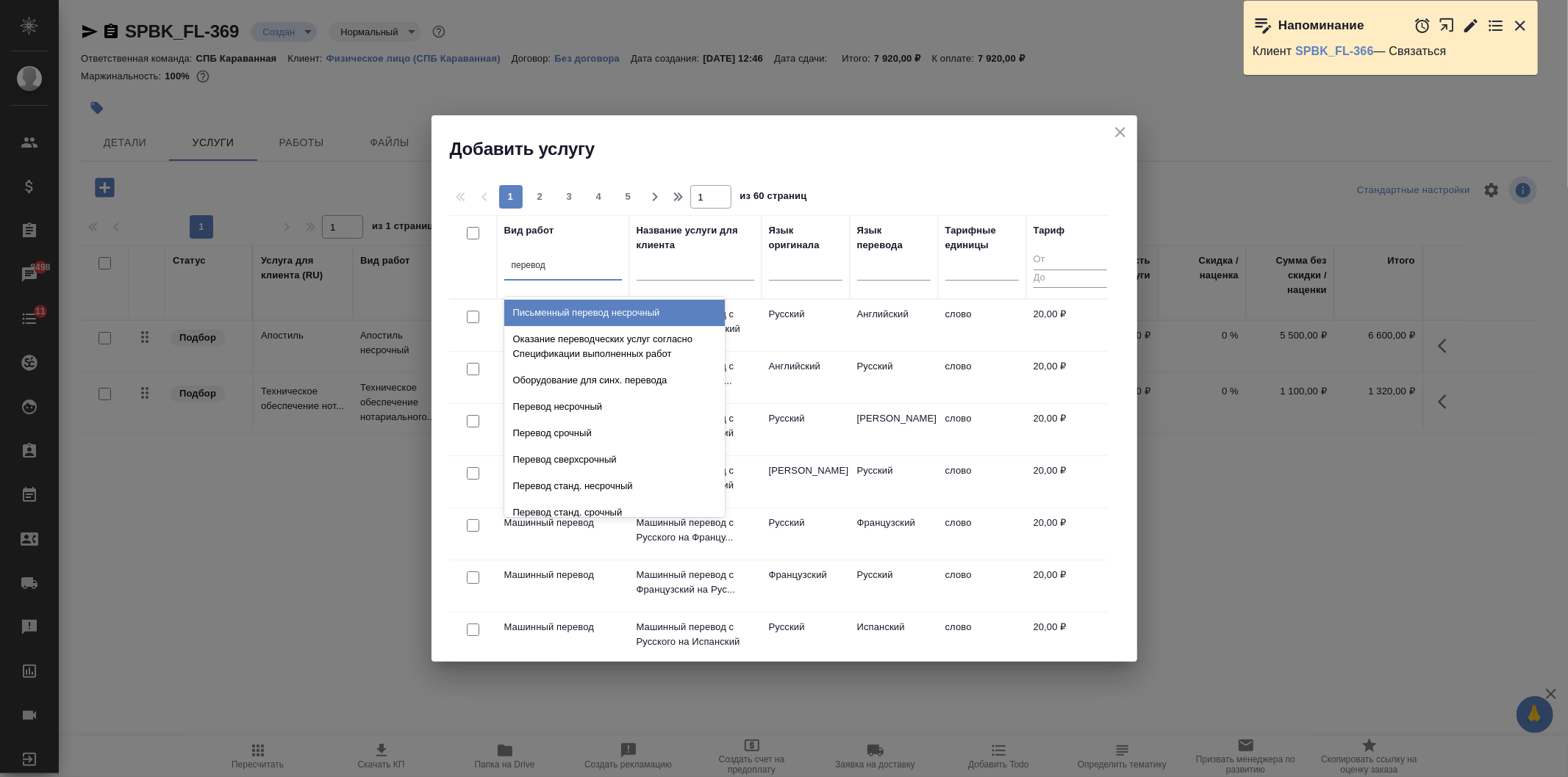
type input "перевод"
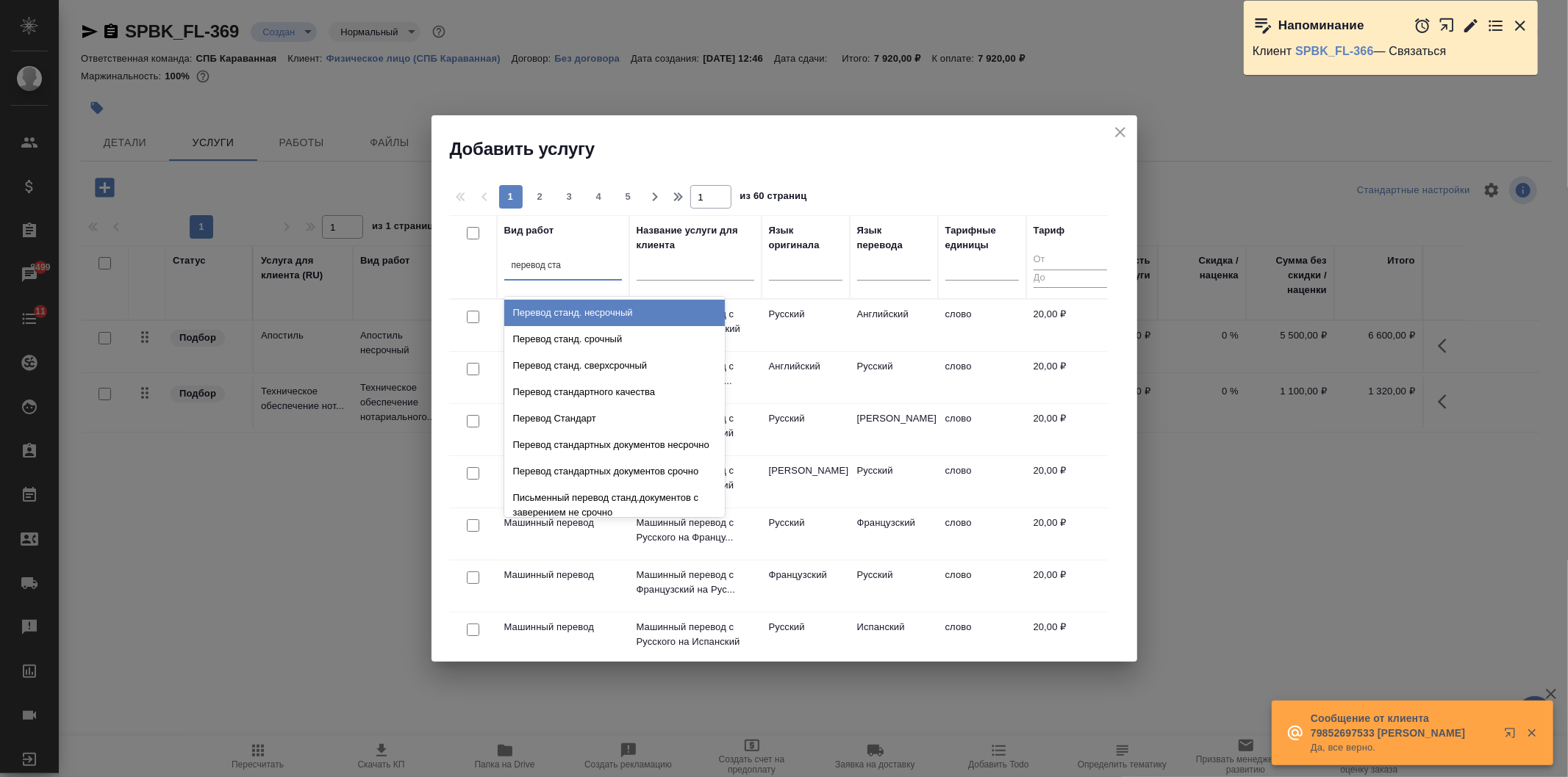
type input "перевод стан"
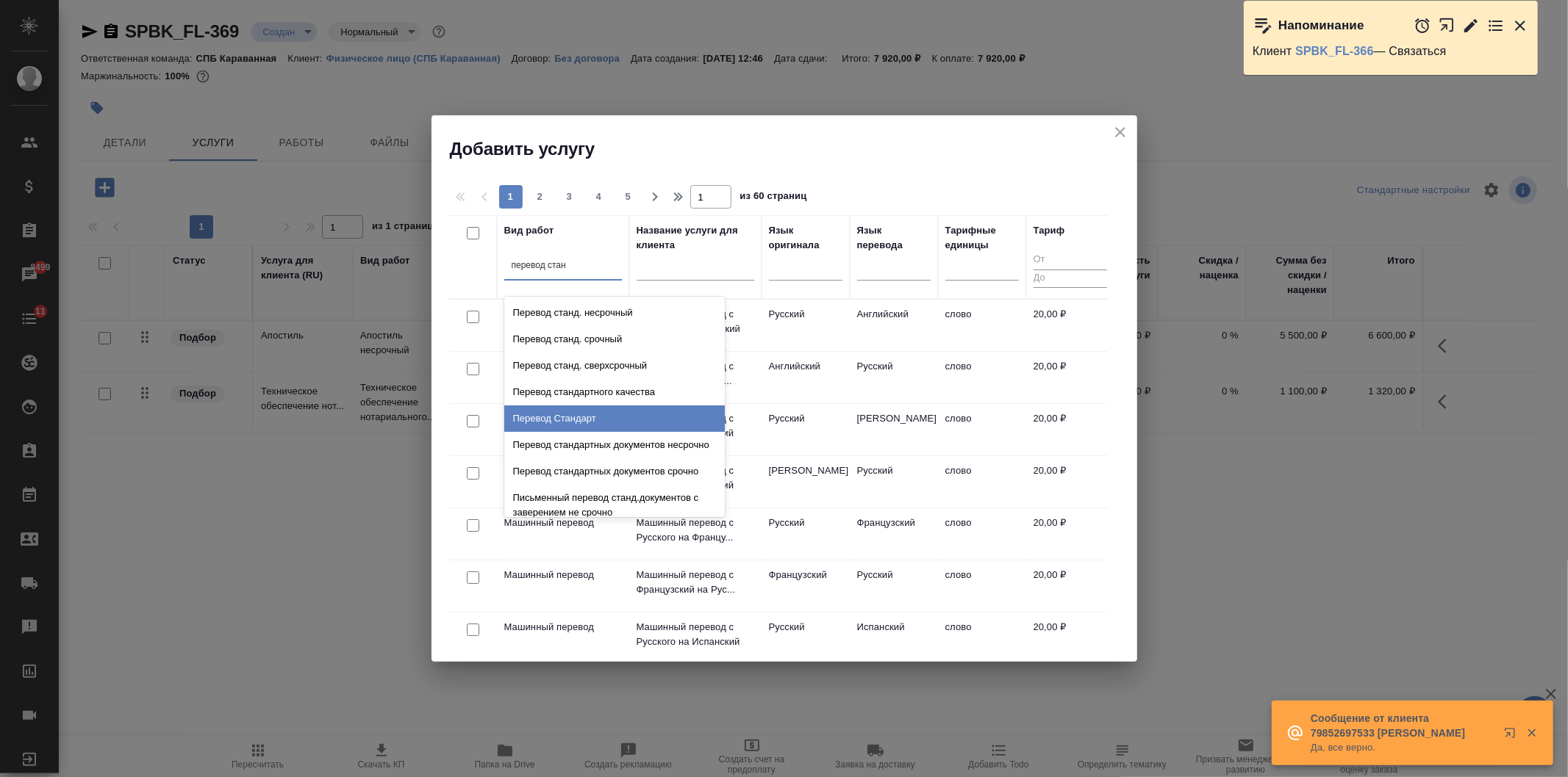
click at [658, 423] on div "Перевод Стандарт" at bounding box center [614, 419] width 220 height 27
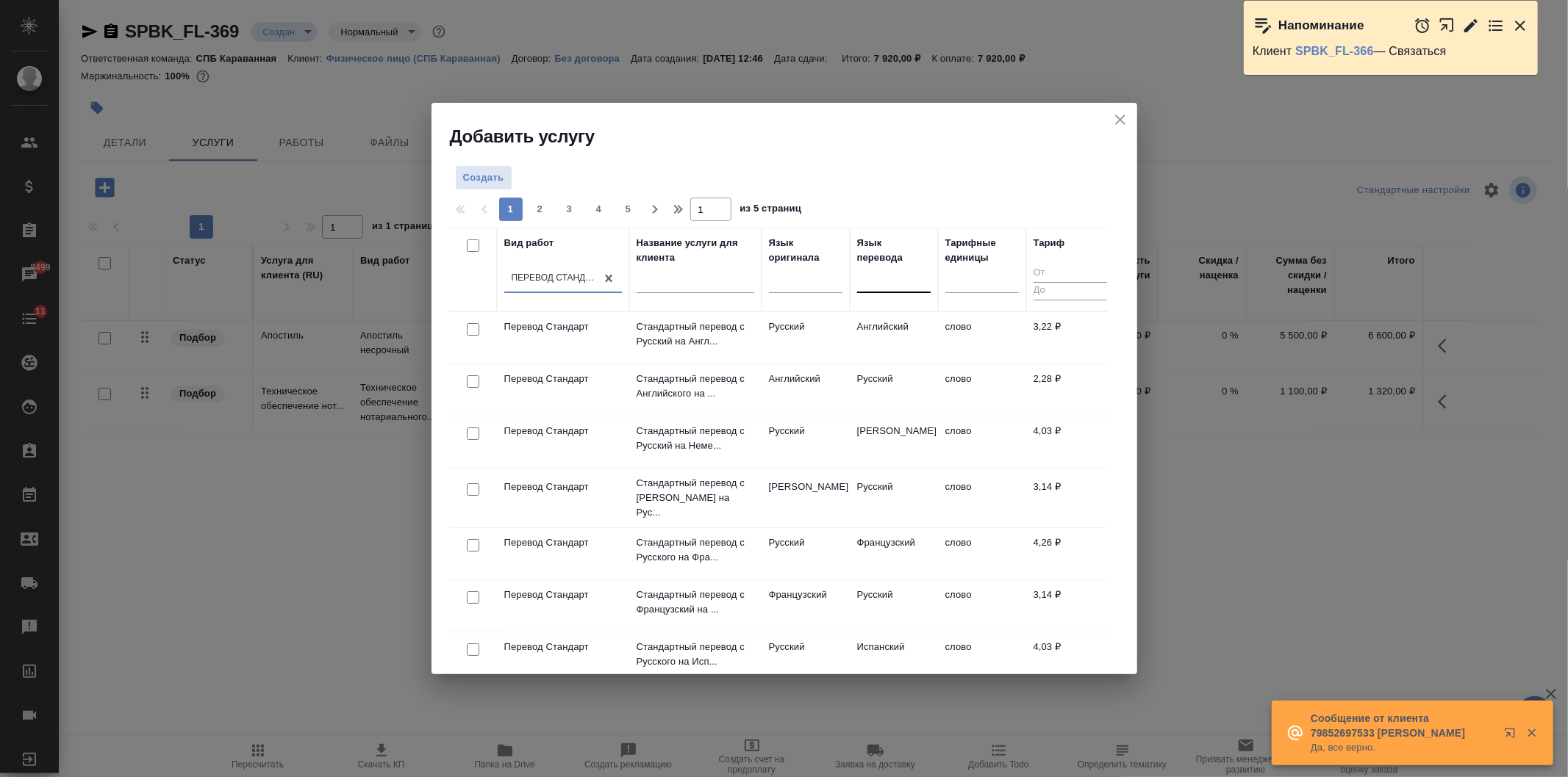
click at [908, 276] on div at bounding box center [894, 279] width 73 height 21
type input "кита"
click at [894, 320] on div "Китайский" at bounding box center [967, 325] width 220 height 27
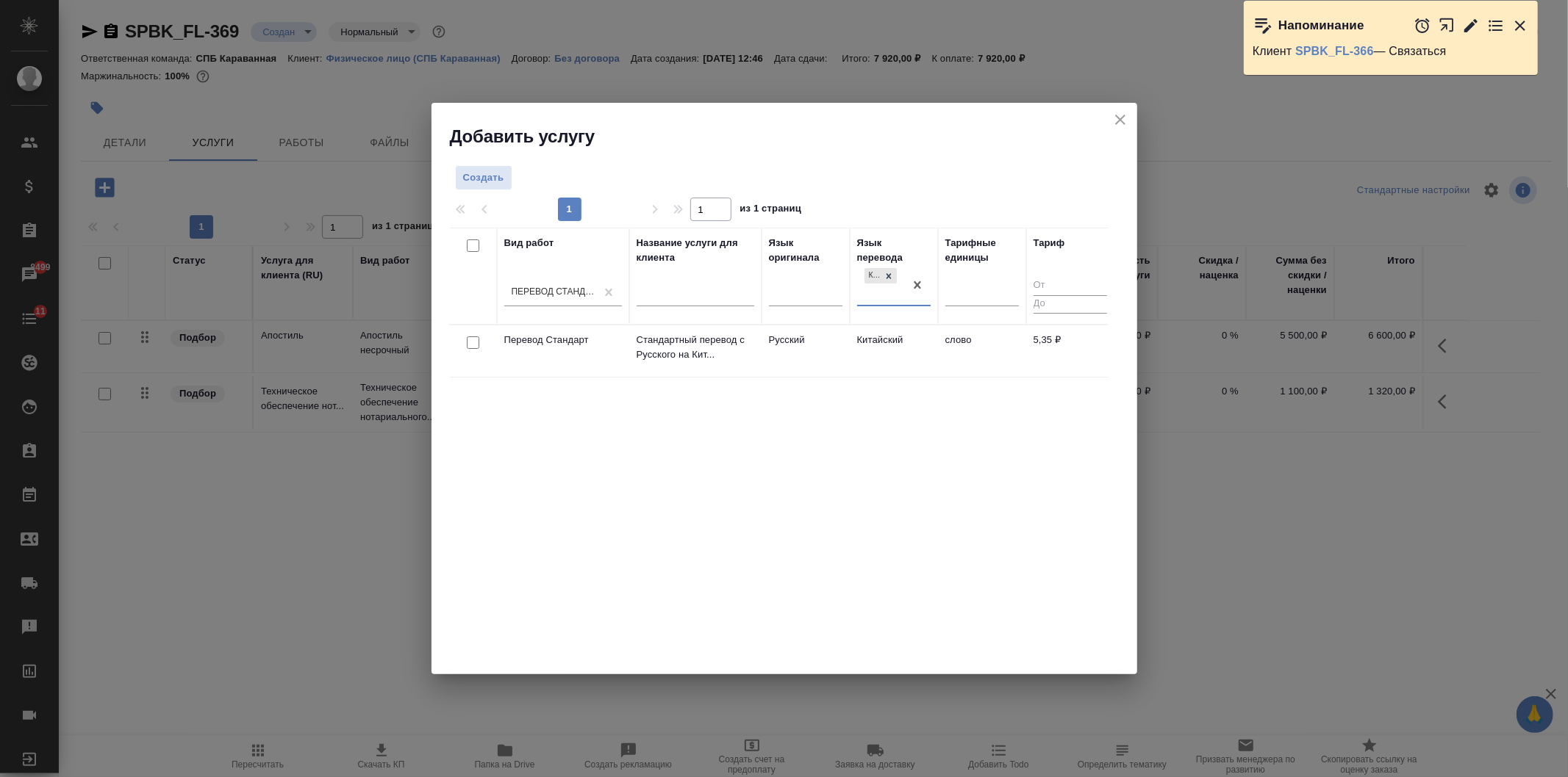
click at [472, 339] on input "checkbox" at bounding box center [473, 342] width 12 height 12
checkbox input "true"
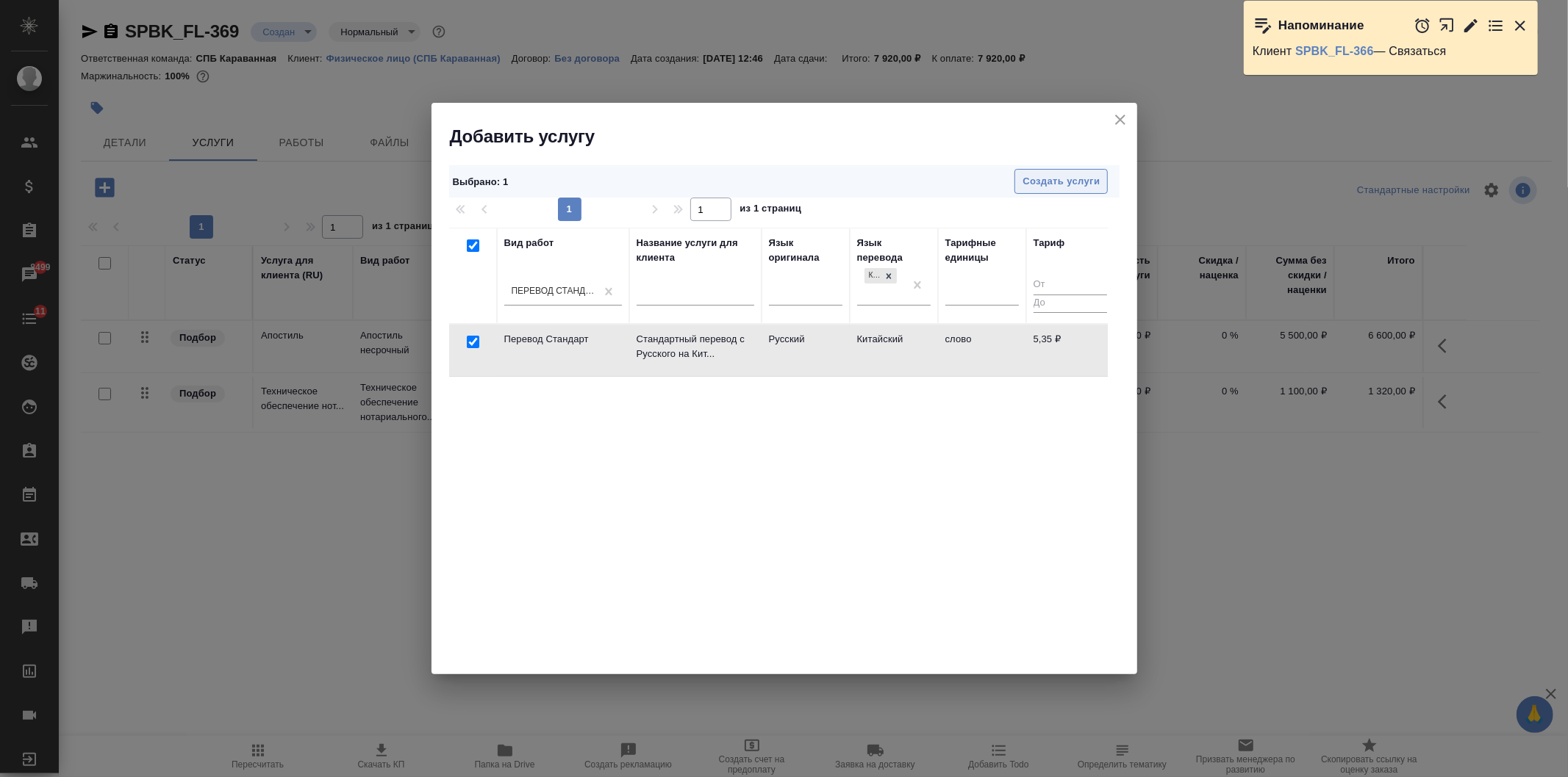
click at [1083, 188] on span "Создать услуги" at bounding box center [1061, 181] width 77 height 17
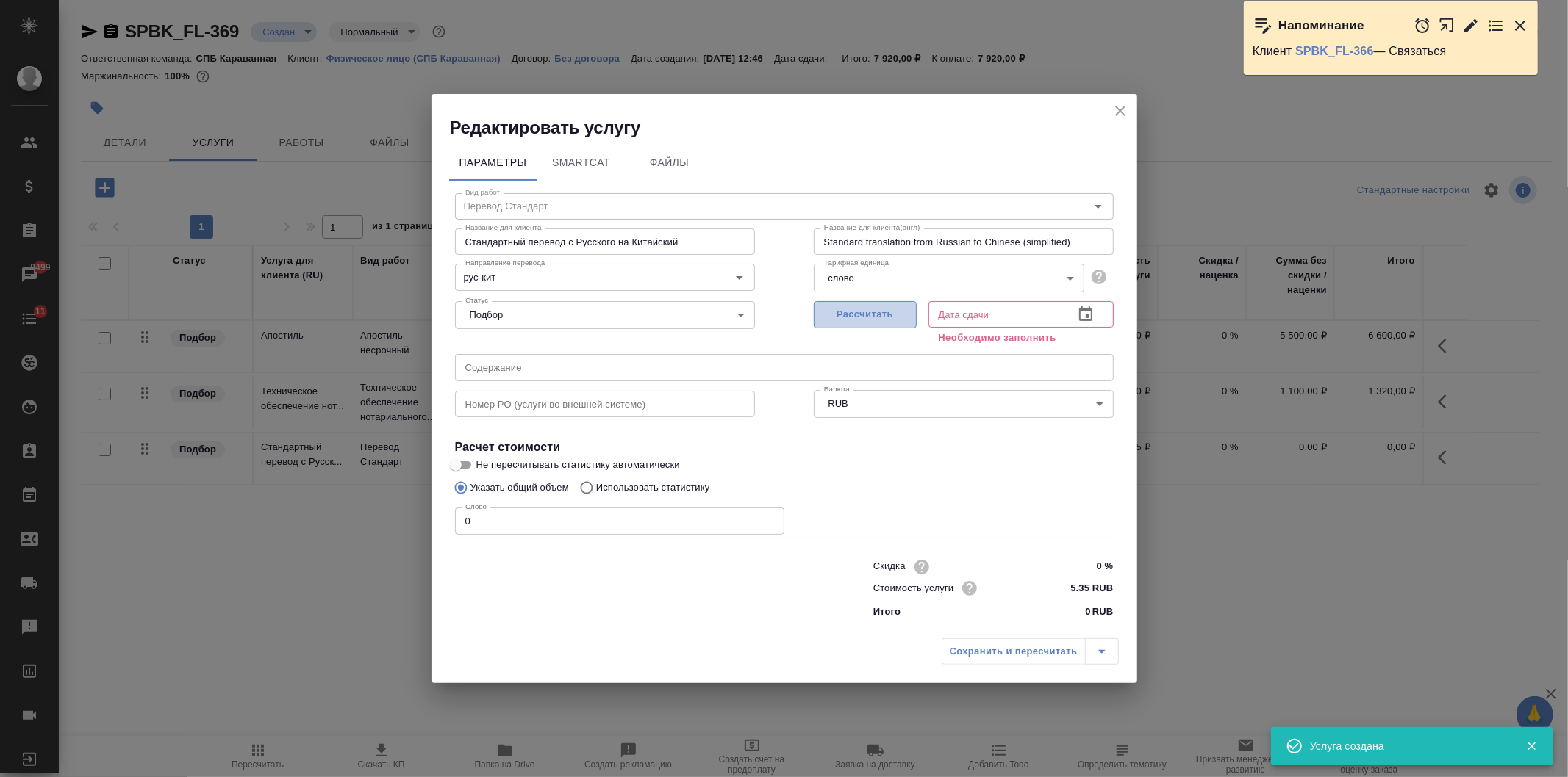
click at [856, 312] on span "Рассчитать" at bounding box center [865, 315] width 87 height 17
type input "[DATE] 12:48"
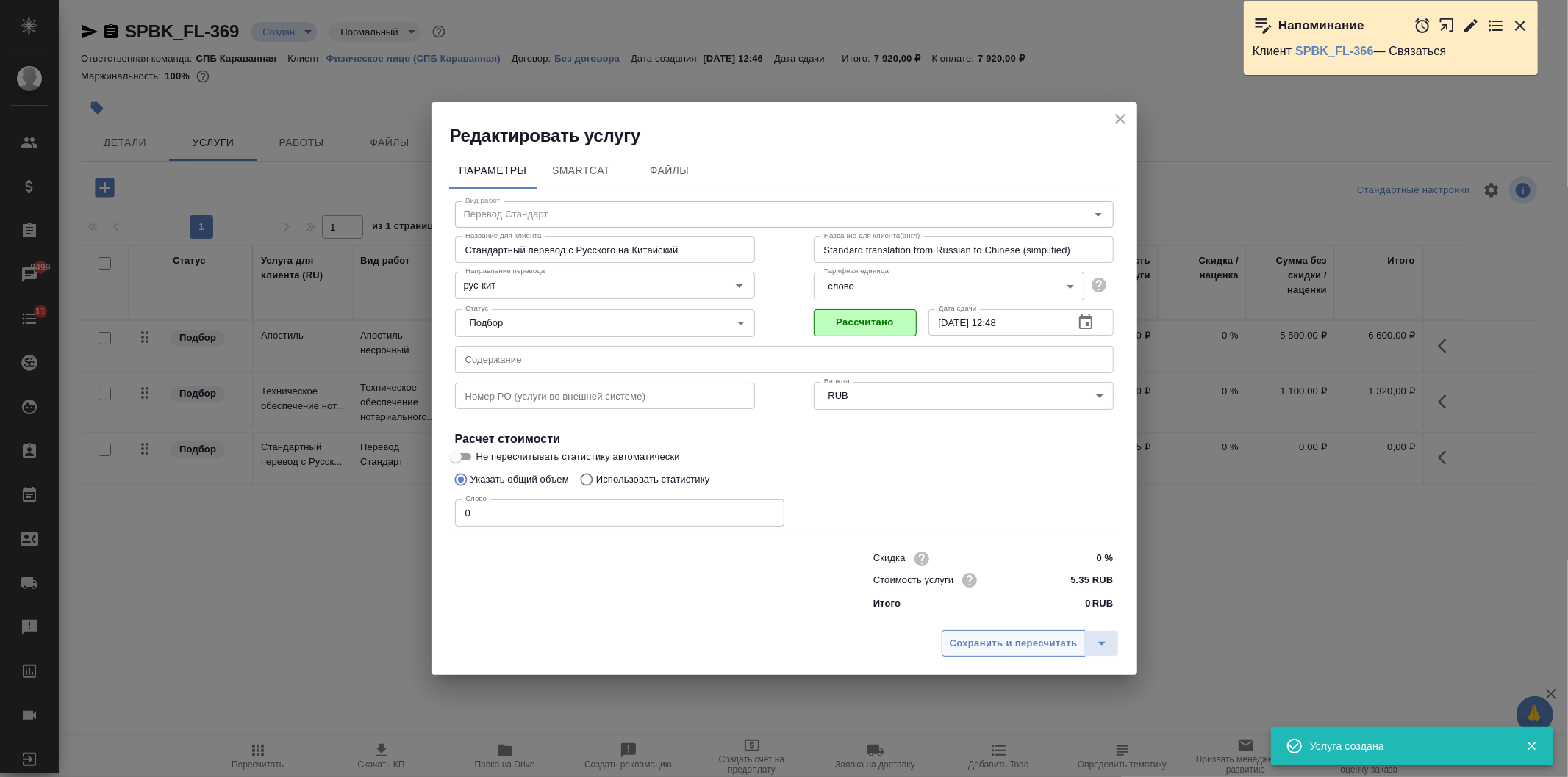
click at [1000, 636] on span "Сохранить и пересчитать" at bounding box center [1013, 644] width 128 height 17
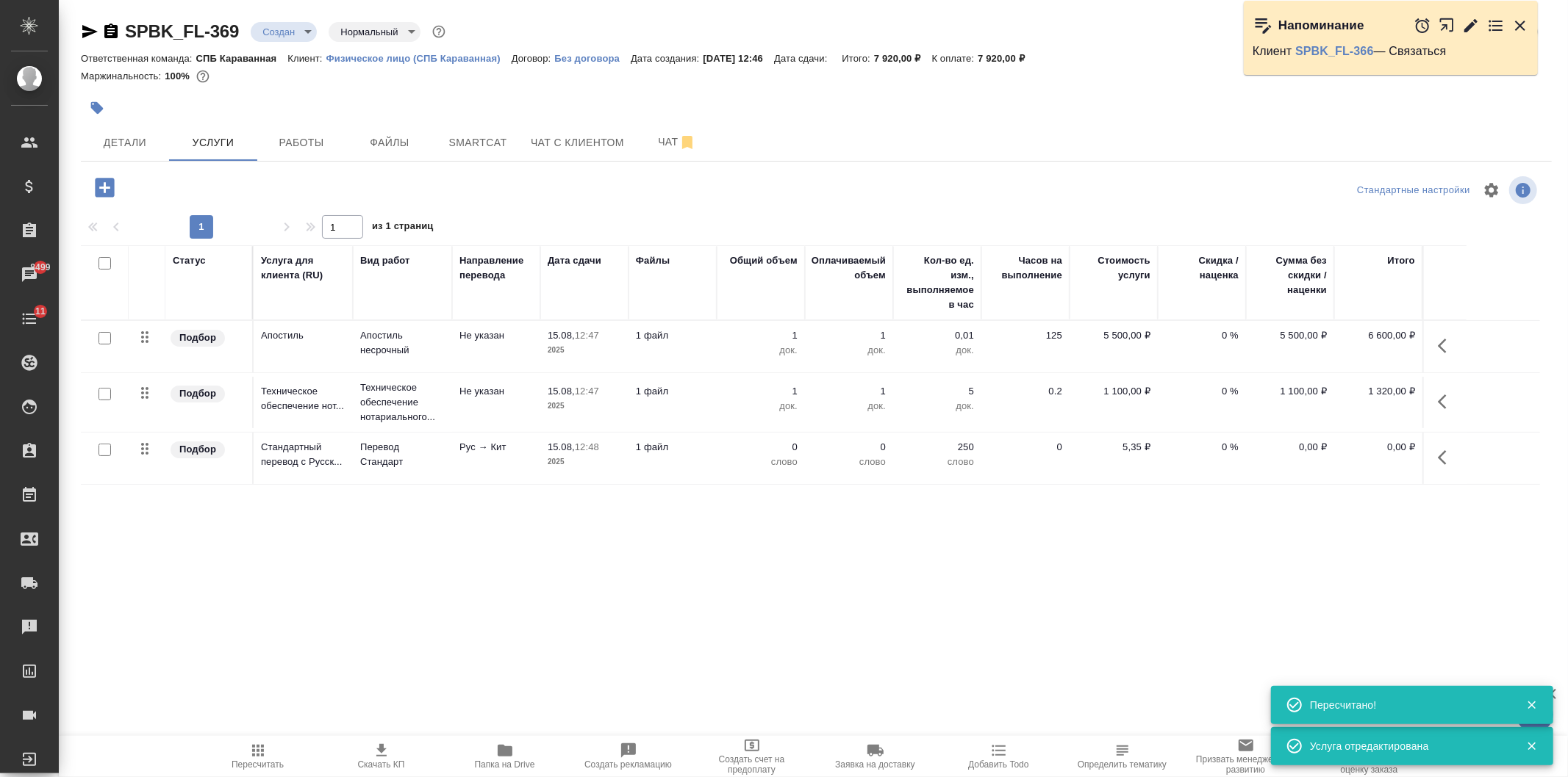
click at [100, 454] on input "checkbox" at bounding box center [104, 449] width 12 height 12
checkbox input "true"
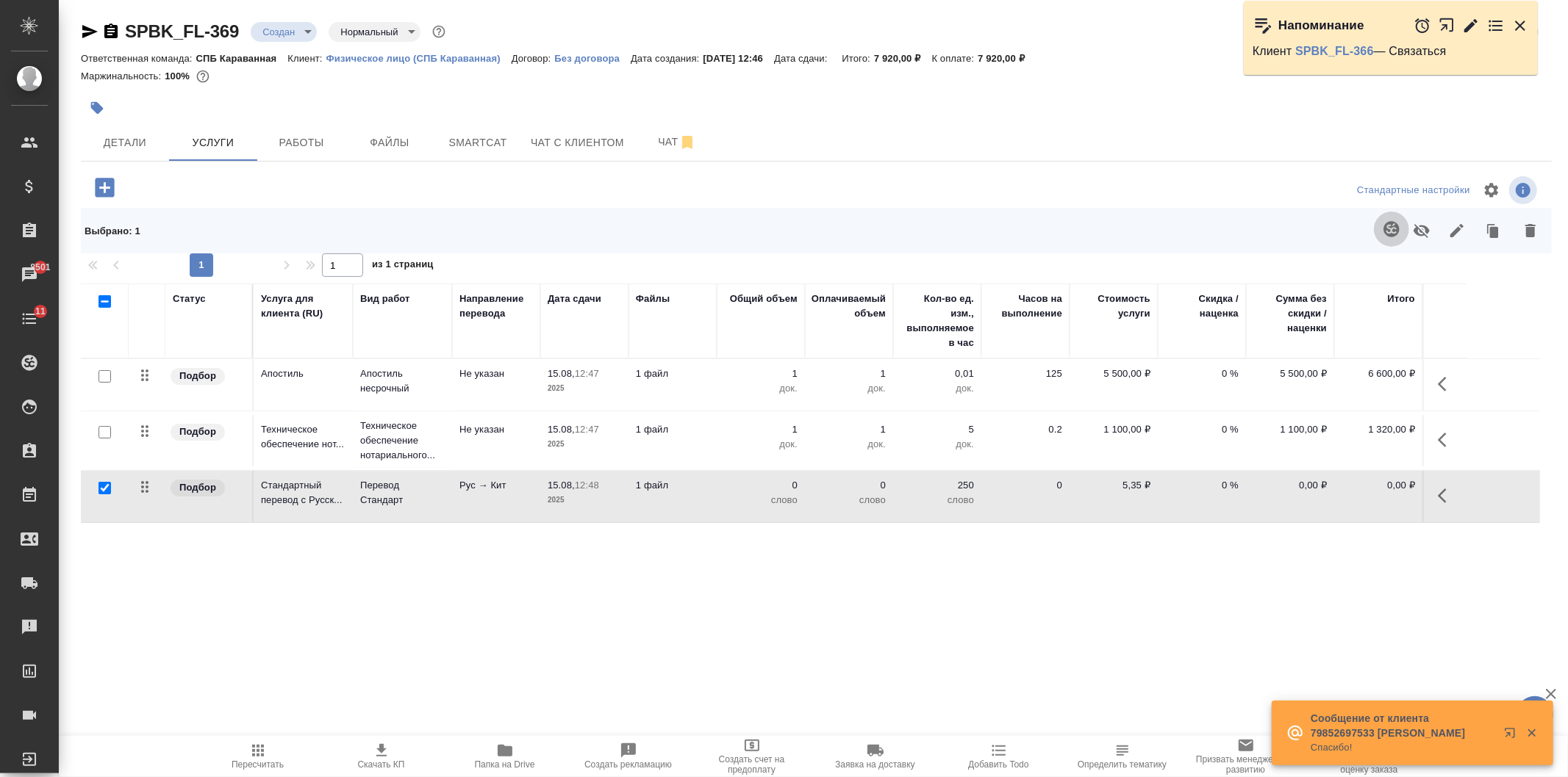
click at [1388, 224] on icon "button" at bounding box center [1391, 228] width 15 height 15
